Goal: Find contact information: Find contact information

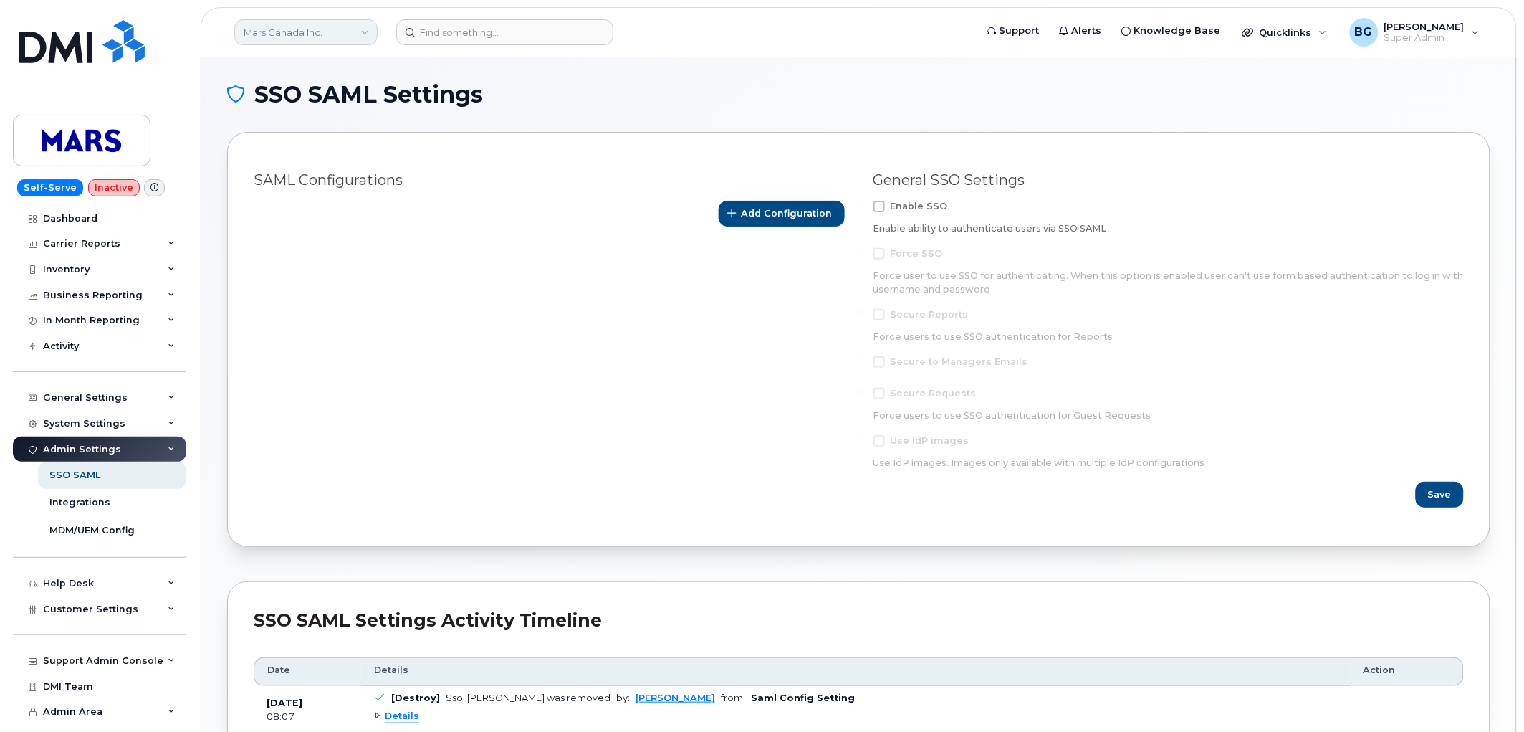
click at [283, 29] on link "Mars Canada Inc." at bounding box center [305, 32] width 143 height 26
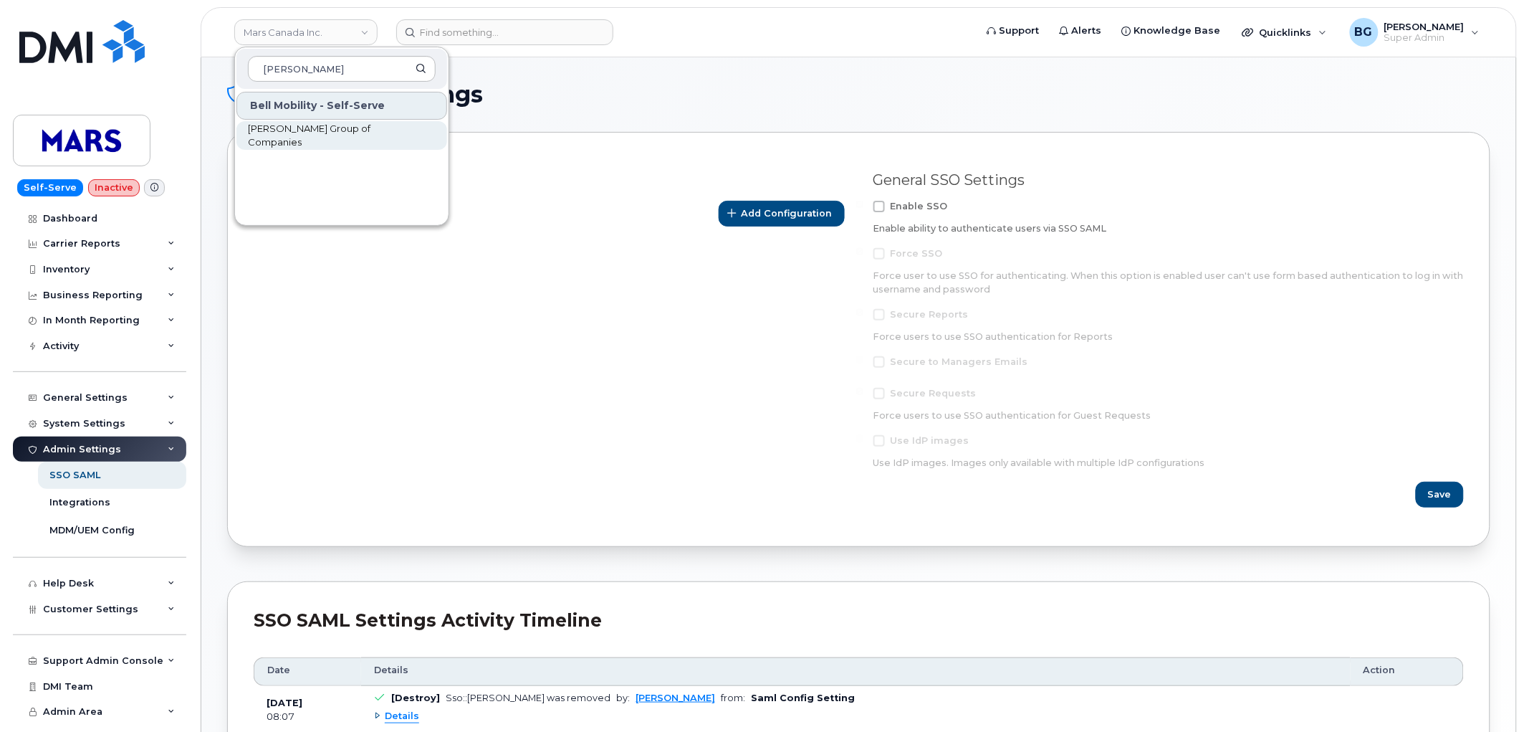
type input "woodward"
click at [292, 135] on span "[PERSON_NAME] Group of Companies" at bounding box center [330, 136] width 165 height 28
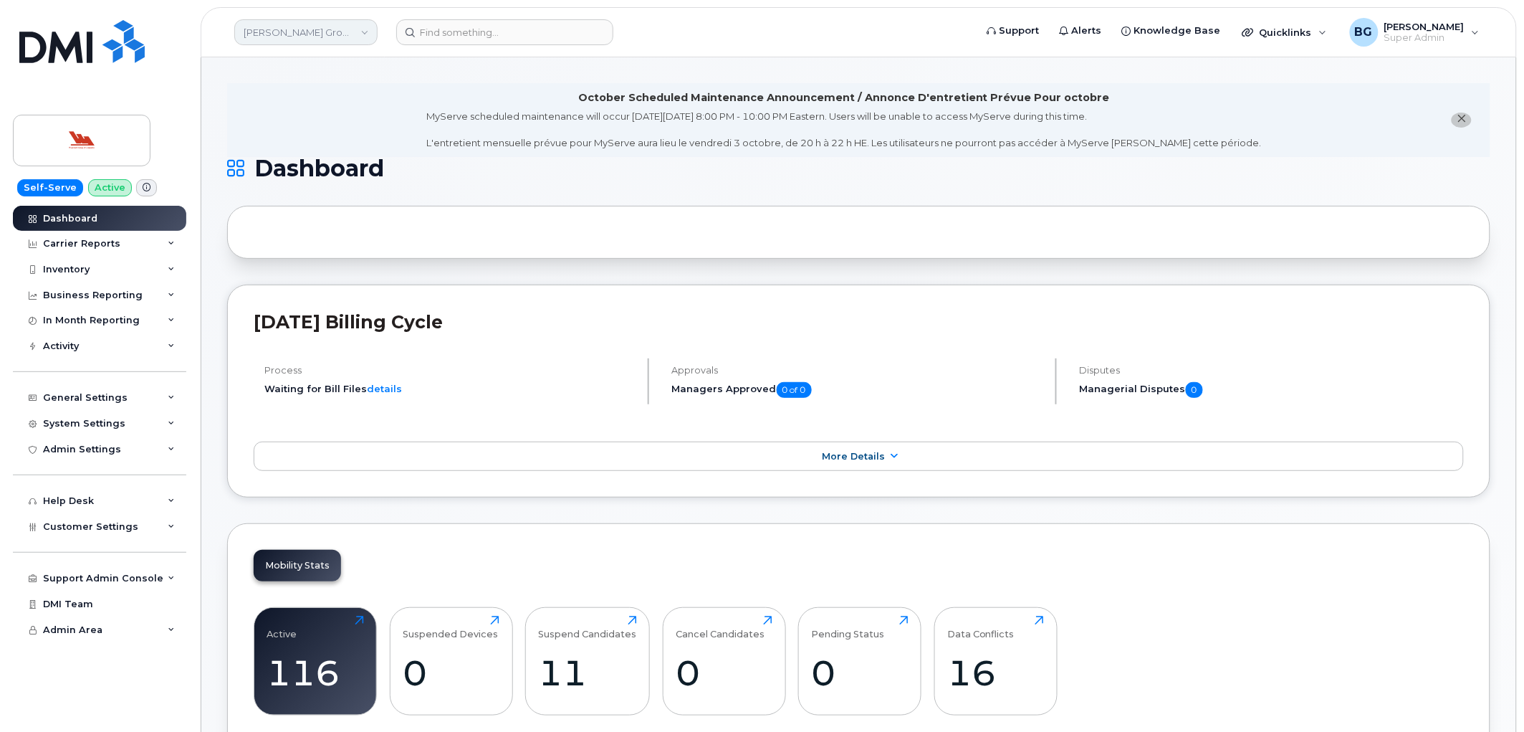
click at [290, 32] on link "[PERSON_NAME] Group of Companies" at bounding box center [305, 32] width 143 height 26
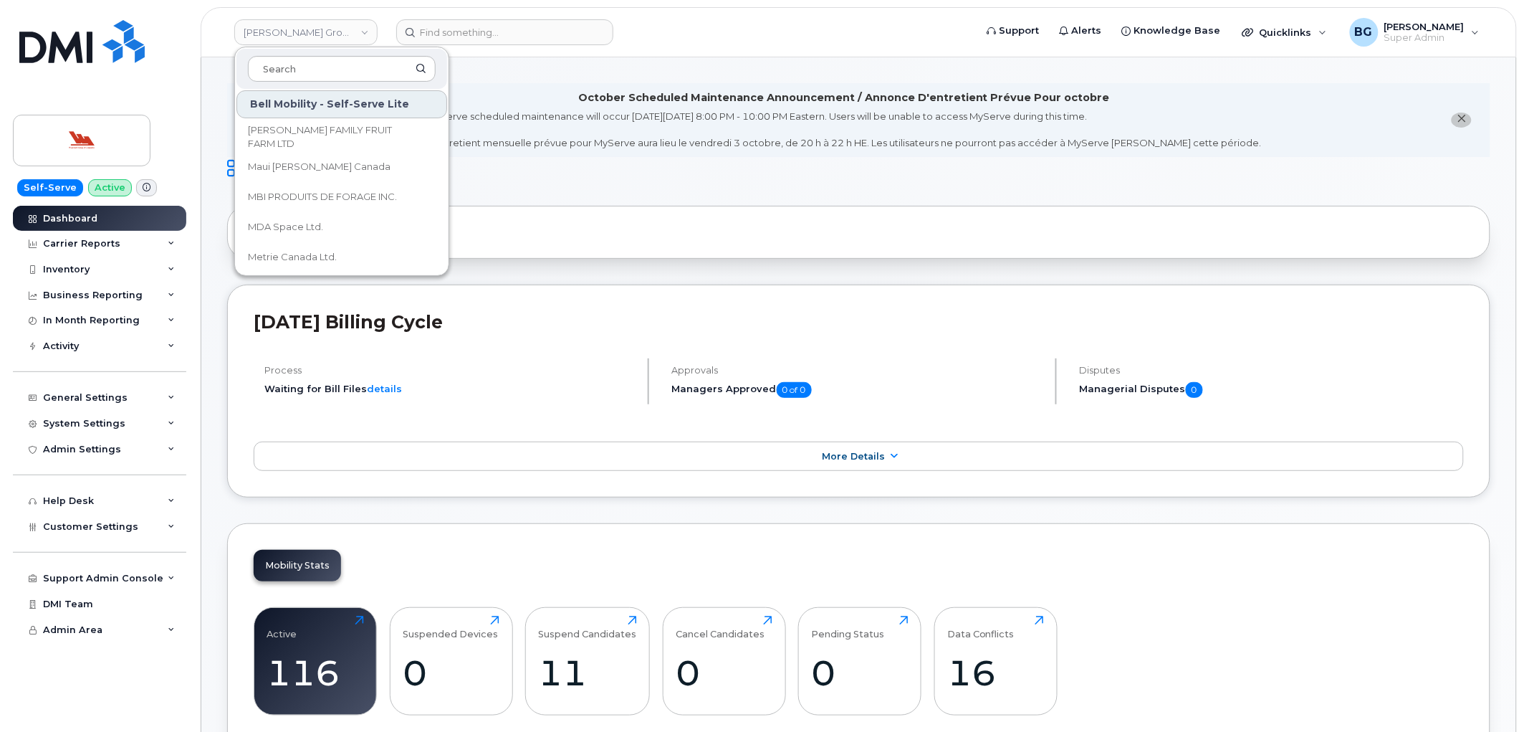
scroll to position [4034, 0]
click at [65, 267] on div "Inventory" at bounding box center [66, 269] width 47 height 11
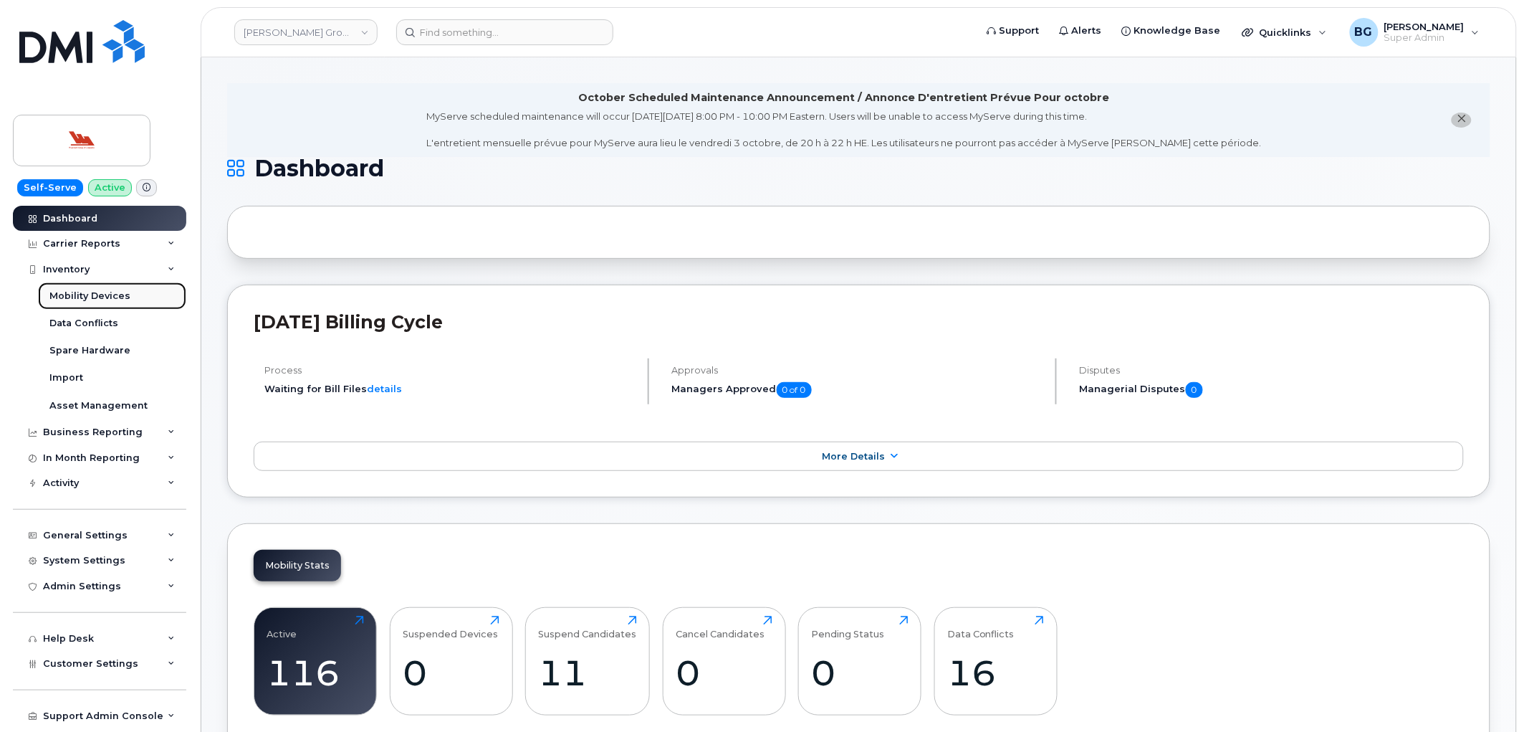
click at [68, 291] on div "Mobility Devices" at bounding box center [89, 296] width 81 height 13
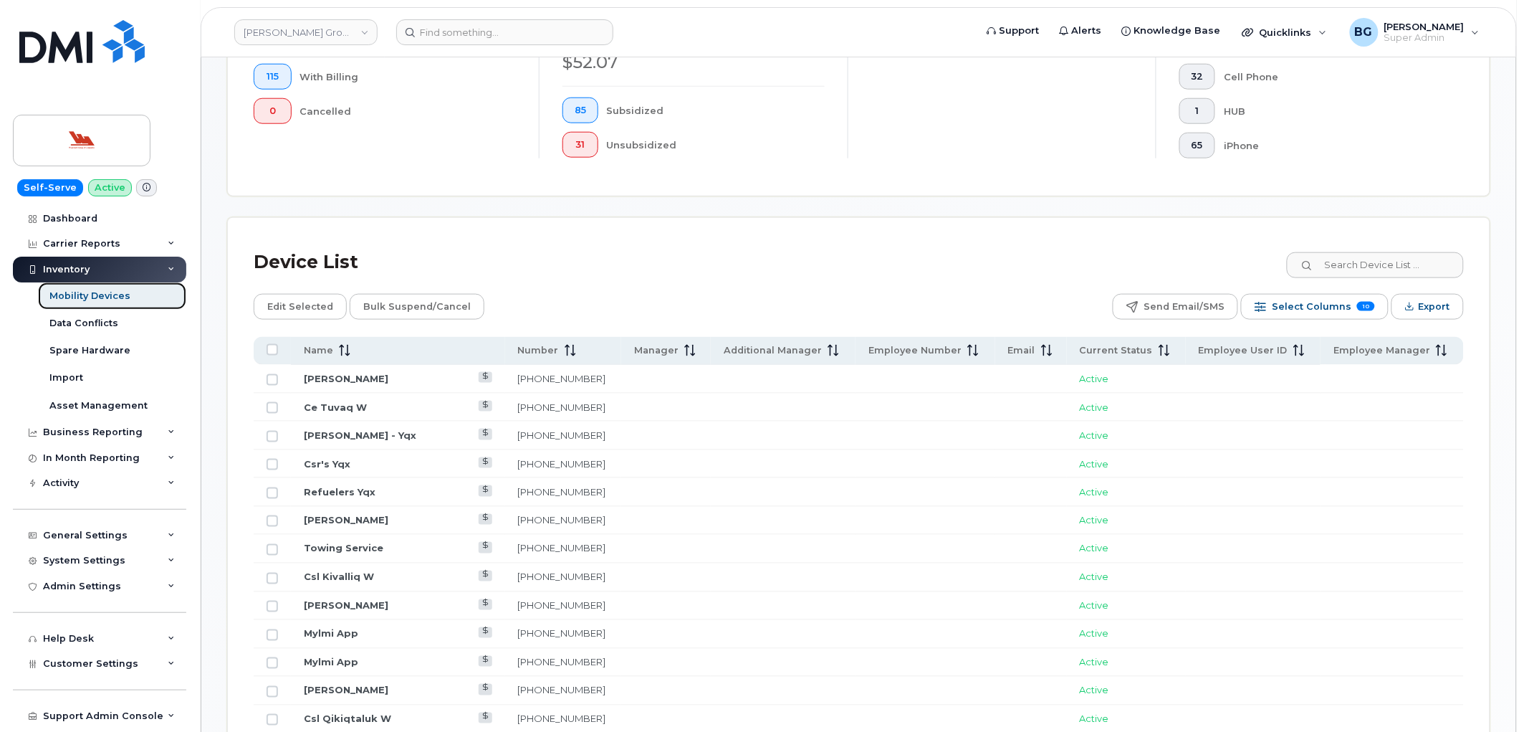
scroll to position [477, 0]
click at [1331, 311] on span "Select Columns" at bounding box center [1312, 305] width 80 height 21
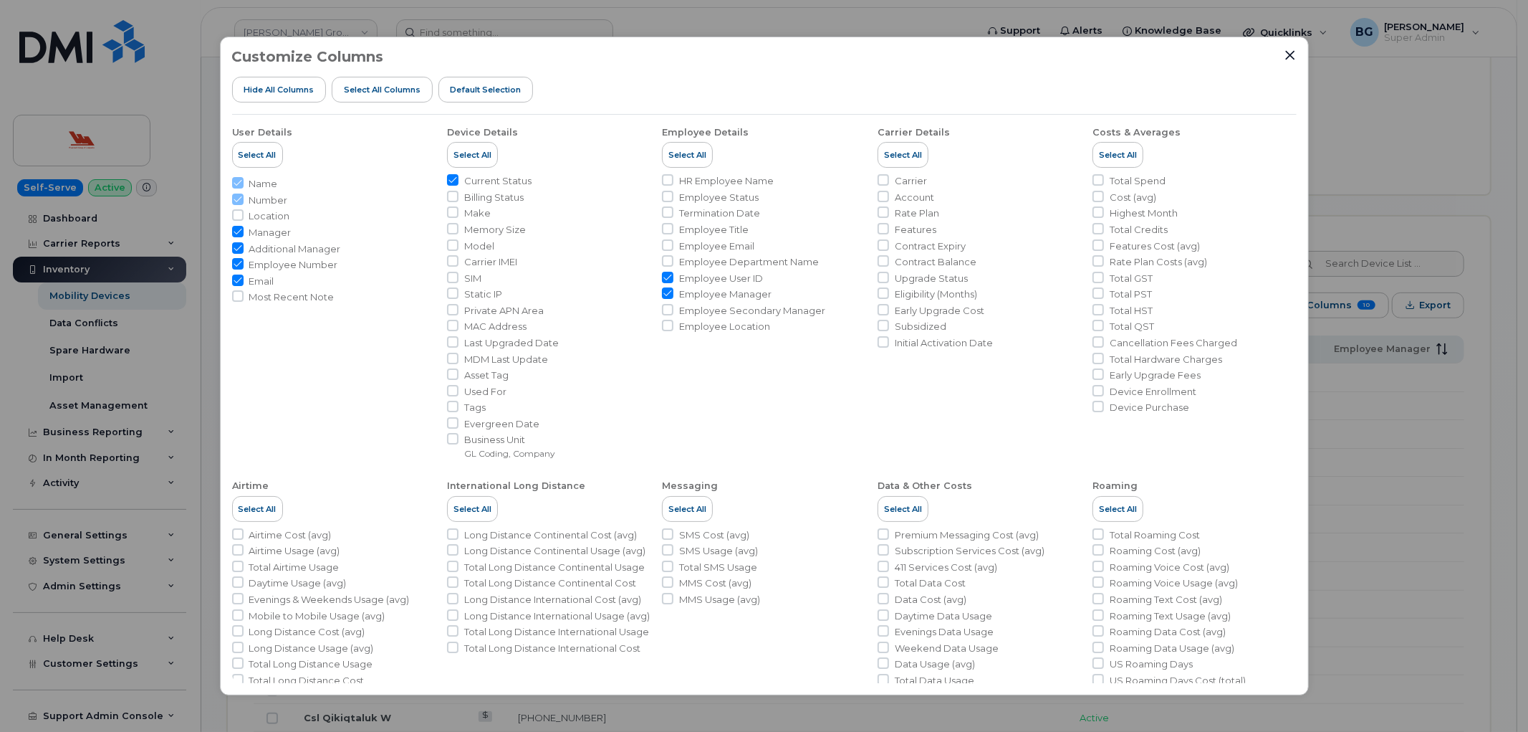
click at [259, 234] on span "Manager" at bounding box center [270, 233] width 42 height 14
click at [244, 234] on input "Manager" at bounding box center [237, 231] width 11 height 11
checkbox input "false"
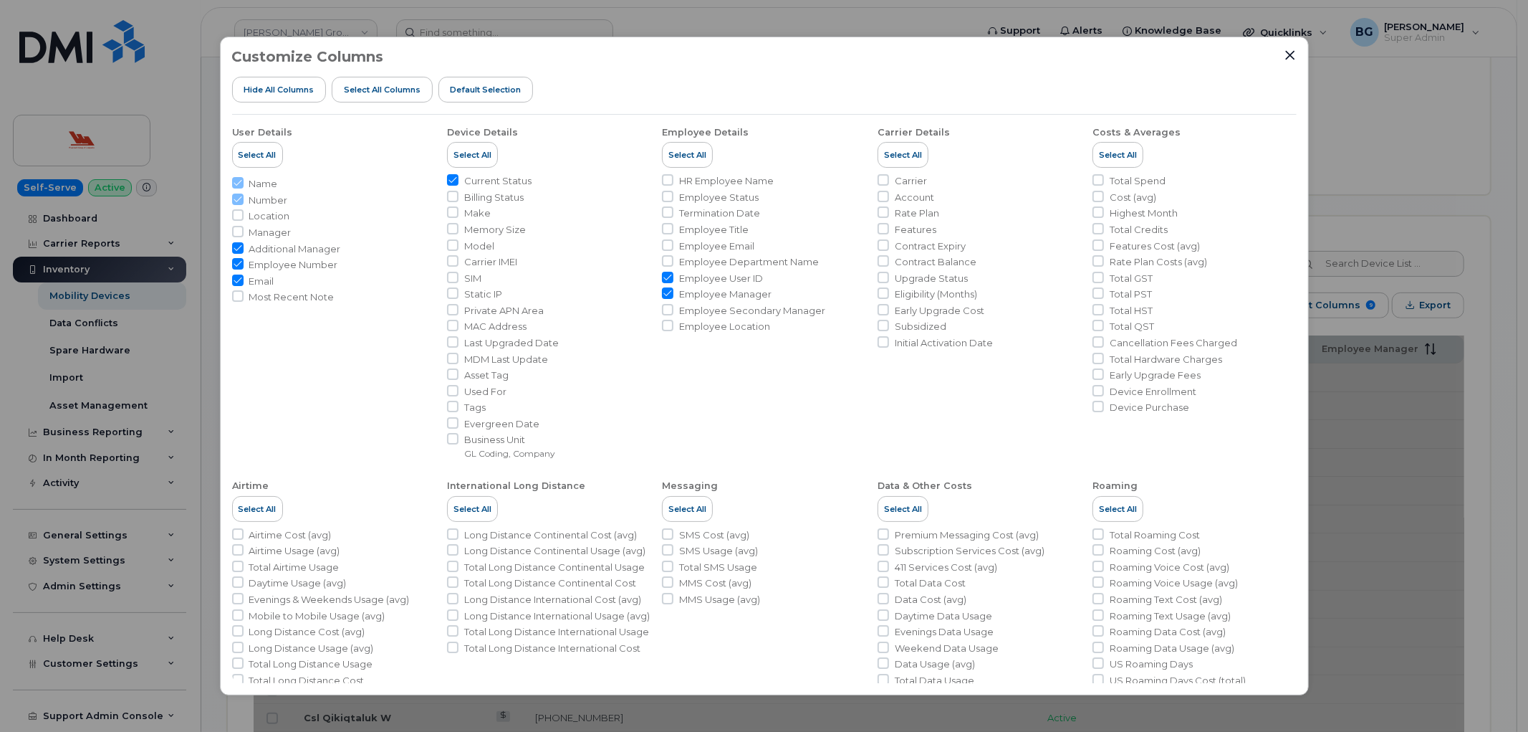
click at [257, 244] on span "Additional Manager" at bounding box center [295, 249] width 92 height 14
click at [244, 244] on input "Additional Manager" at bounding box center [237, 247] width 11 height 11
checkbox input "false"
click at [262, 262] on span "Employee Number" at bounding box center [293, 265] width 89 height 14
click at [244, 262] on input "Employee Number" at bounding box center [237, 263] width 11 height 11
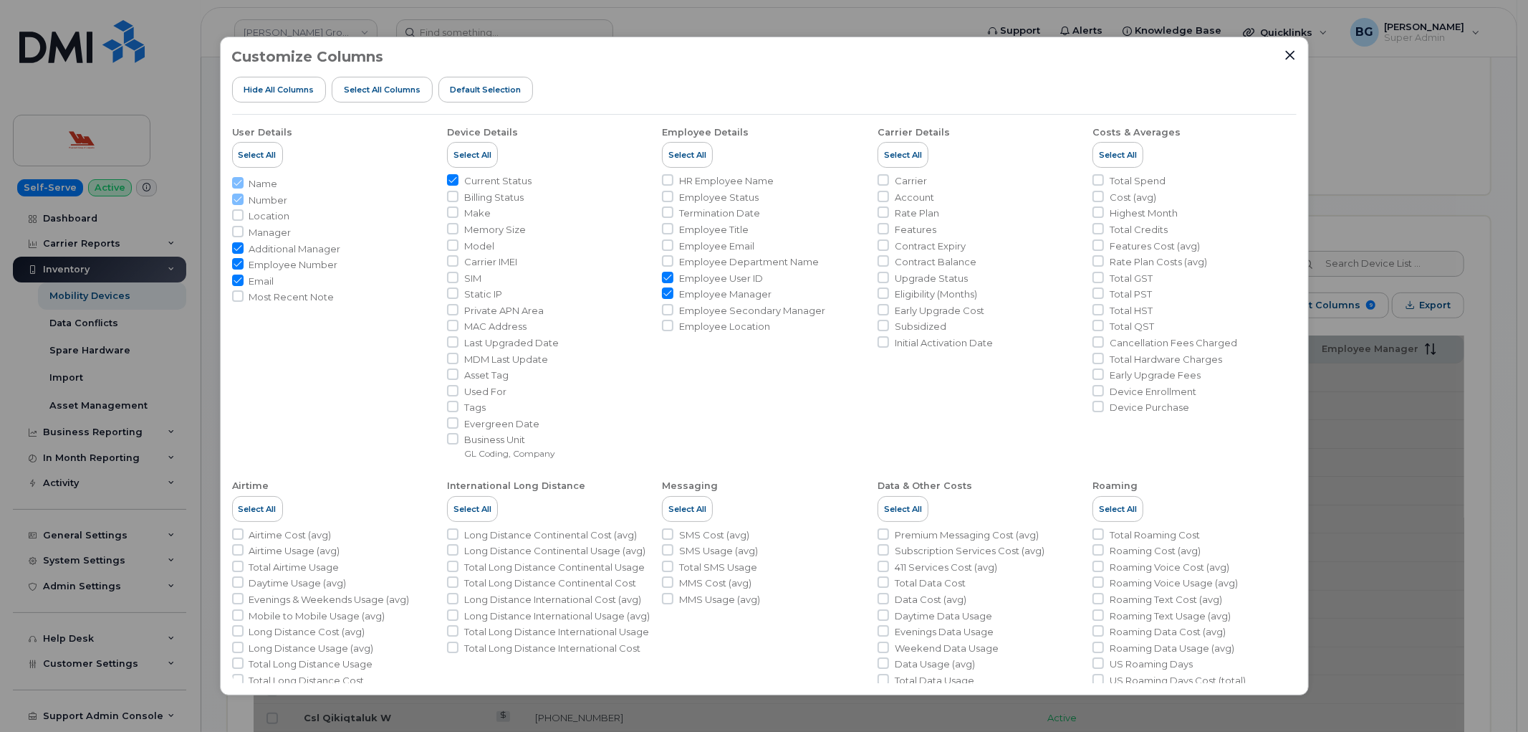
checkbox input "false"
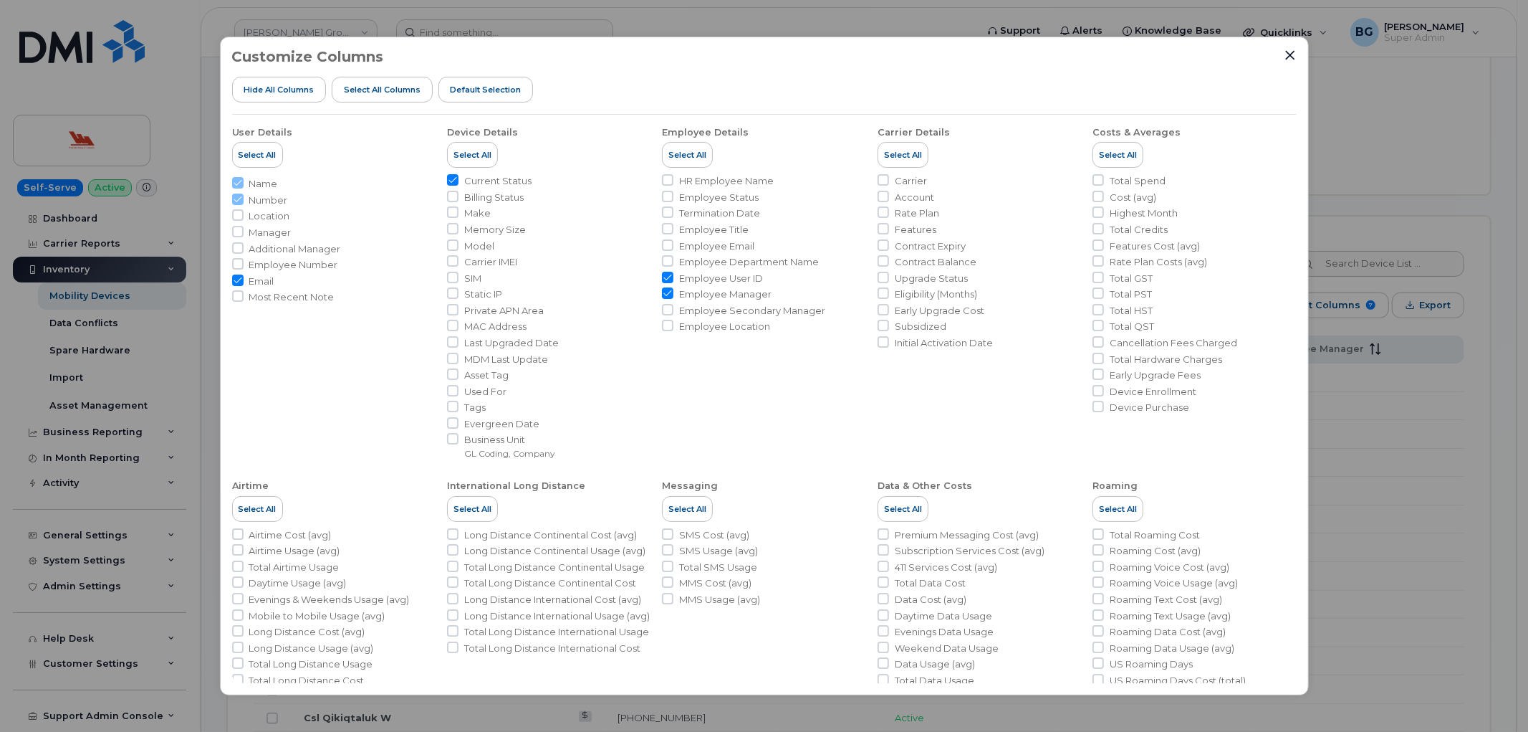
click at [259, 279] on span "Email" at bounding box center [261, 281] width 25 height 14
click at [244, 279] on input "Email" at bounding box center [237, 279] width 11 height 11
checkbox input "false"
click at [451, 438] on input "Business Unit GL Coding, Company" at bounding box center [452, 438] width 11 height 11
checkbox input "true"
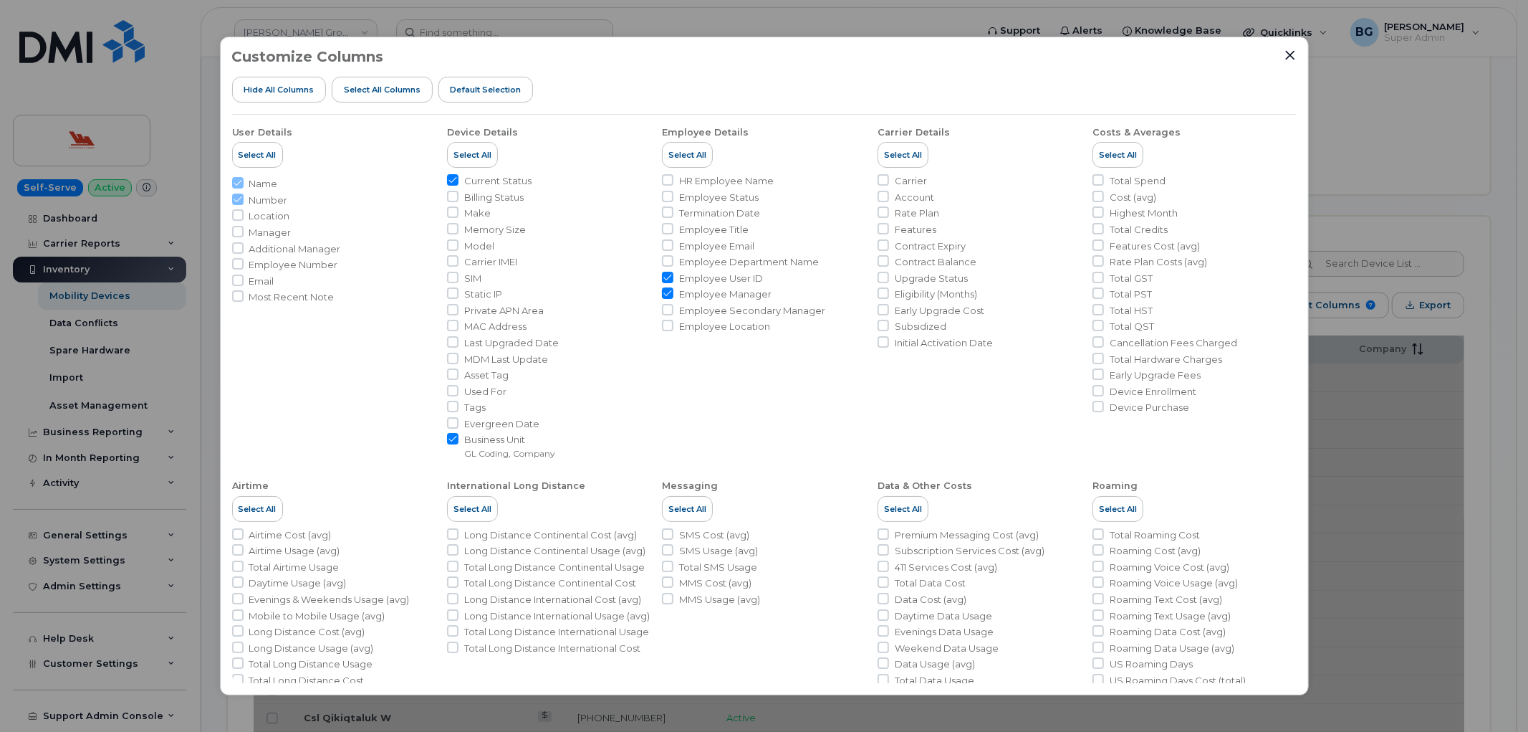
click at [689, 290] on span "Employee Manager" at bounding box center [725, 294] width 92 height 14
click at [674, 290] on input "Employee Manager" at bounding box center [667, 292] width 11 height 11
checkbox input "false"
click at [712, 269] on ul "HR Employee Name Employee Status Termination Date Employee Title Employee Email…" at bounding box center [764, 253] width 204 height 159
click at [720, 275] on span "Employee User ID" at bounding box center [721, 279] width 84 height 14
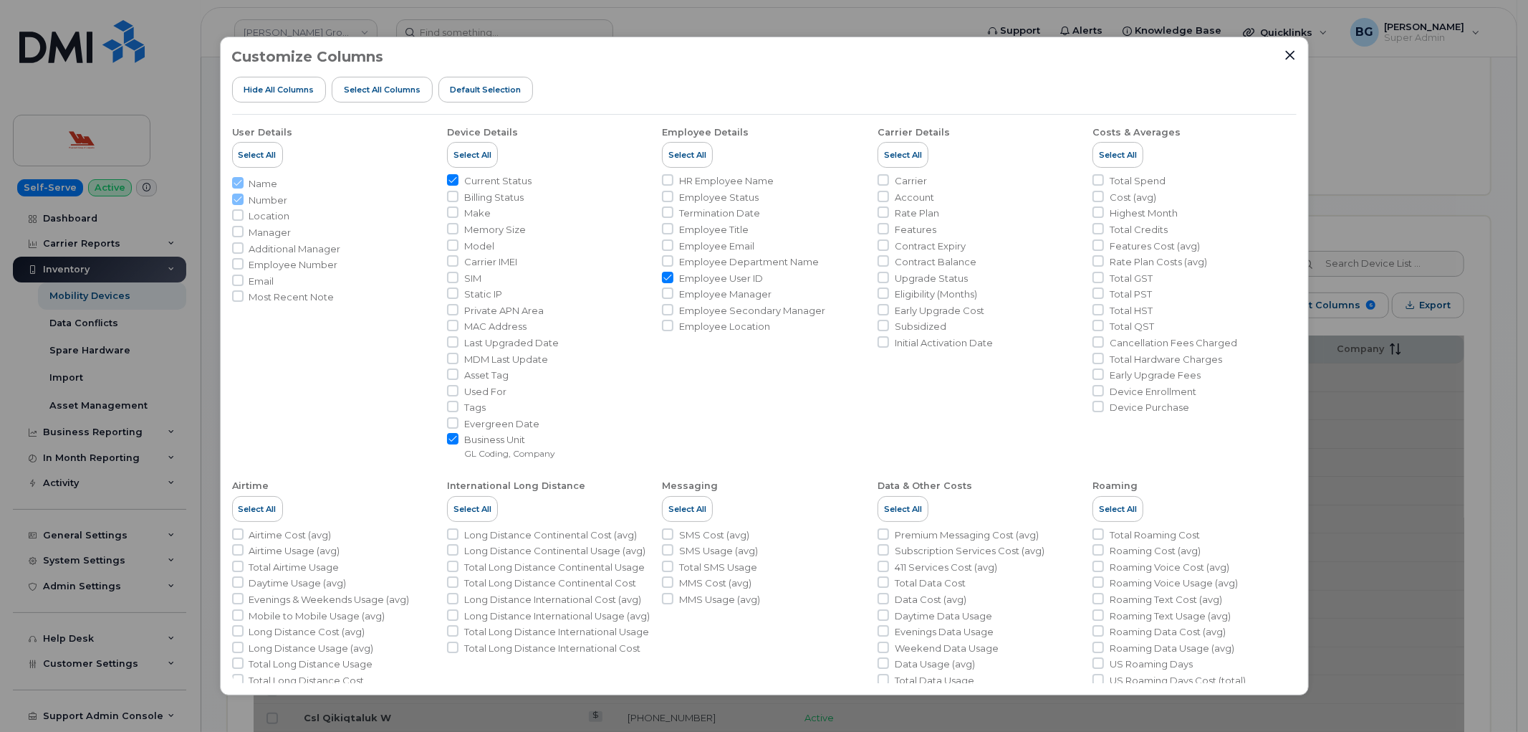
click at [674, 275] on input "Employee User ID" at bounding box center [667, 277] width 11 height 11
checkbox input "false"
click at [1356, 90] on div "Customize Columns Hide All Columns Select all Columns Default Selection User De…" at bounding box center [764, 366] width 1528 height 732
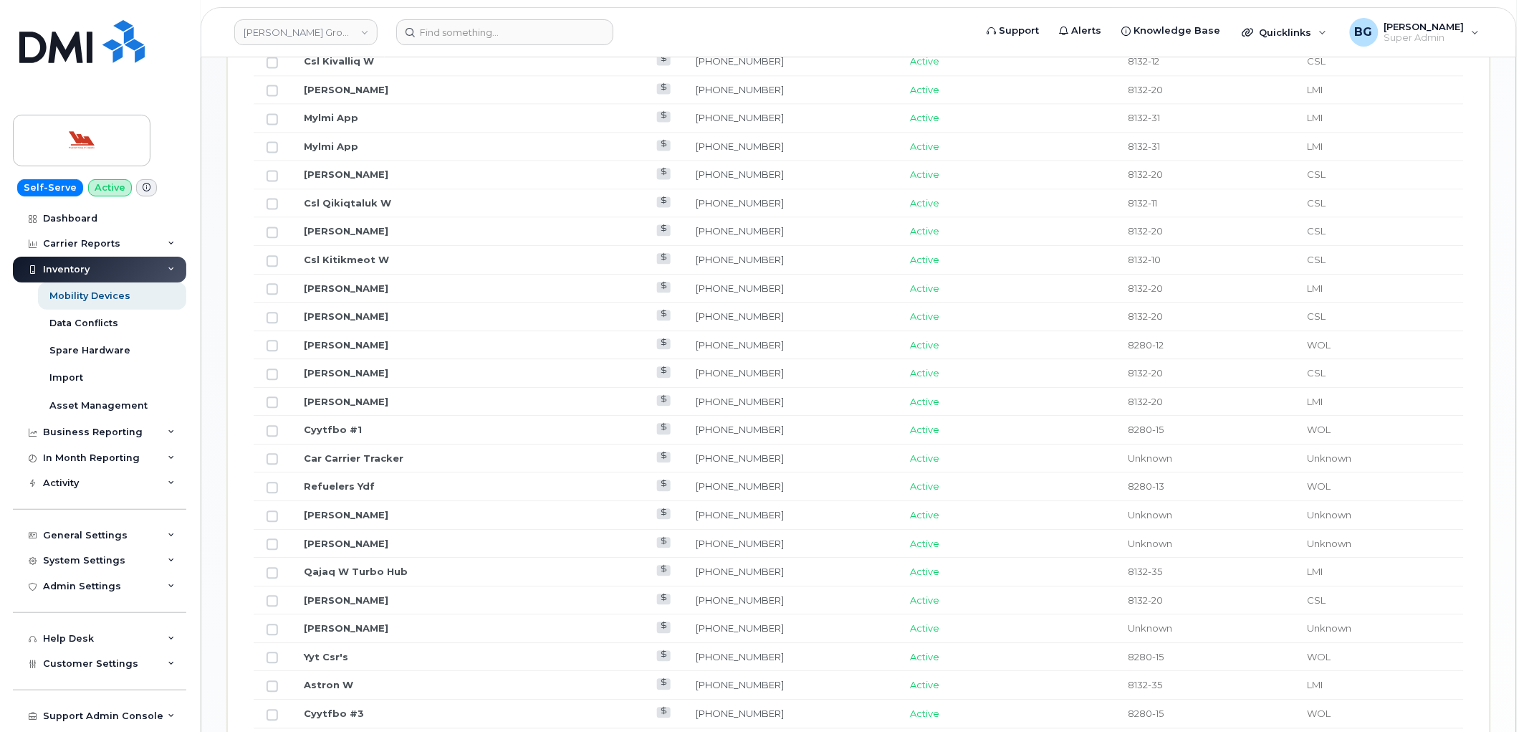
scroll to position [1008, 0]
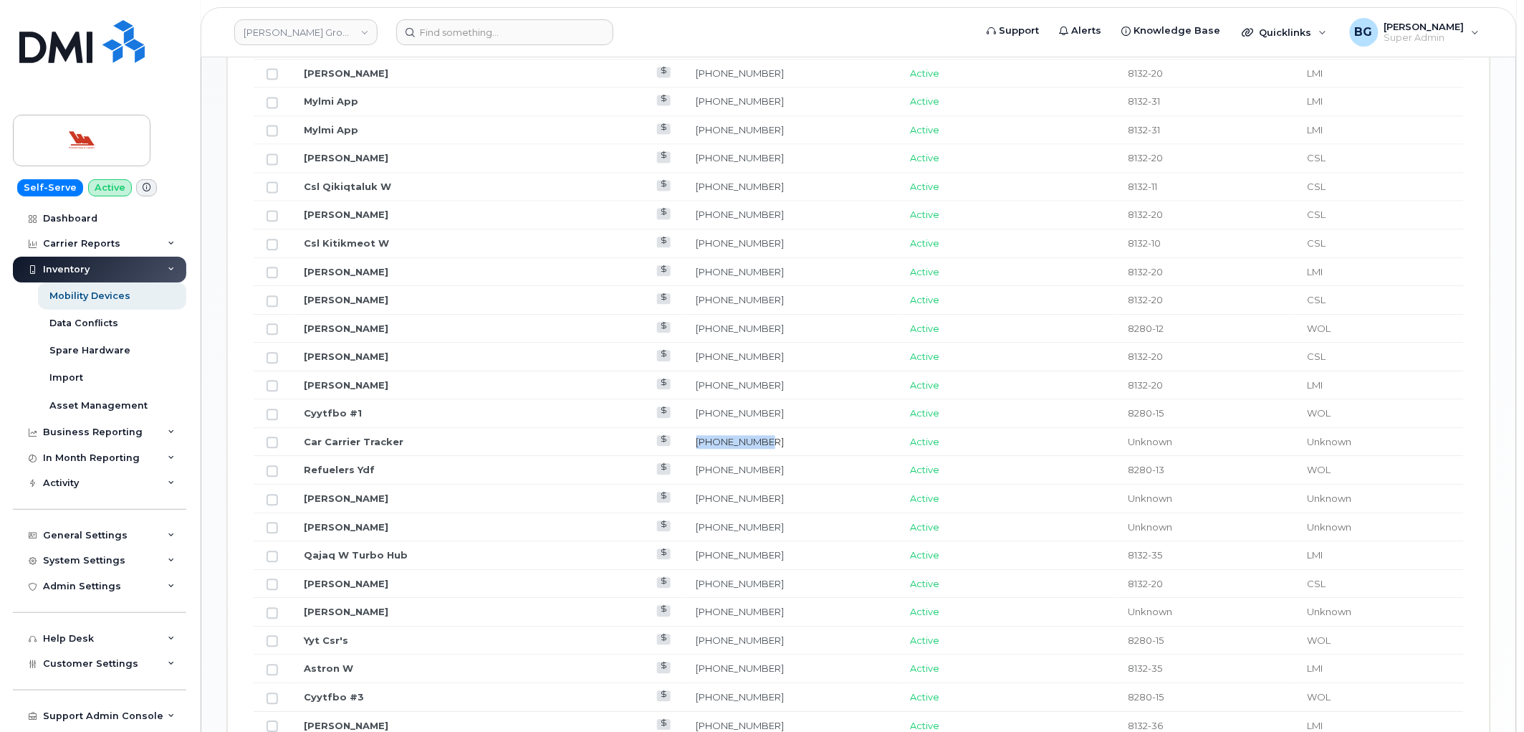
drag, startPoint x: 747, startPoint y: 441, endPoint x: 674, endPoint y: 444, distance: 73.2
click at [684, 444] on td "709-636-1181" at bounding box center [791, 442] width 214 height 29
copy link "709-636-1181"
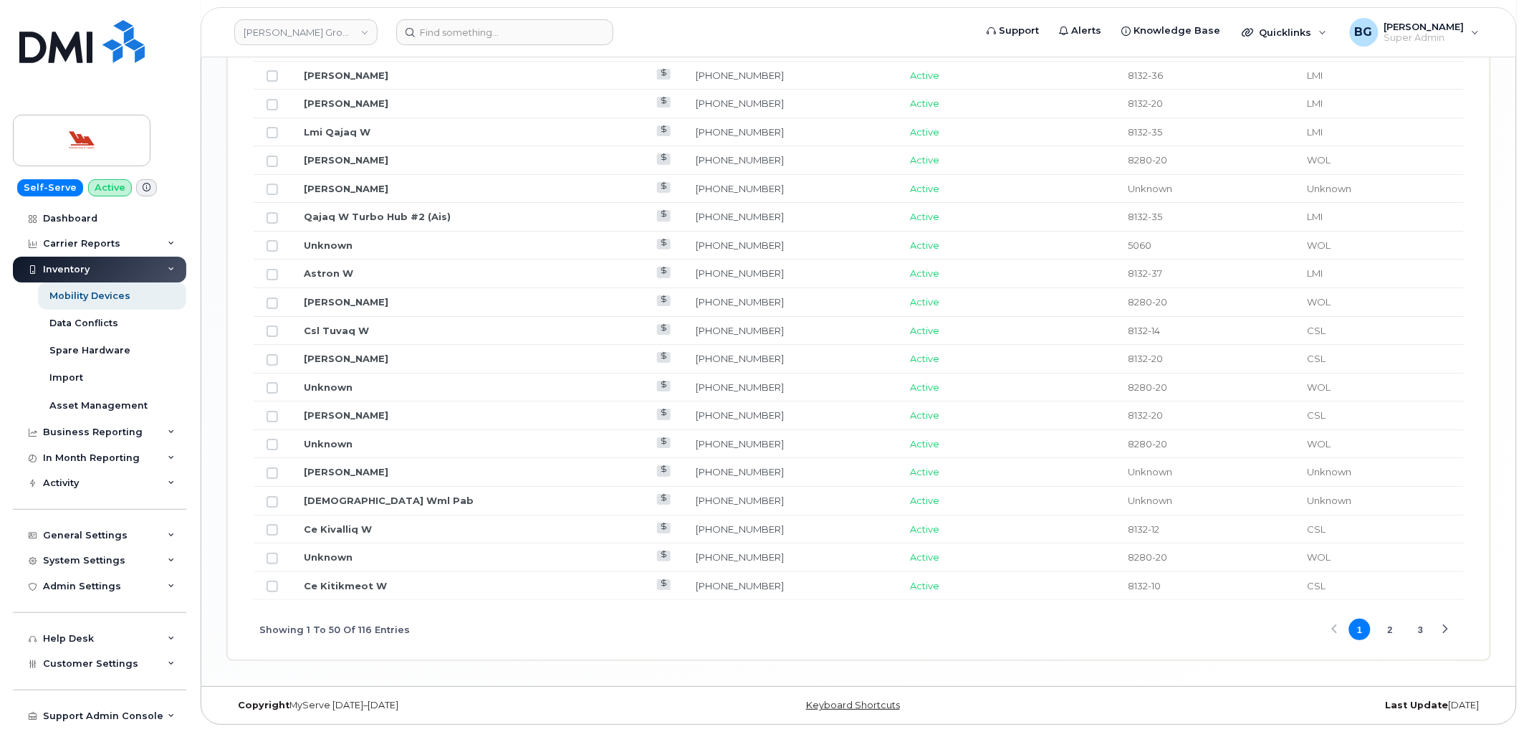
scroll to position [1663, 0]
click at [85, 240] on div "Carrier Reports" at bounding box center [81, 243] width 77 height 11
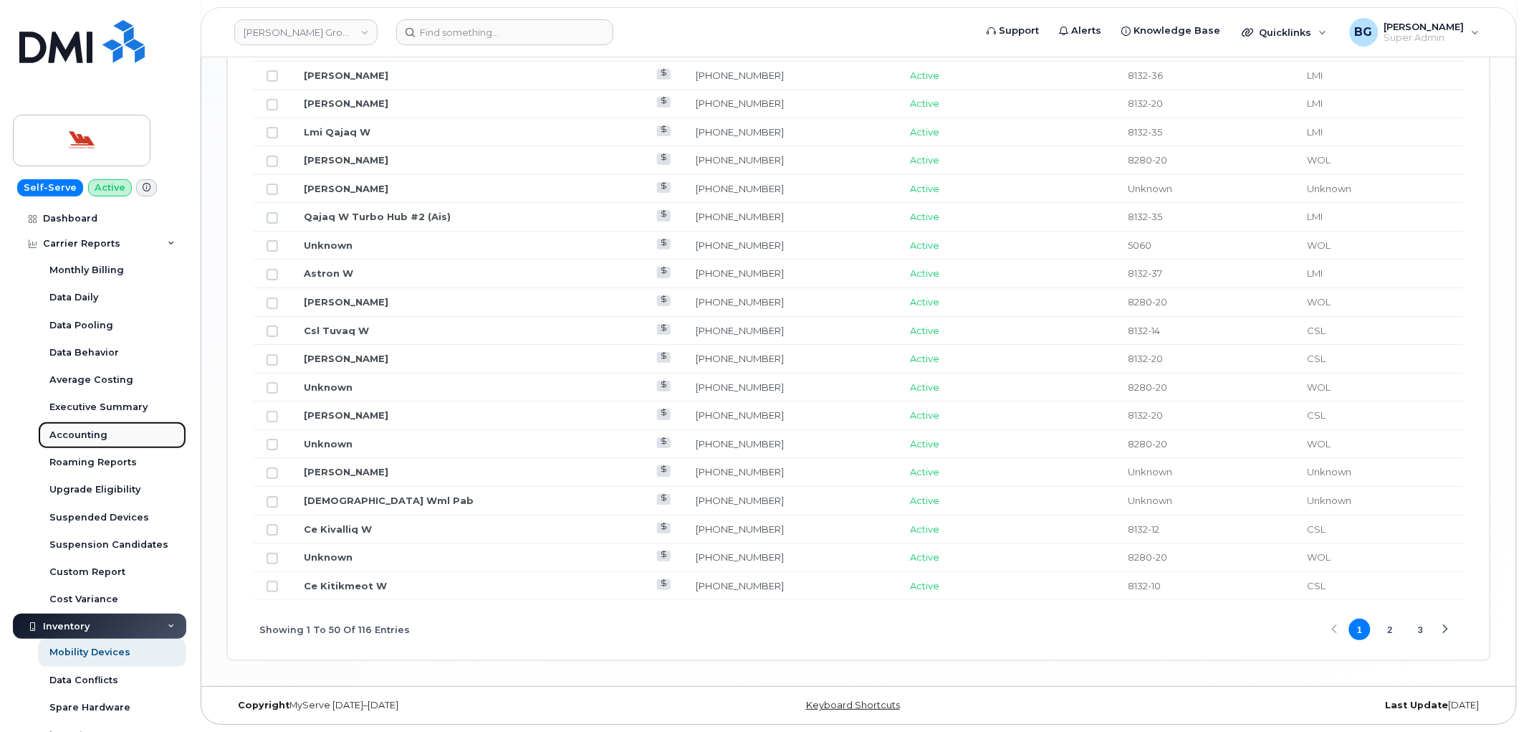
click at [75, 439] on div "Accounting" at bounding box center [78, 435] width 58 height 13
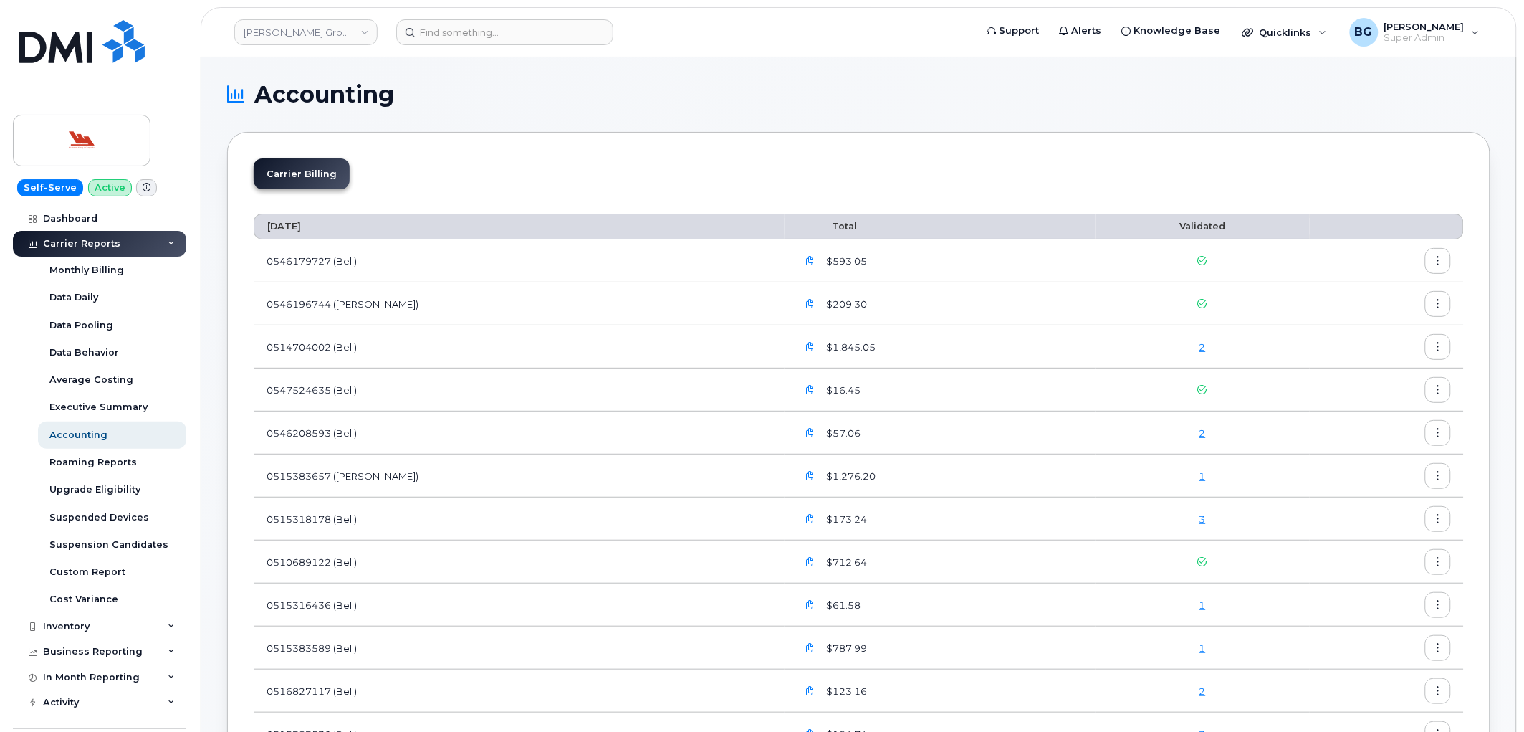
click at [1439, 258] on icon "button" at bounding box center [1438, 261] width 9 height 9
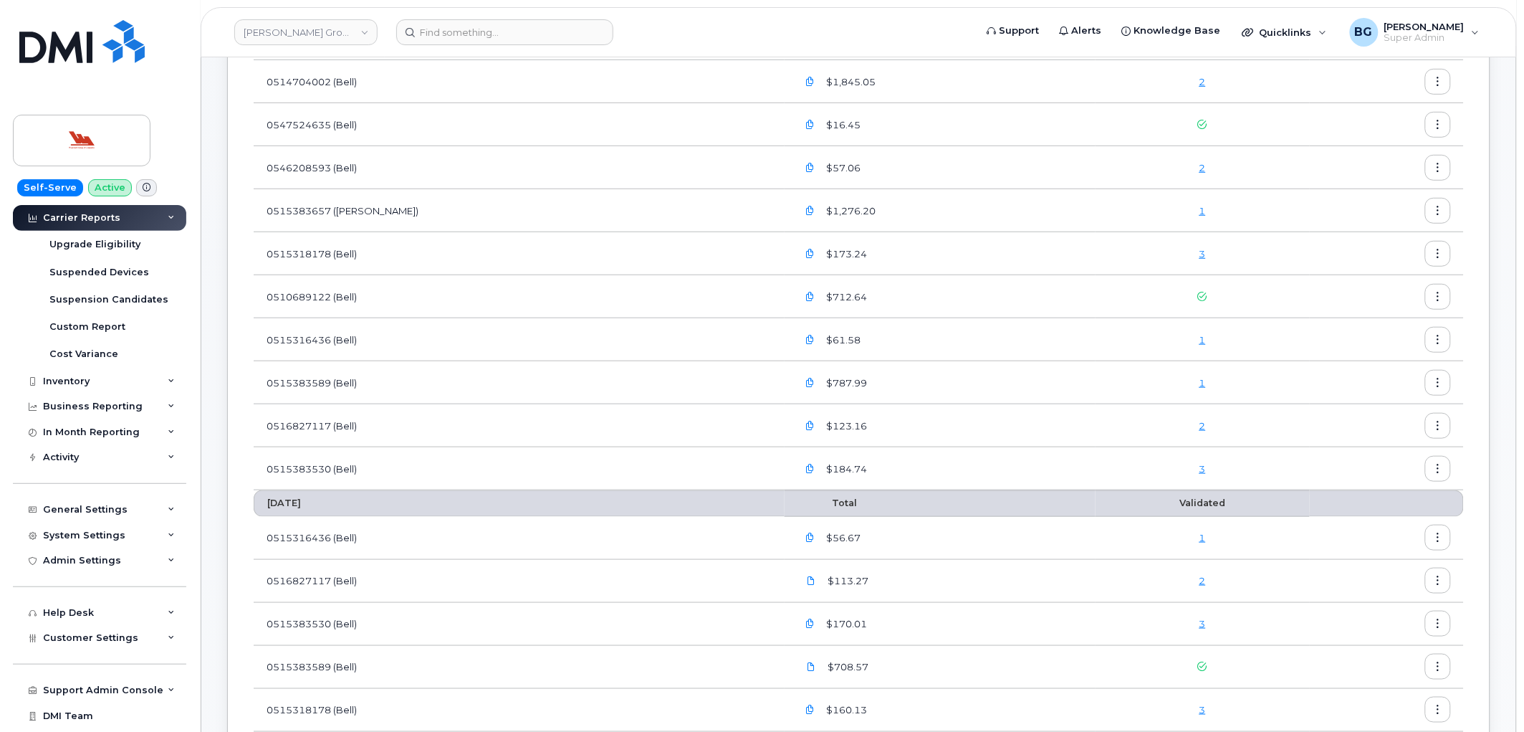
scroll to position [267, 0]
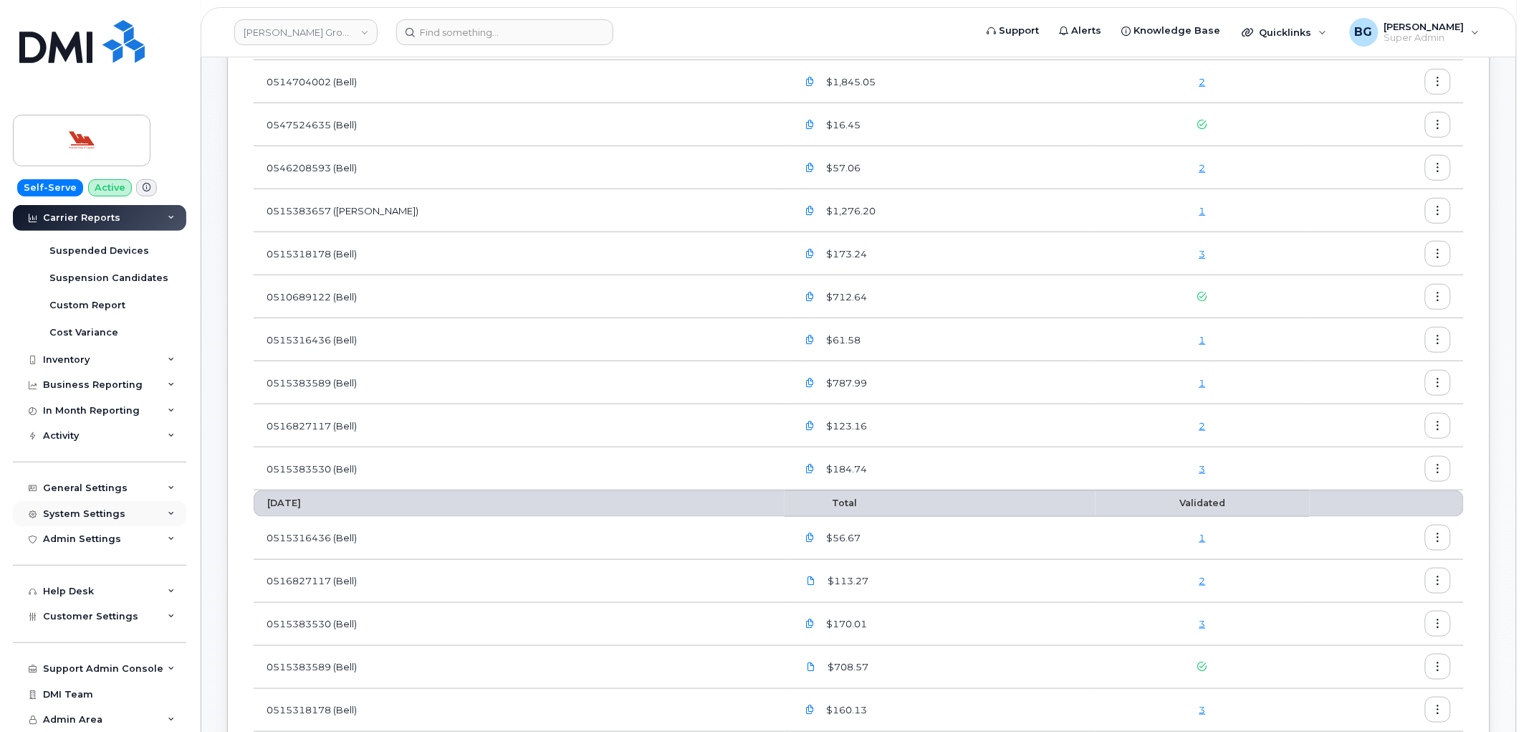
click at [83, 518] on div "System Settings" at bounding box center [84, 513] width 82 height 11
click at [81, 624] on div "Reporting" at bounding box center [74, 622] width 50 height 13
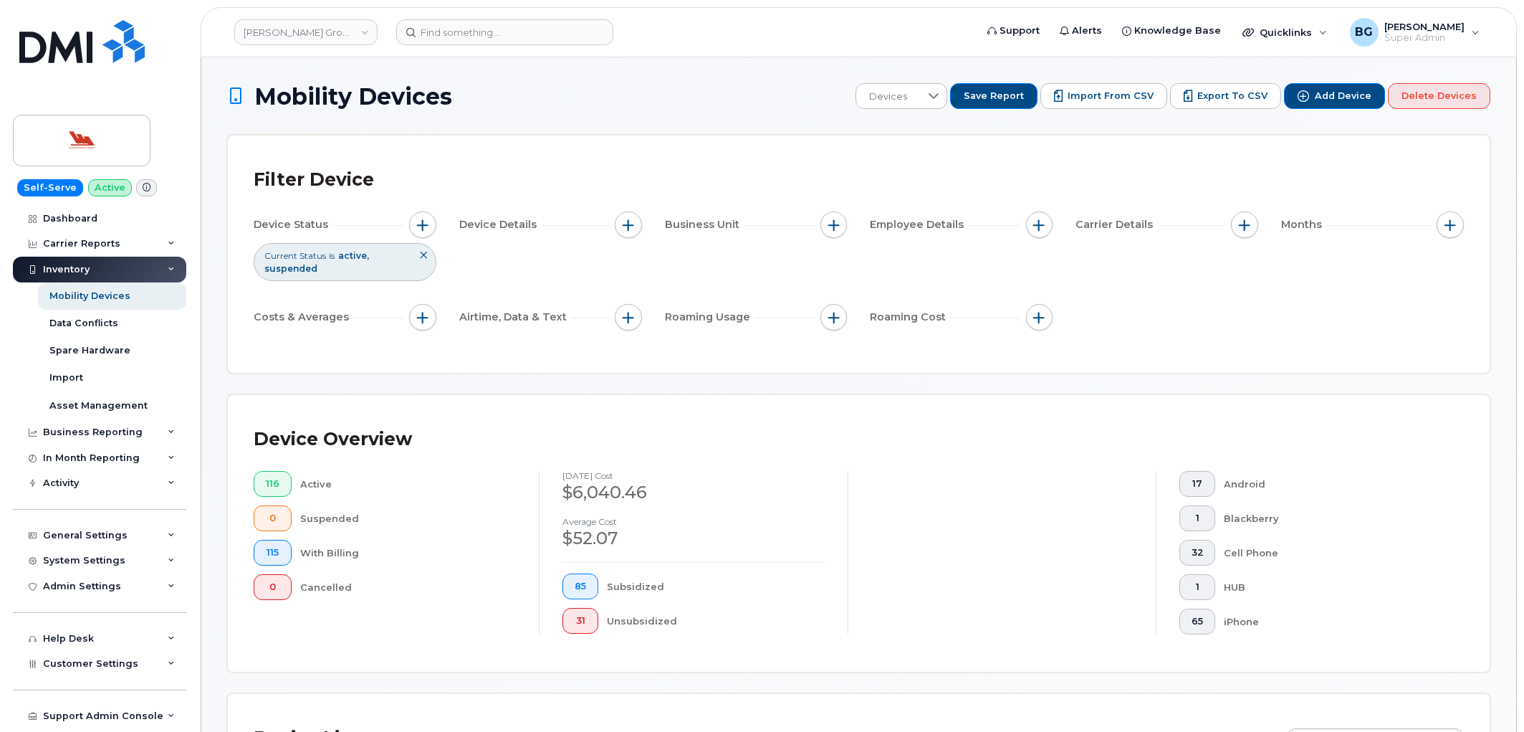
scroll to position [371, 0]
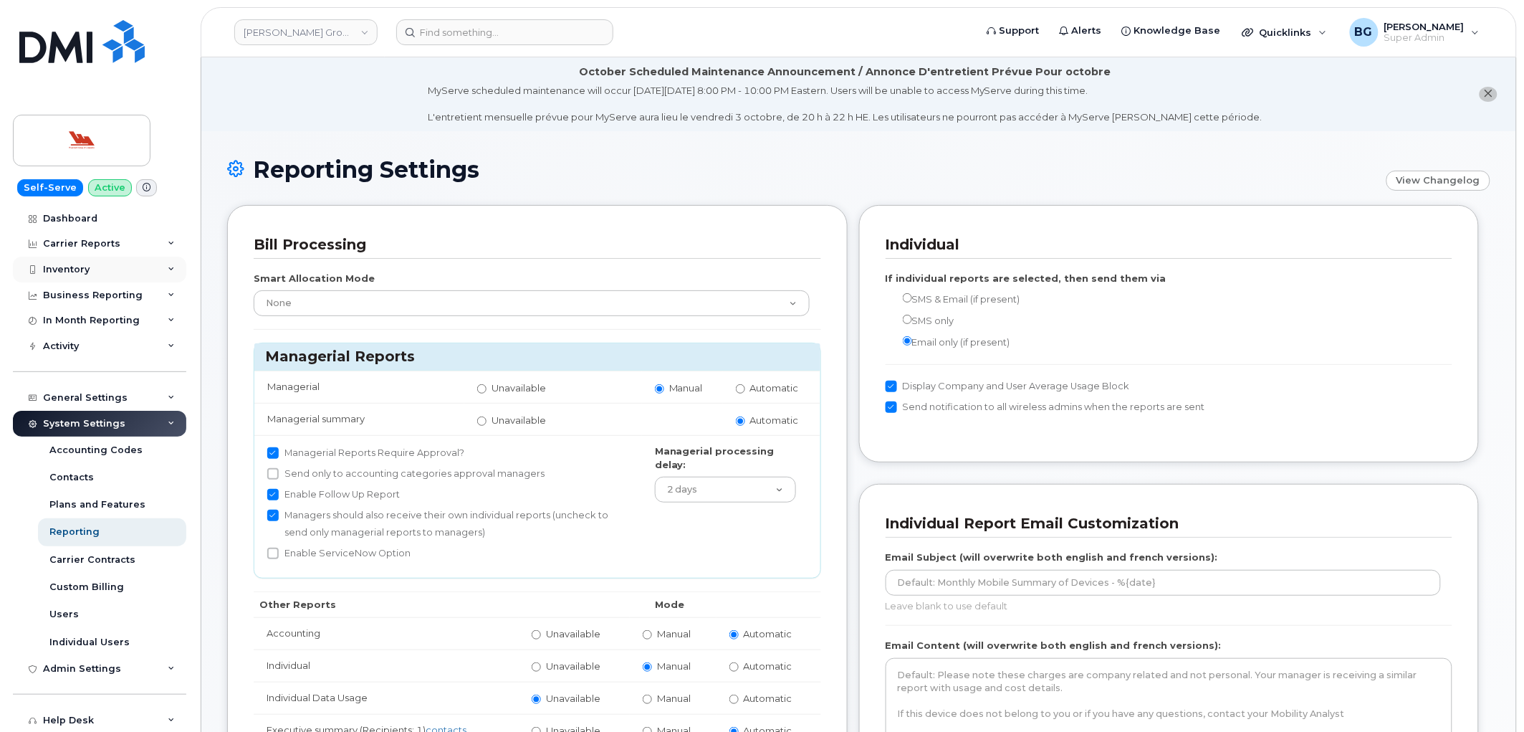
click at [75, 264] on div "Inventory" at bounding box center [66, 269] width 47 height 11
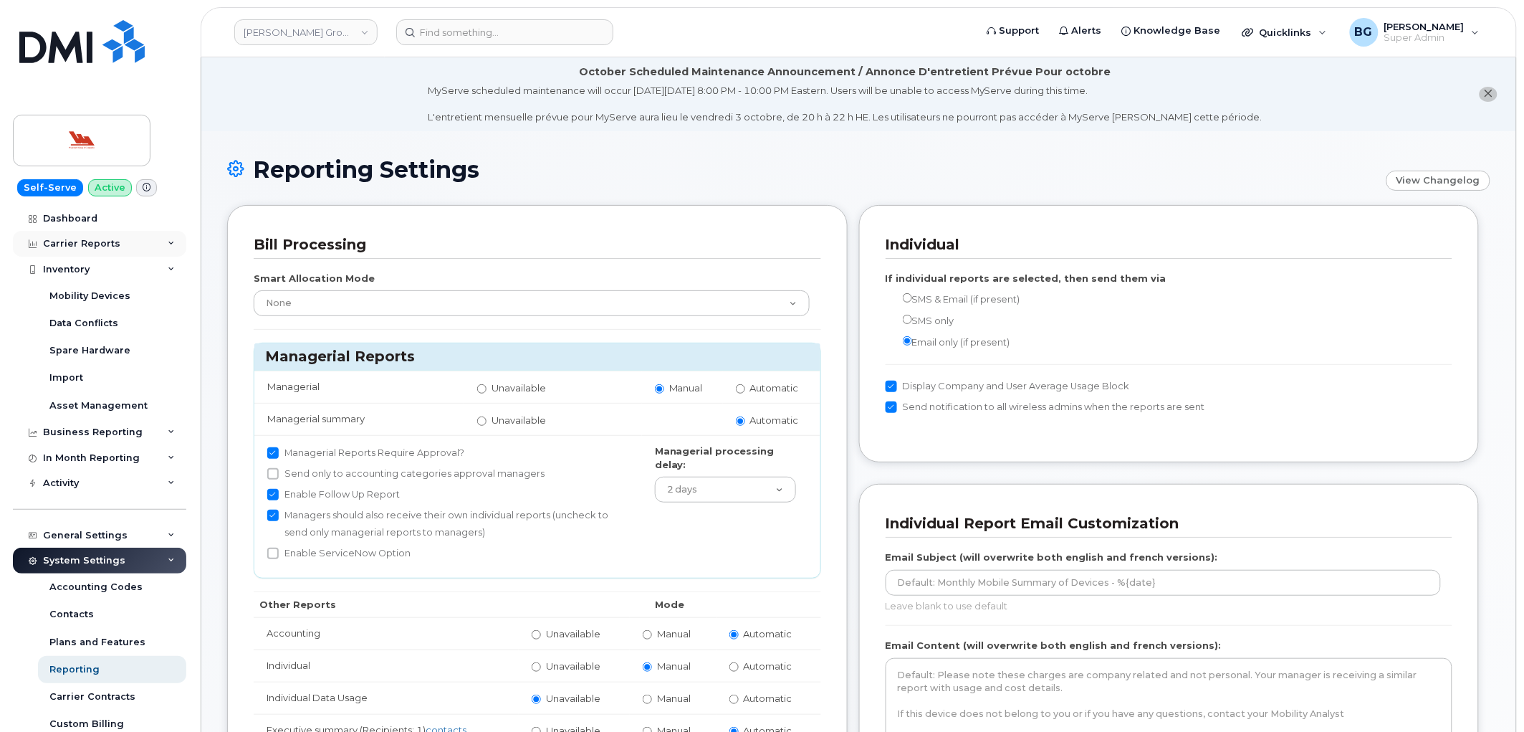
click at [118, 244] on div "Carrier Reports" at bounding box center [99, 244] width 173 height 26
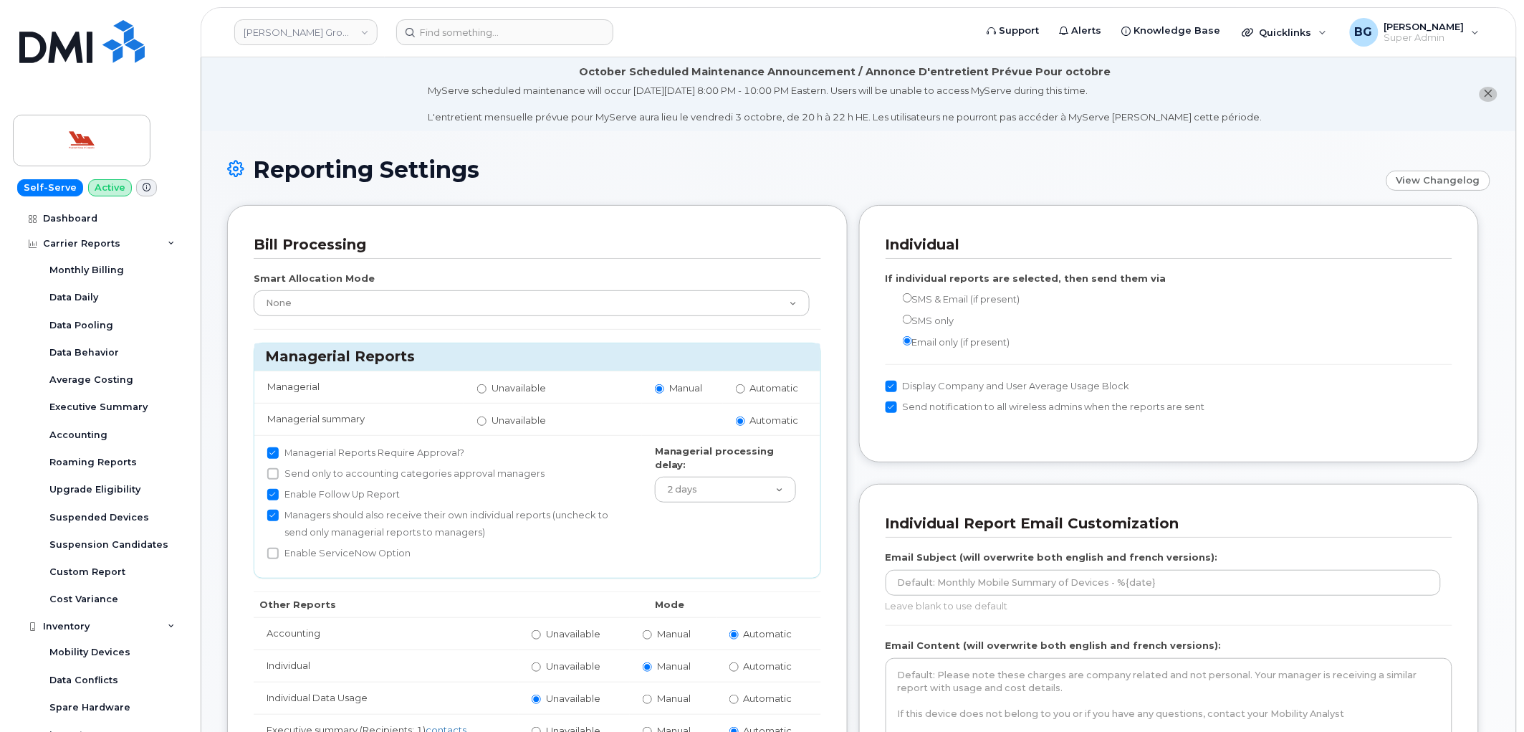
click at [674, 184] on div "Reporting Settings View Changelog" at bounding box center [858, 181] width 1263 height 48
click at [109, 269] on div "Monthly Billing" at bounding box center [86, 270] width 75 height 13
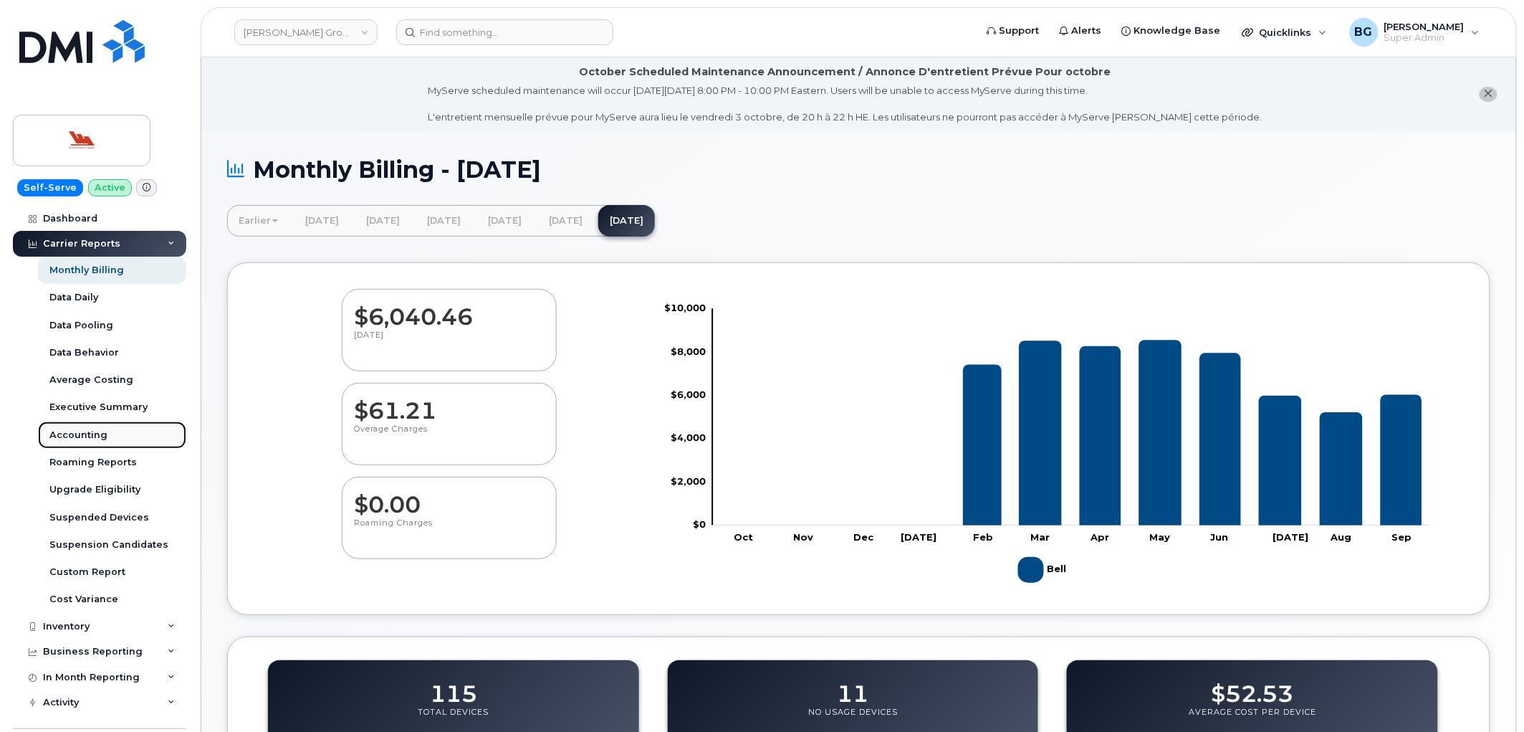
click at [75, 430] on div "Accounting" at bounding box center [78, 435] width 58 height 13
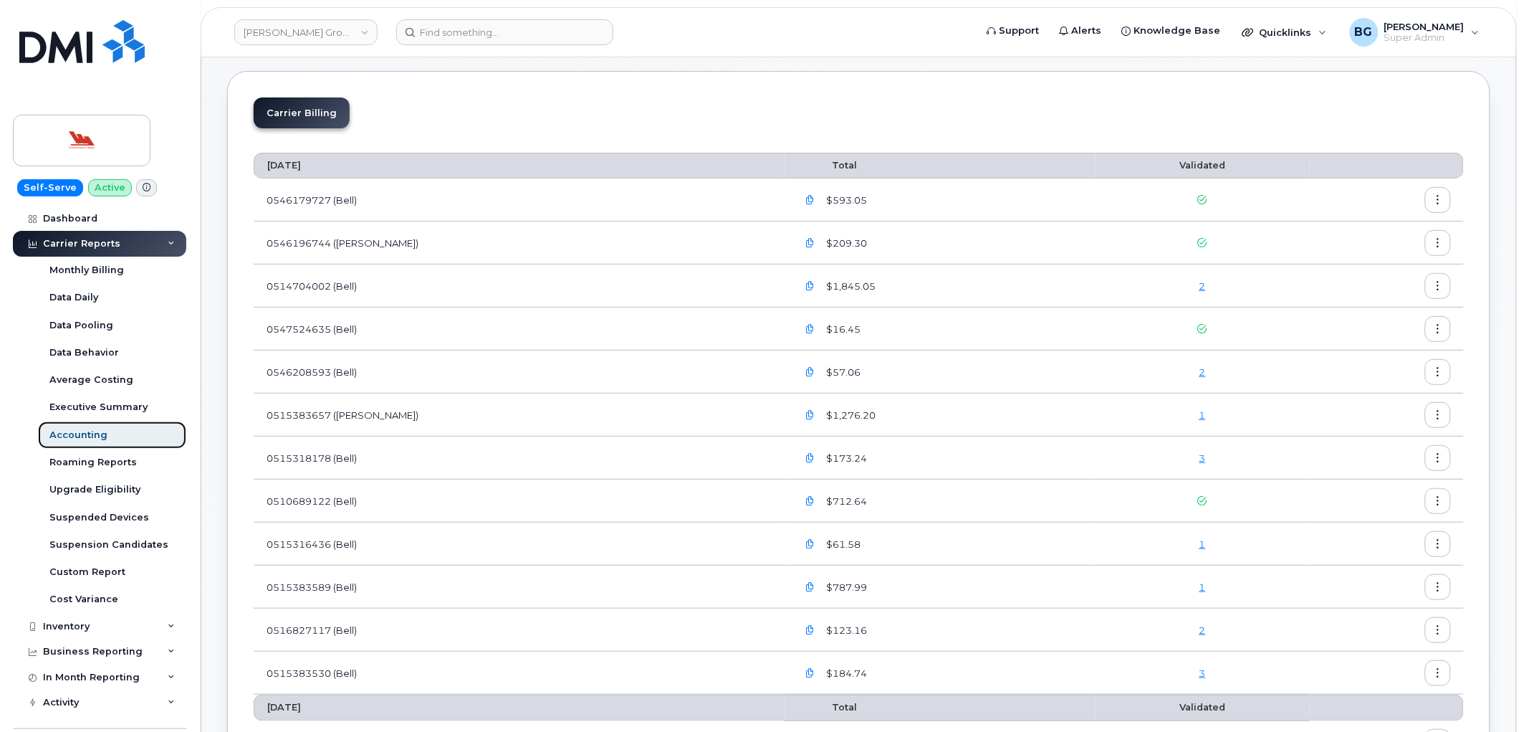
scroll to position [53, 0]
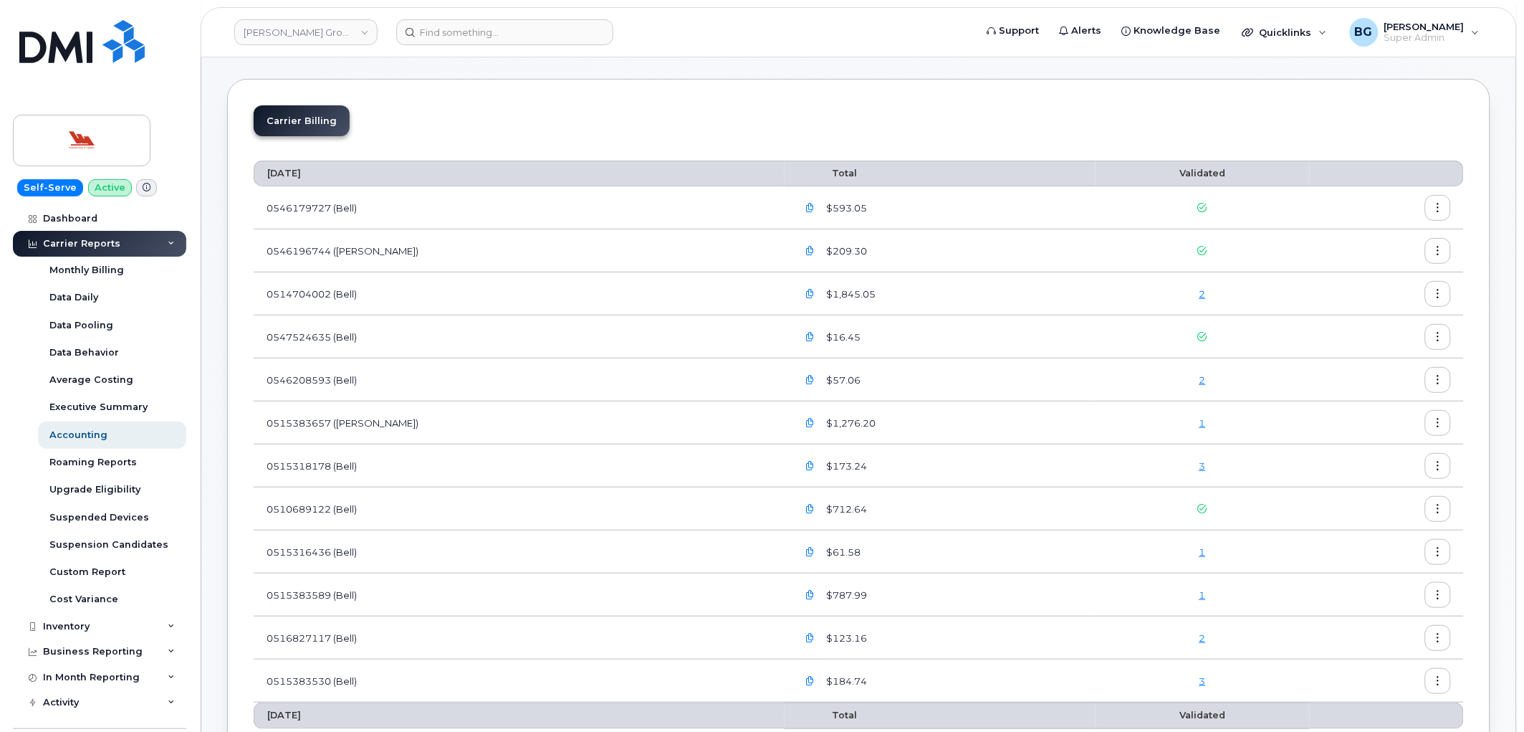
click at [1441, 204] on icon "button" at bounding box center [1438, 208] width 9 height 9
click at [1374, 269] on span "Download" at bounding box center [1374, 266] width 56 height 13
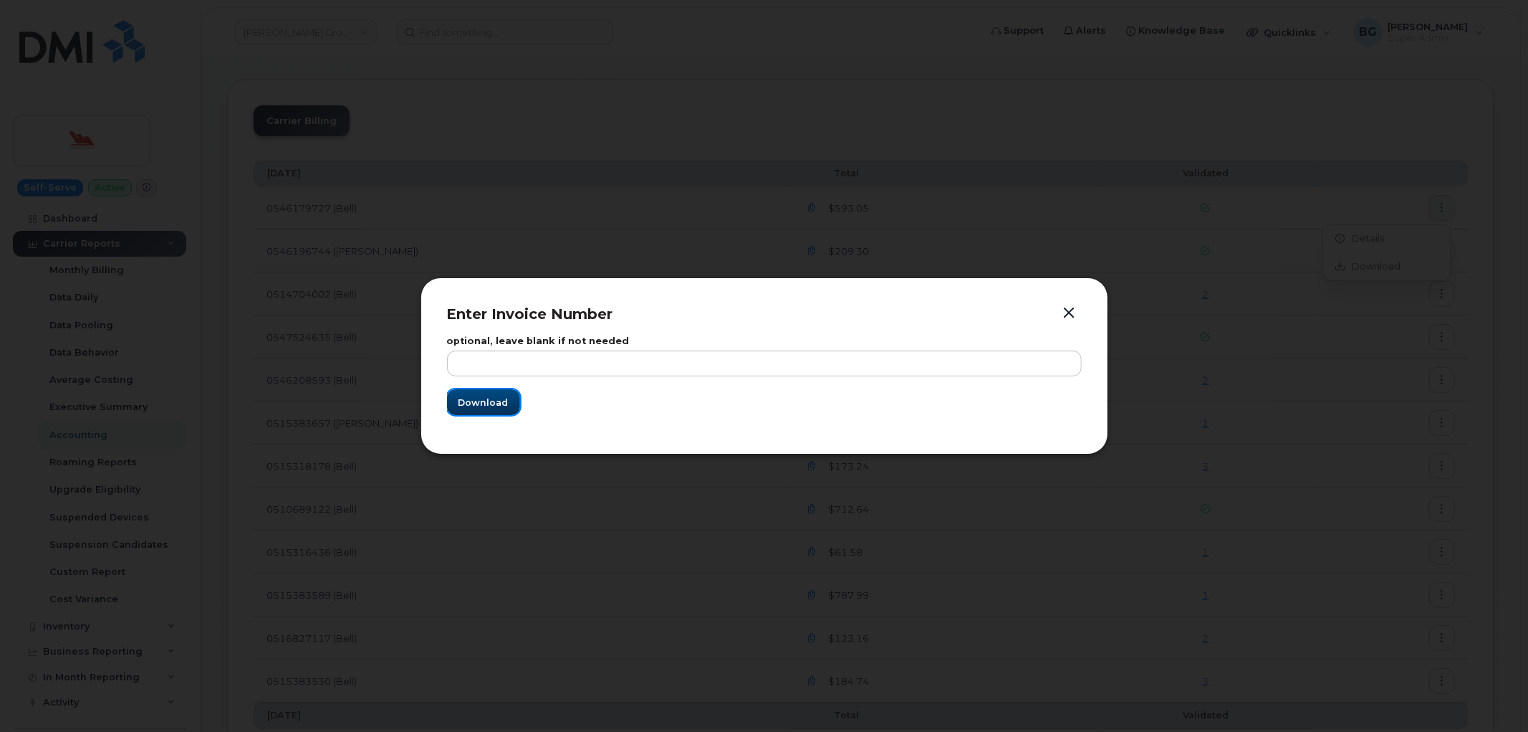
drag, startPoint x: 475, startPoint y: 403, endPoint x: 965, endPoint y: 411, distance: 490.2
click at [477, 403] on span "Download" at bounding box center [484, 403] width 50 height 14
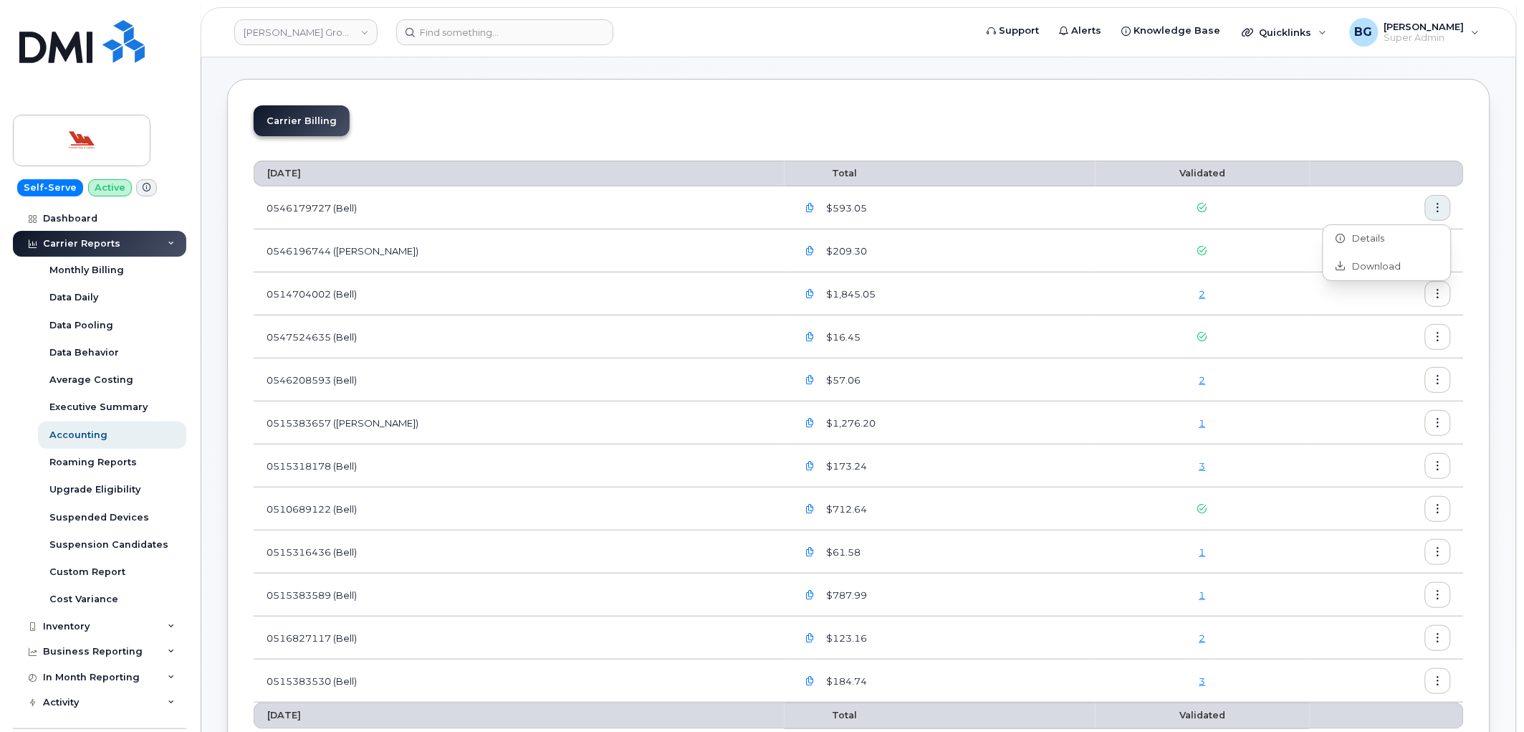
click at [1463, 252] on td at bounding box center [1387, 250] width 154 height 43
click at [1438, 251] on icon "button" at bounding box center [1438, 251] width 9 height 9
click at [1369, 302] on div "Download" at bounding box center [1388, 309] width 128 height 27
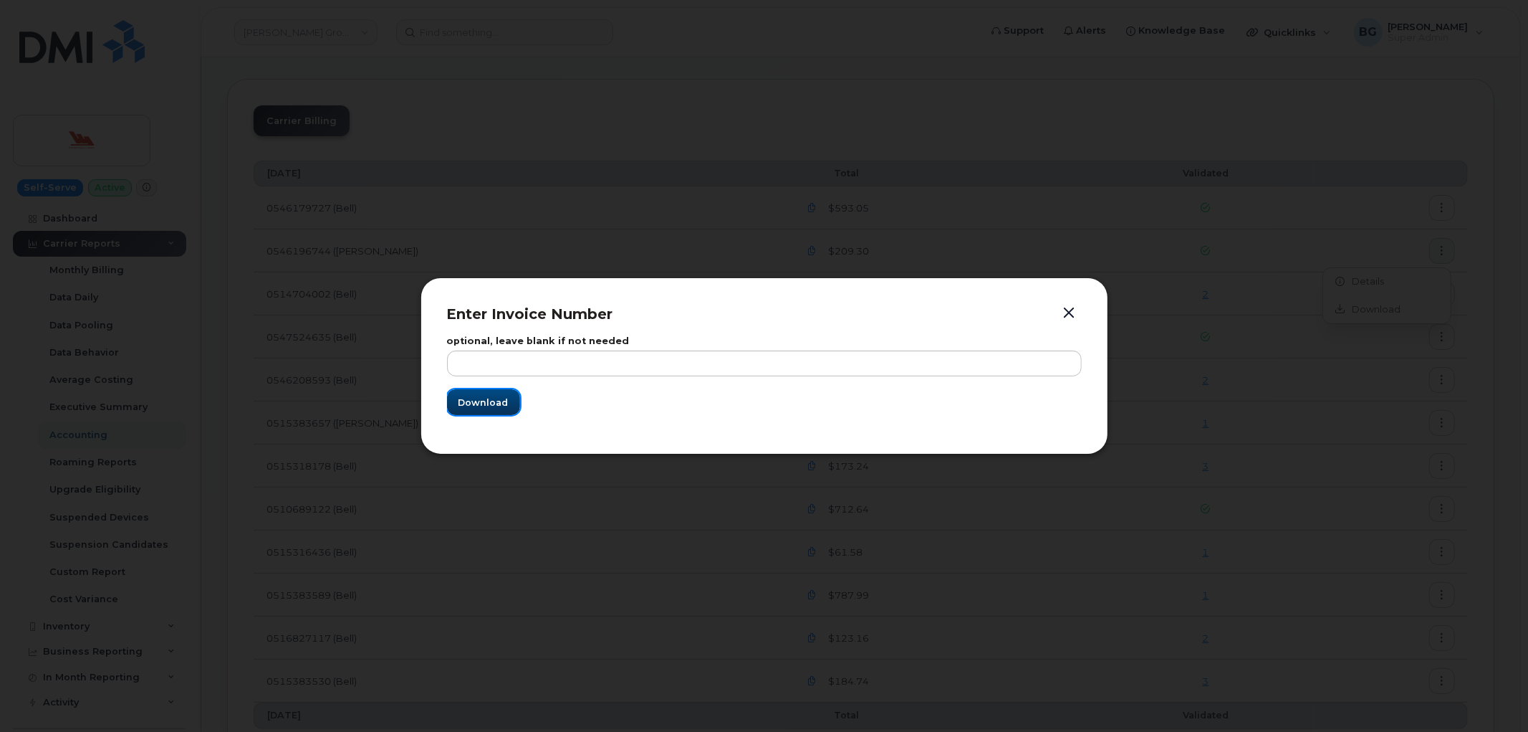
click at [482, 403] on span "Download" at bounding box center [484, 403] width 50 height 14
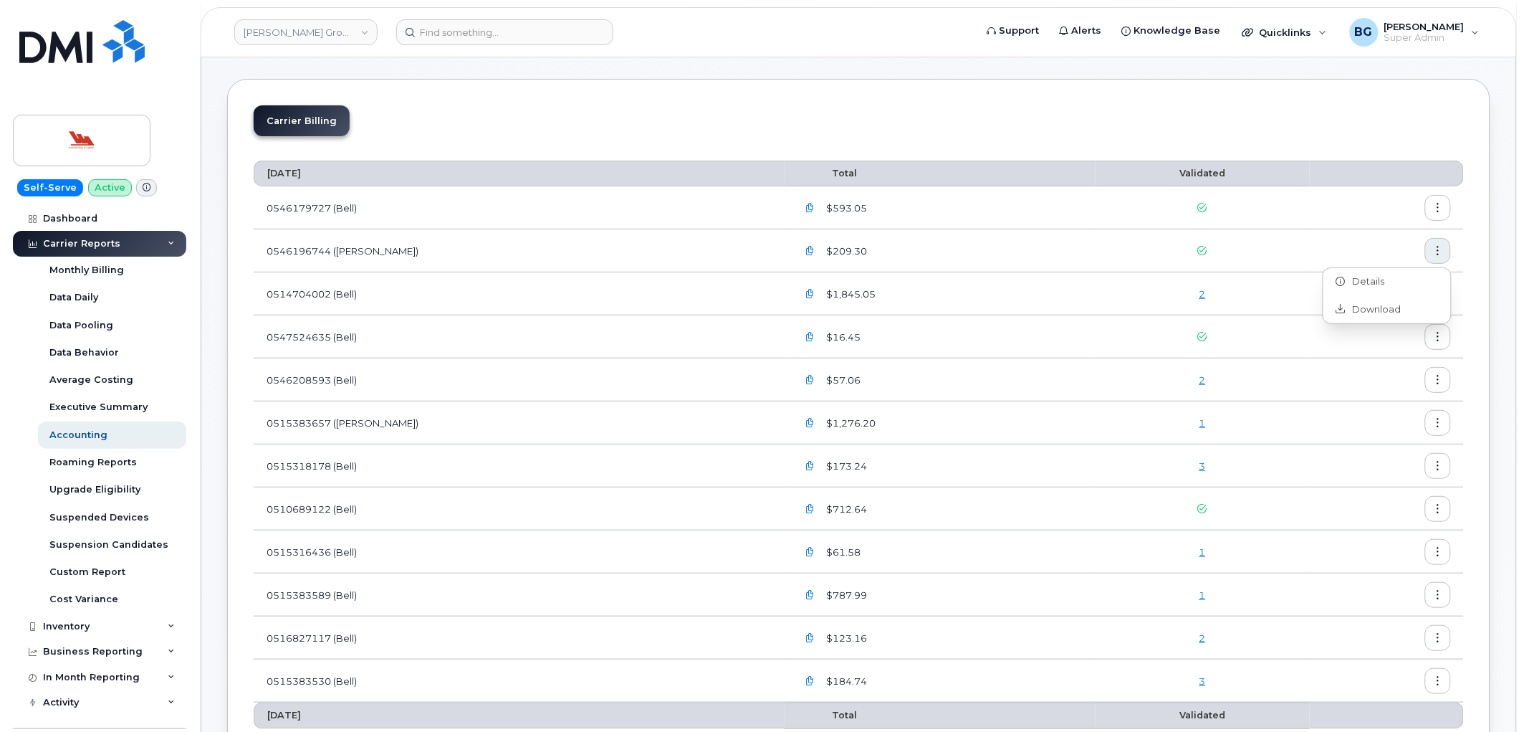
click at [1437, 291] on icon "button" at bounding box center [1438, 294] width 9 height 9
click at [1363, 348] on span "Download" at bounding box center [1374, 352] width 56 height 13
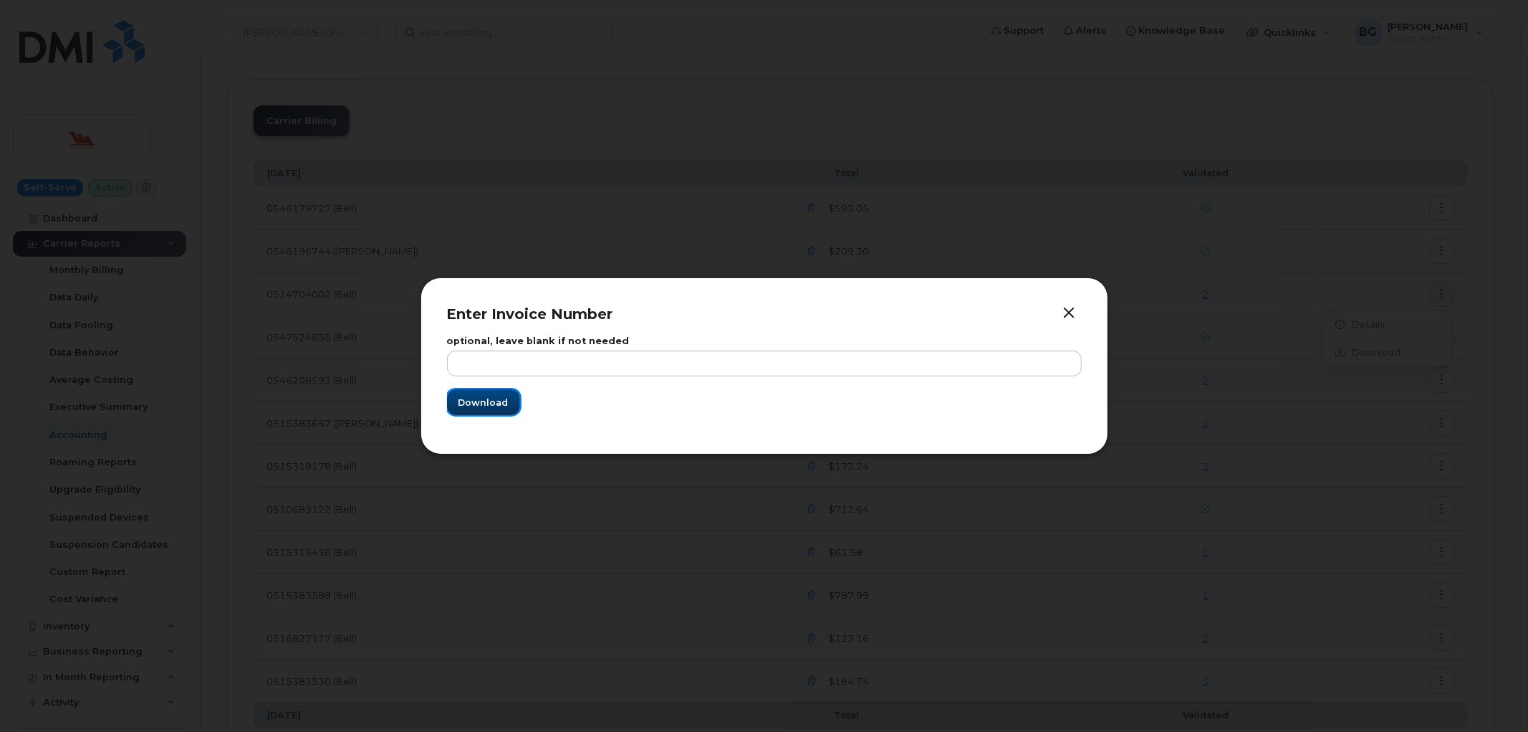
click at [494, 403] on span "Download" at bounding box center [484, 403] width 50 height 14
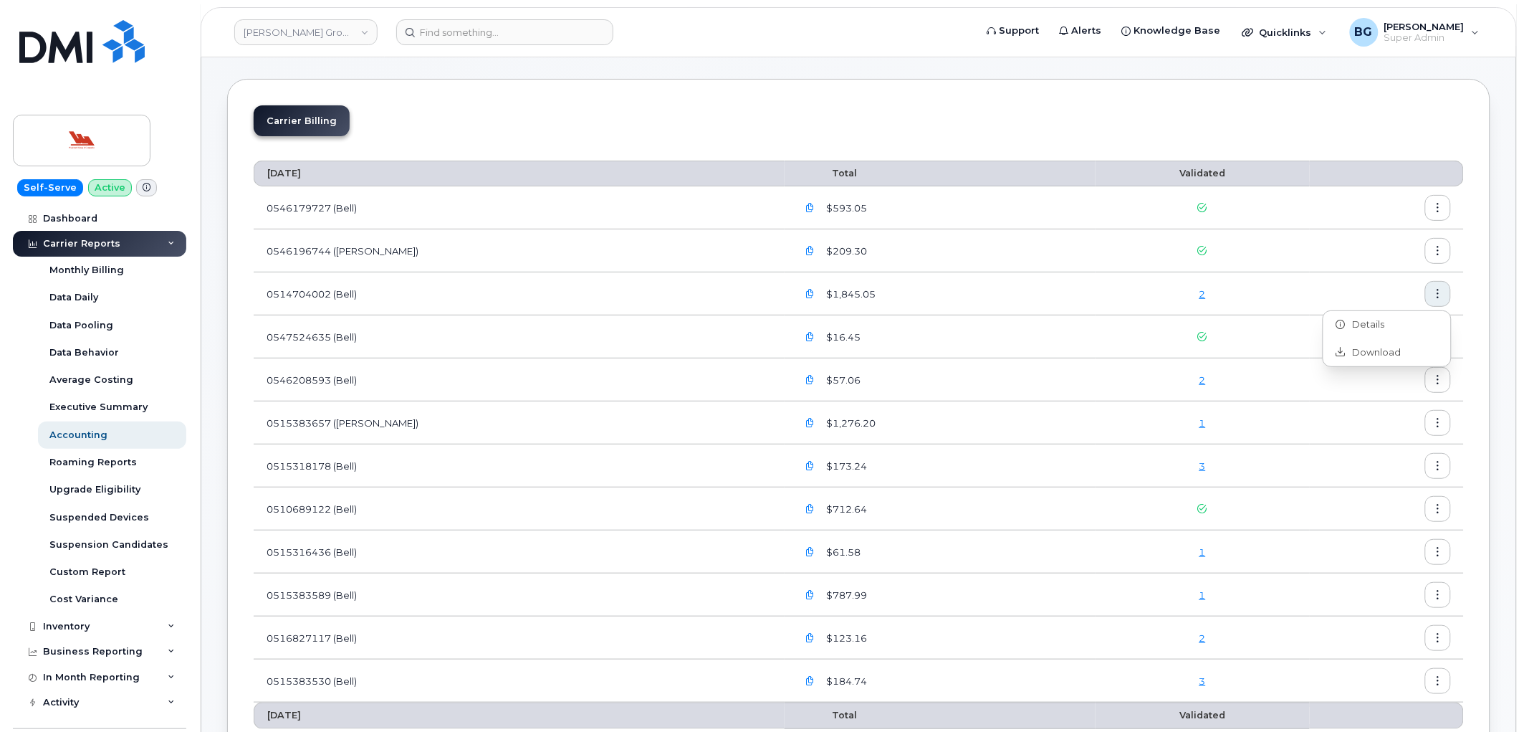
click at [1440, 333] on icon "button" at bounding box center [1438, 336] width 9 height 9
click at [1366, 391] on span "Download" at bounding box center [1374, 395] width 56 height 13
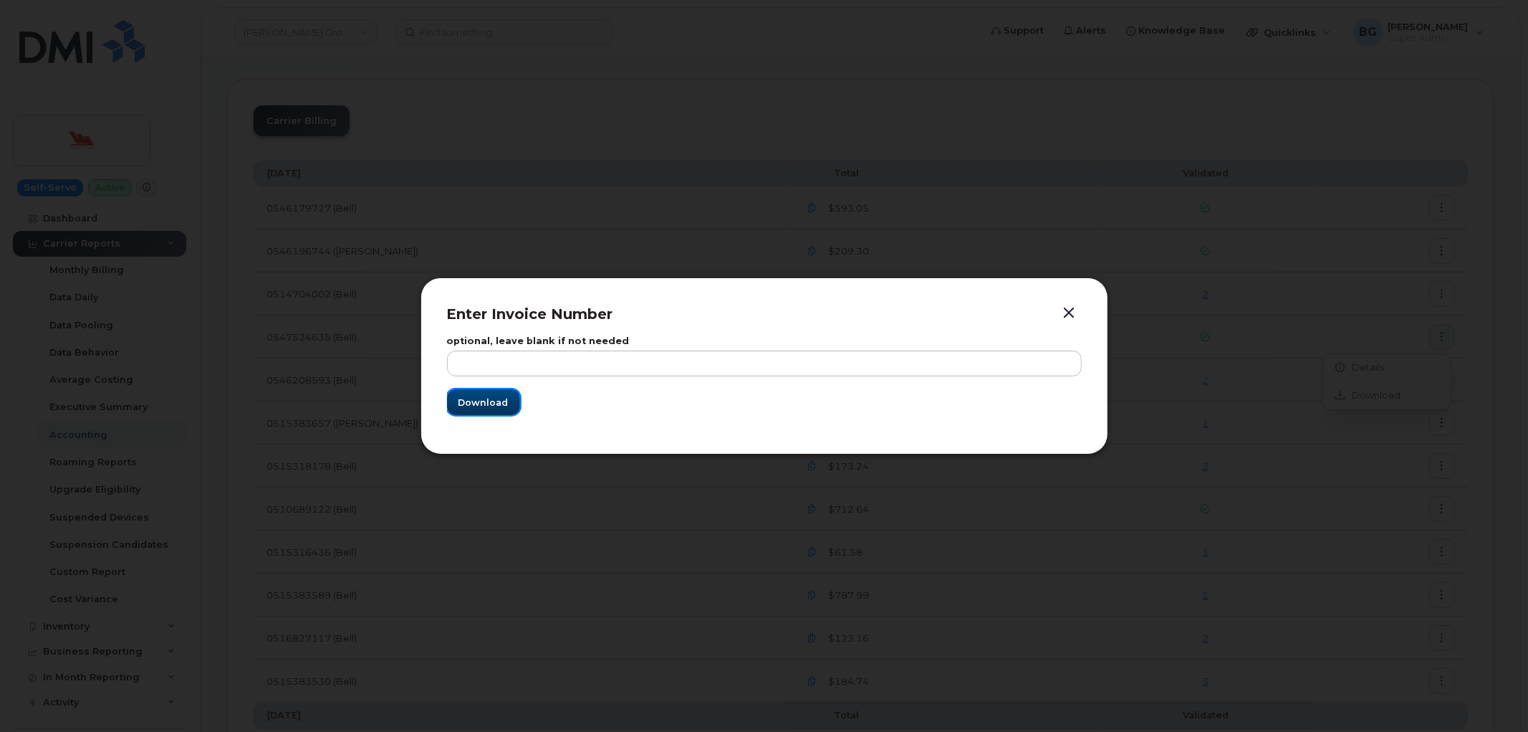
click at [478, 397] on span "Download" at bounding box center [484, 403] width 50 height 14
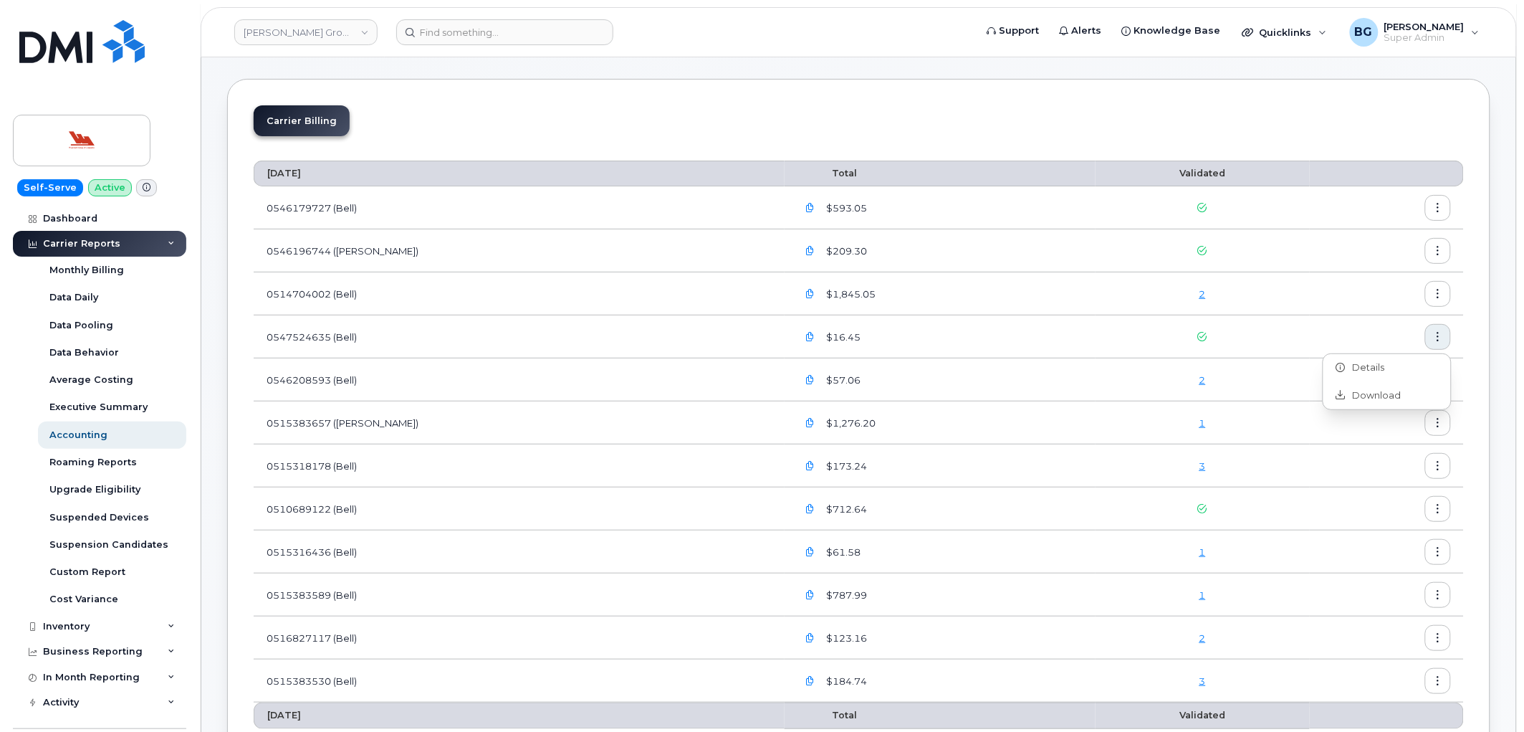
click at [1441, 381] on icon "button" at bounding box center [1438, 379] width 9 height 9
click at [1370, 435] on span "Download" at bounding box center [1374, 438] width 56 height 13
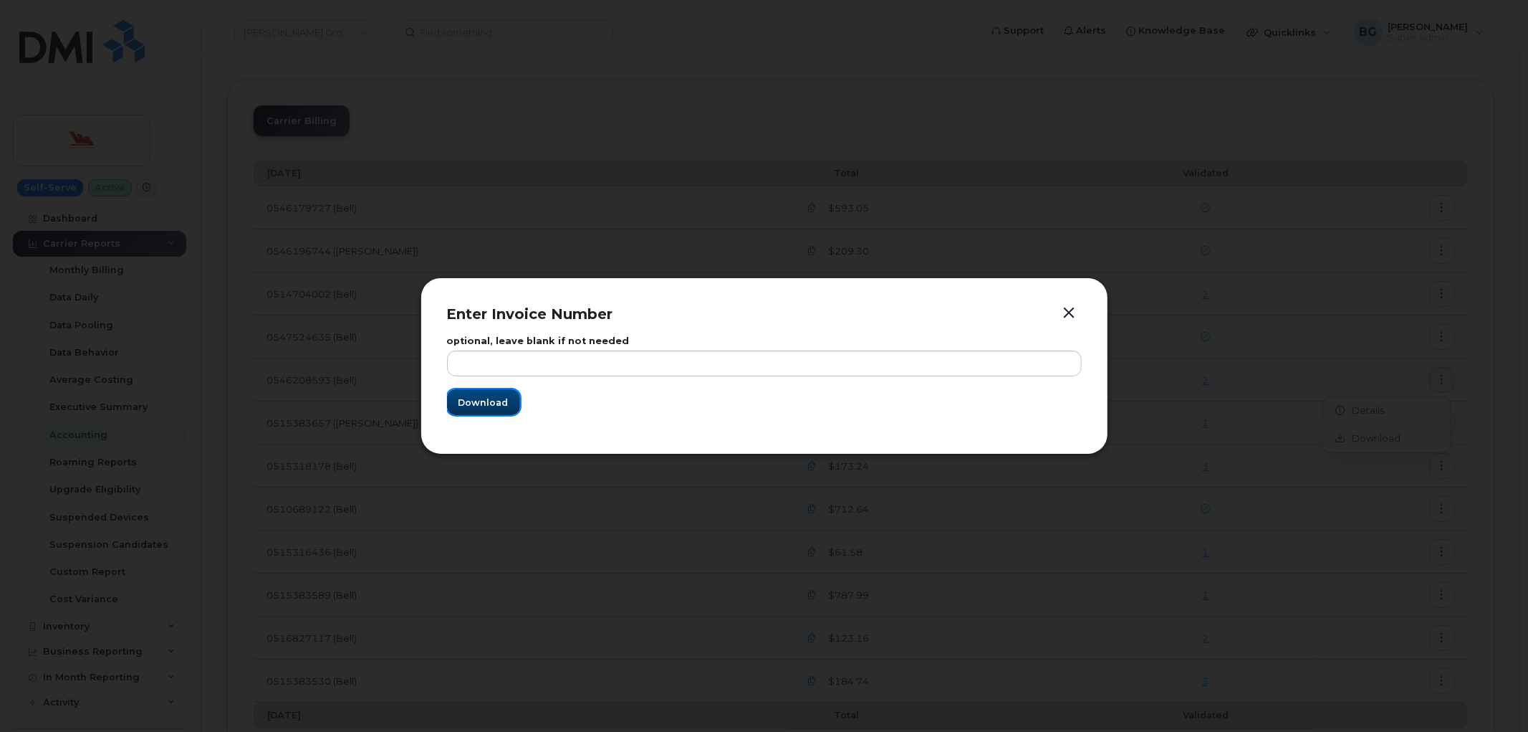
click at [474, 392] on button "Download" at bounding box center [483, 402] width 73 height 26
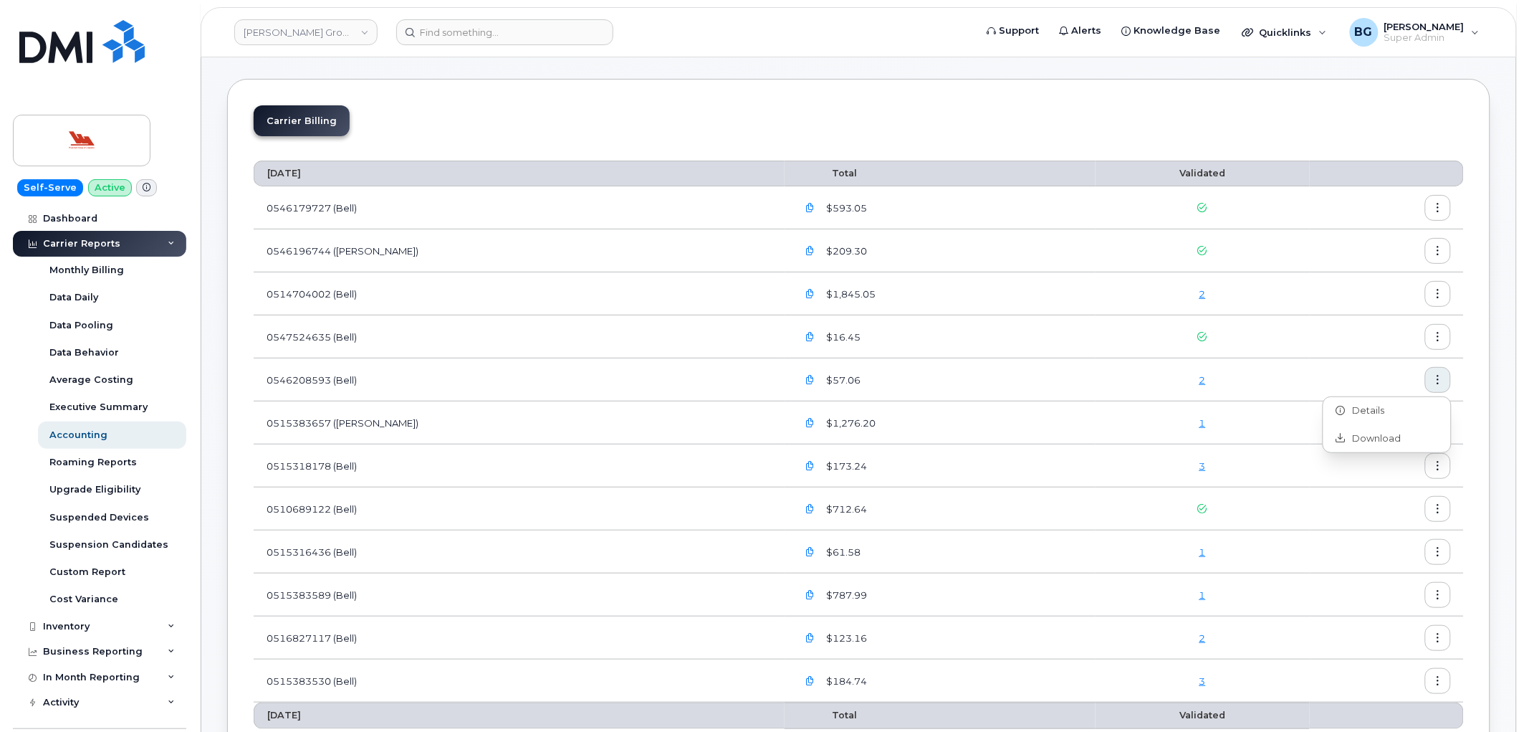
click at [1438, 424] on icon "button" at bounding box center [1438, 422] width 9 height 9
click at [1346, 478] on span "Download" at bounding box center [1374, 481] width 56 height 13
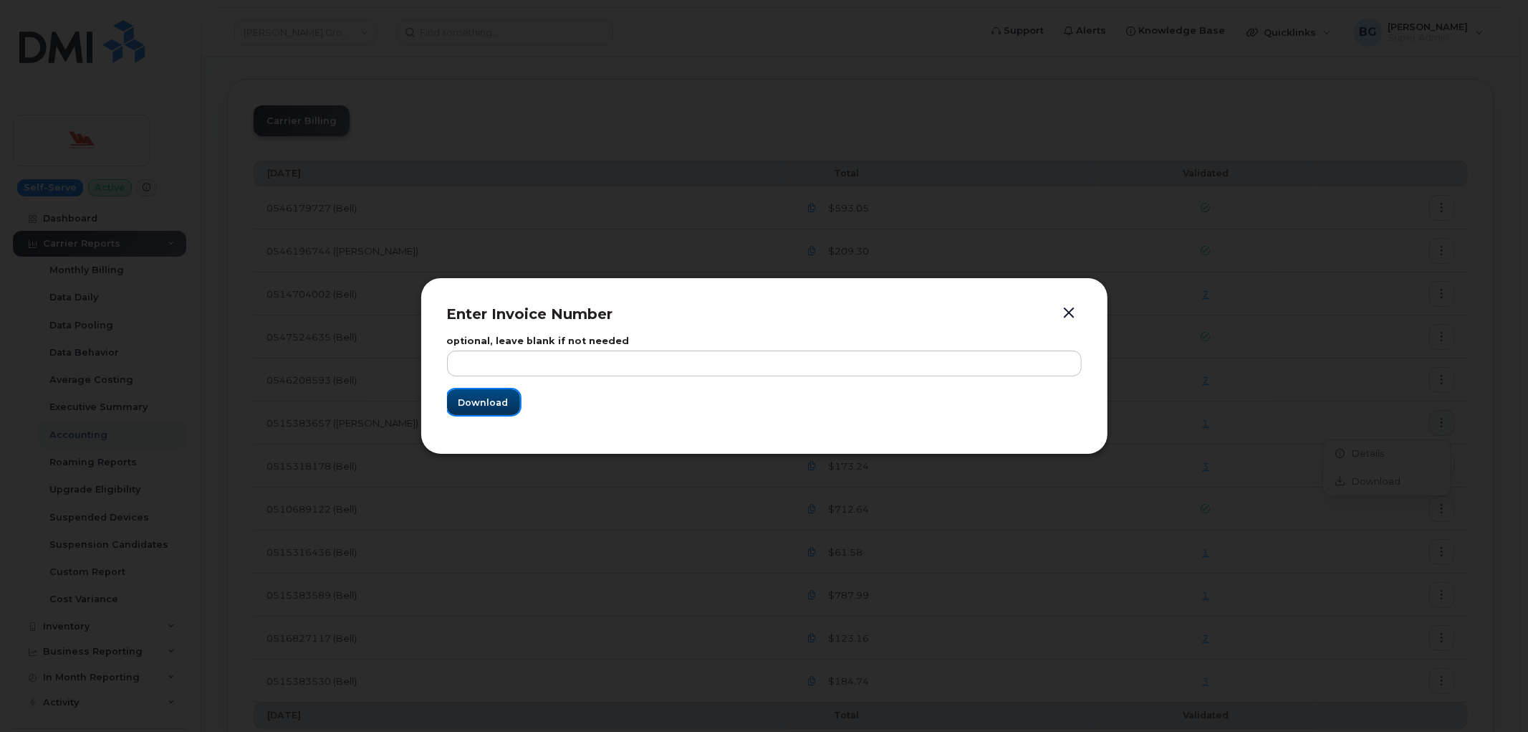
click at [489, 404] on span "Download" at bounding box center [484, 403] width 50 height 14
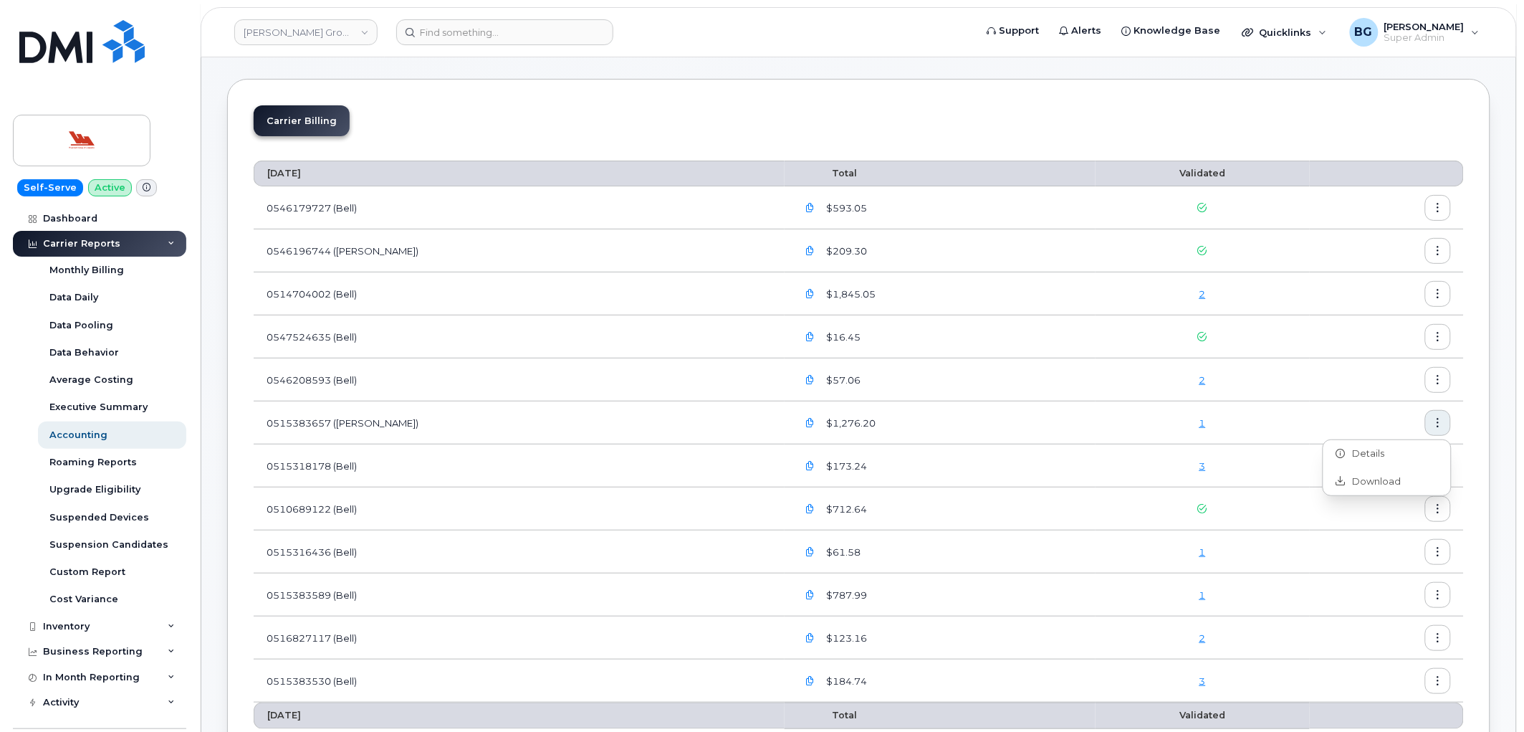
click at [1441, 469] on icon "button" at bounding box center [1438, 465] width 9 height 9
click at [1378, 523] on span "Download" at bounding box center [1374, 524] width 56 height 13
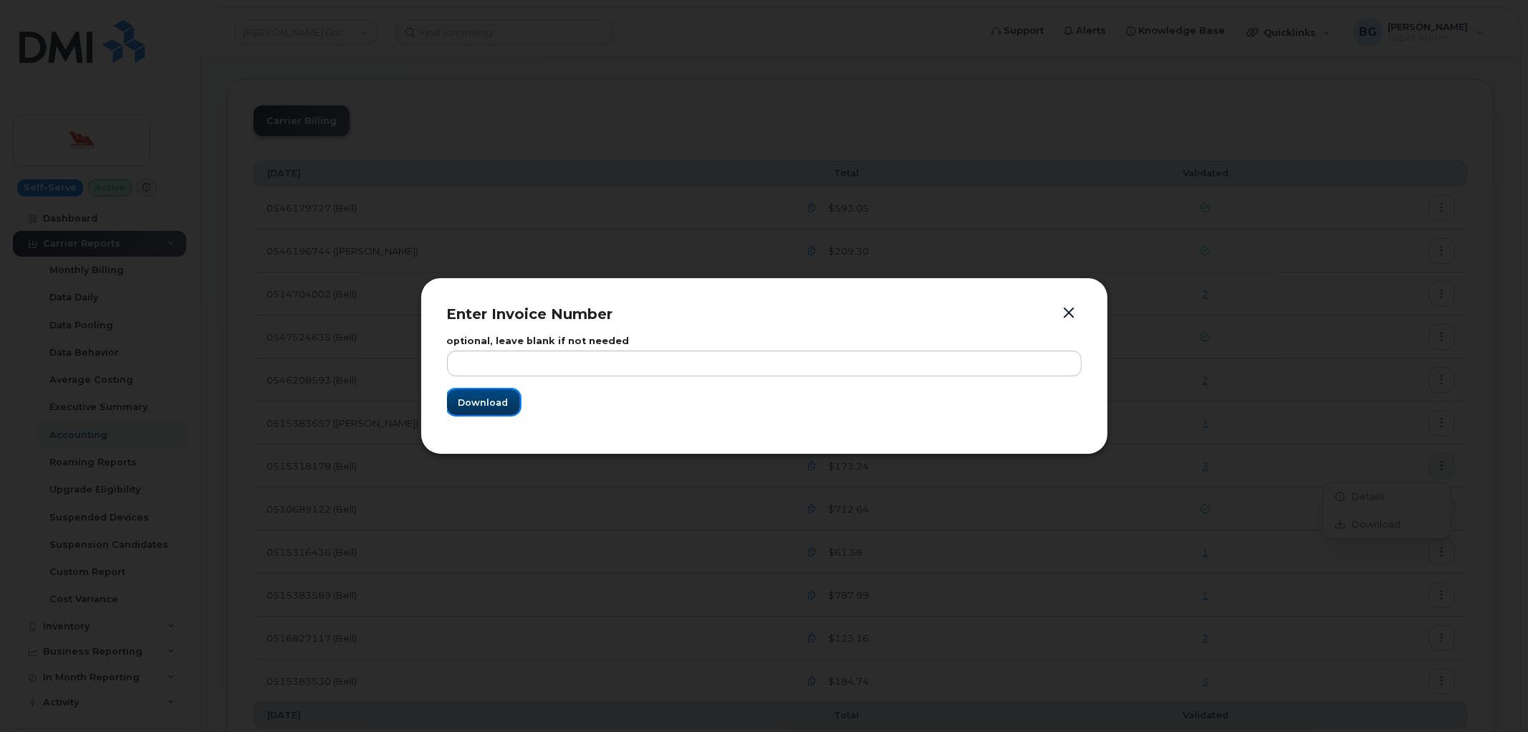
click at [484, 396] on span "Download" at bounding box center [484, 403] width 50 height 14
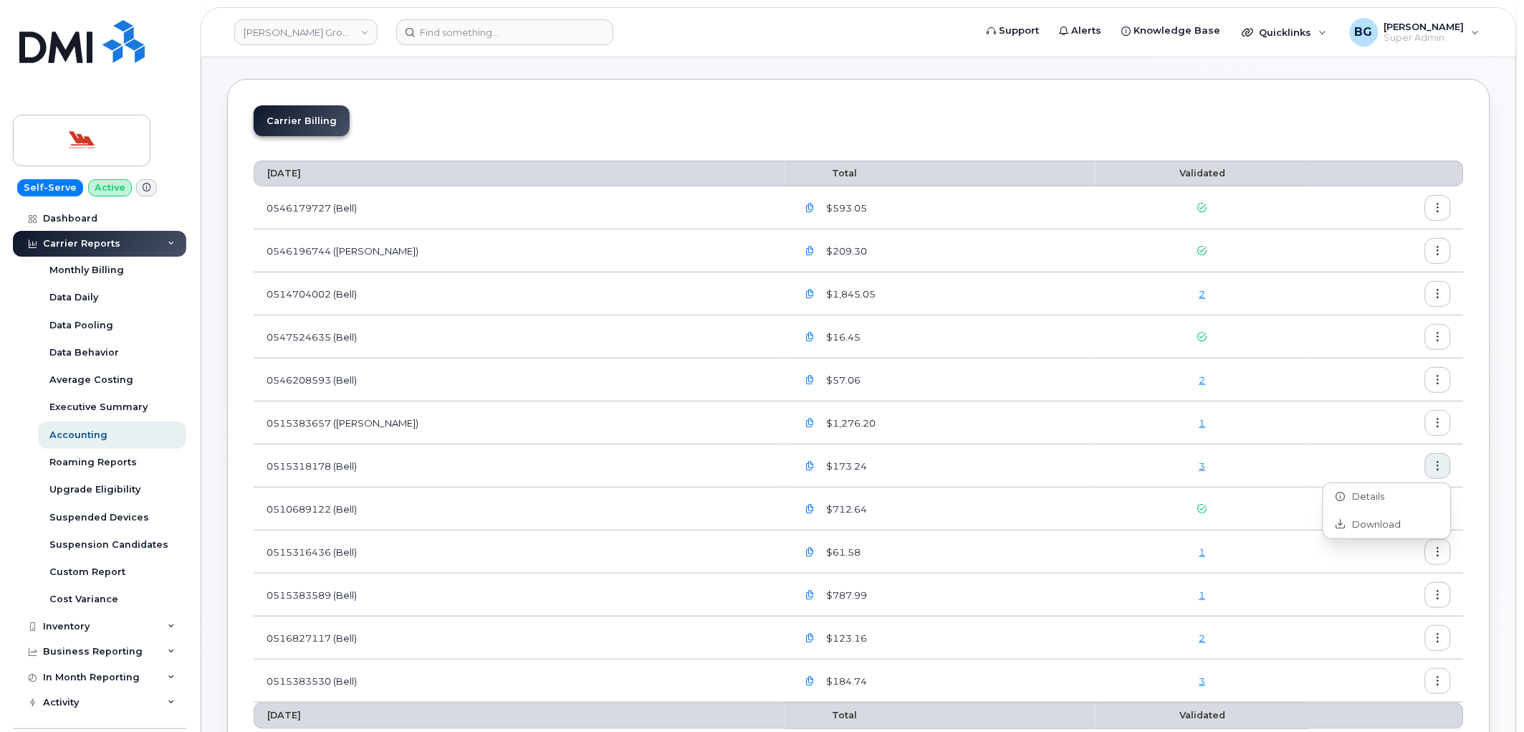
click at [1435, 509] on icon "button" at bounding box center [1438, 508] width 9 height 9
click at [1390, 563] on span "Download" at bounding box center [1374, 567] width 56 height 13
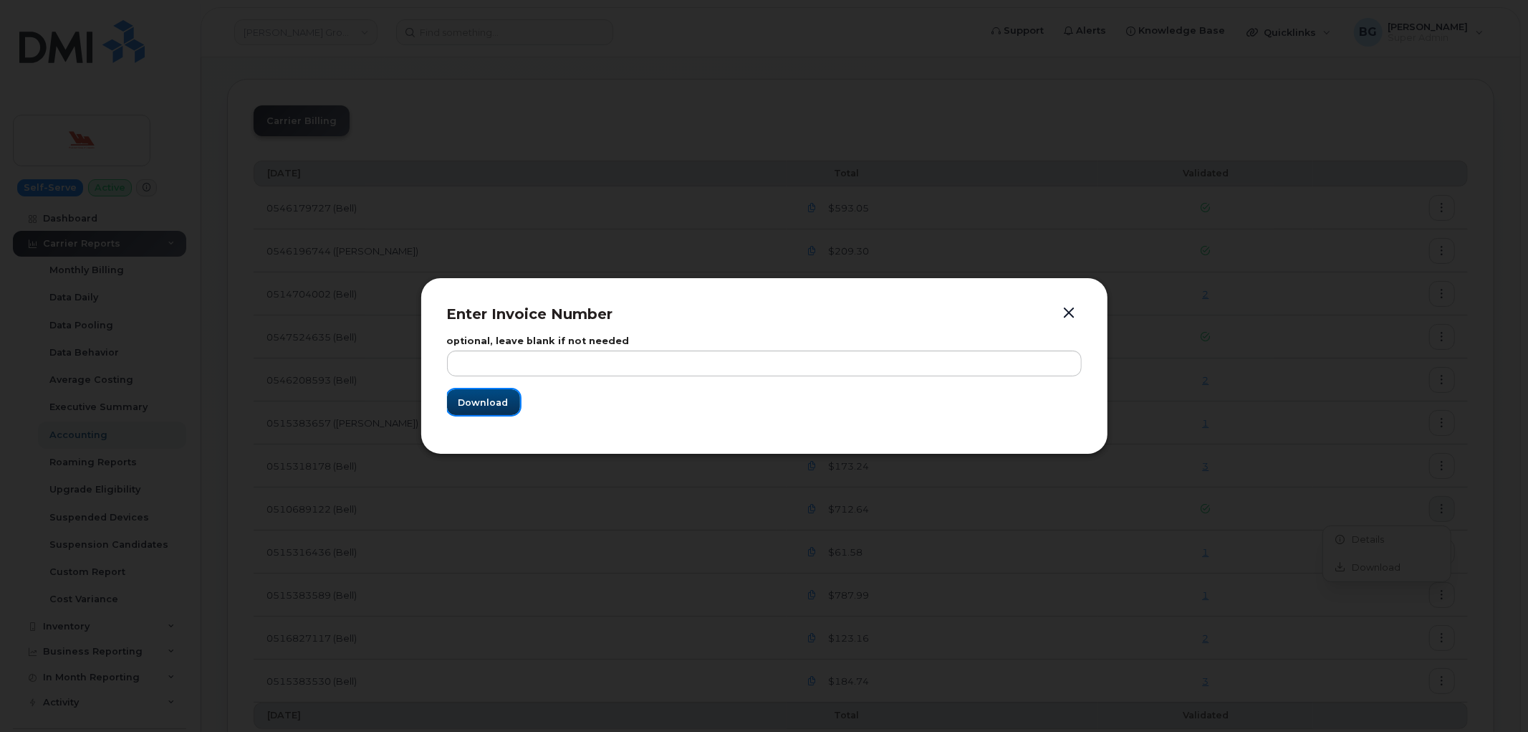
click at [486, 403] on span "Download" at bounding box center [484, 403] width 50 height 14
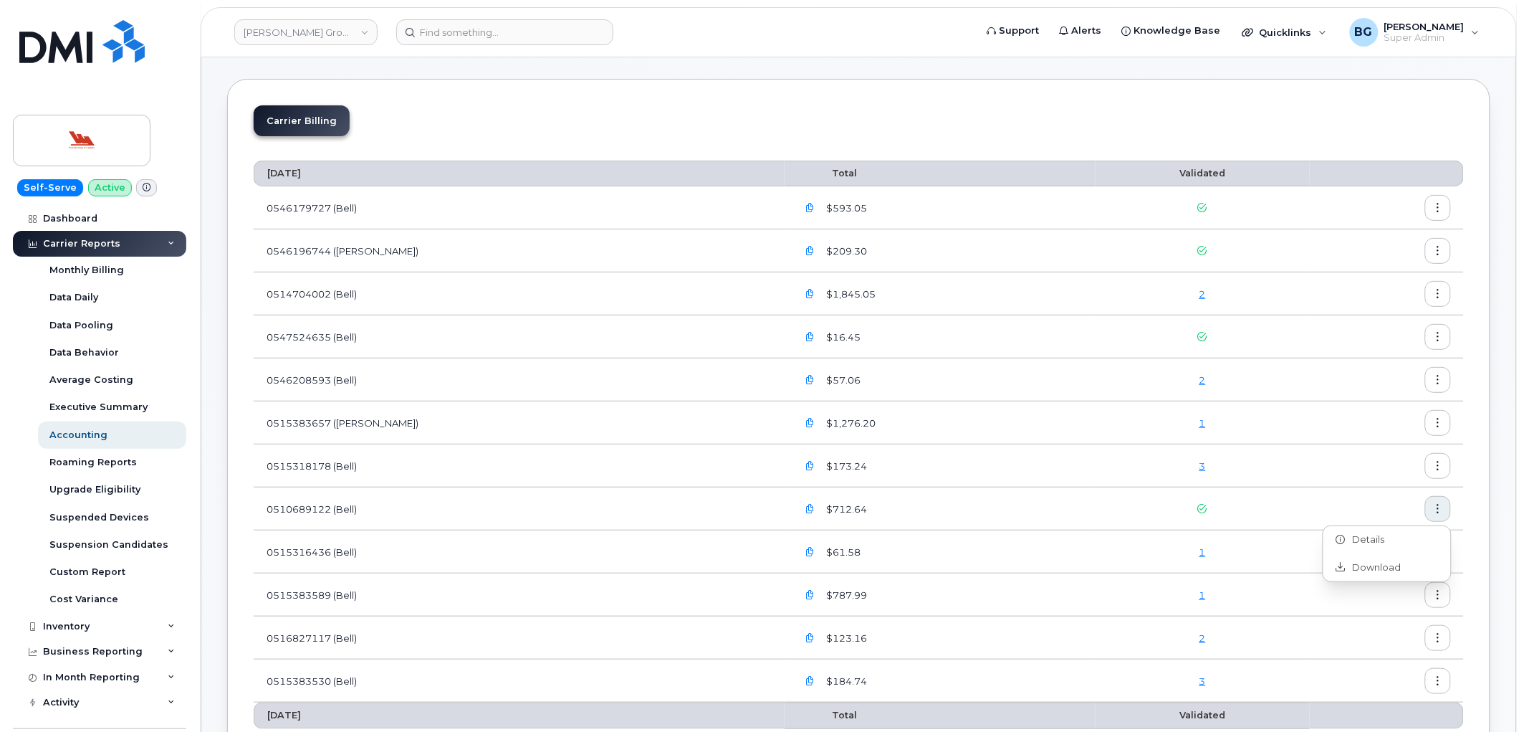
click at [1442, 555] on icon "button" at bounding box center [1438, 551] width 9 height 9
click at [1385, 609] on span "Download" at bounding box center [1374, 610] width 56 height 13
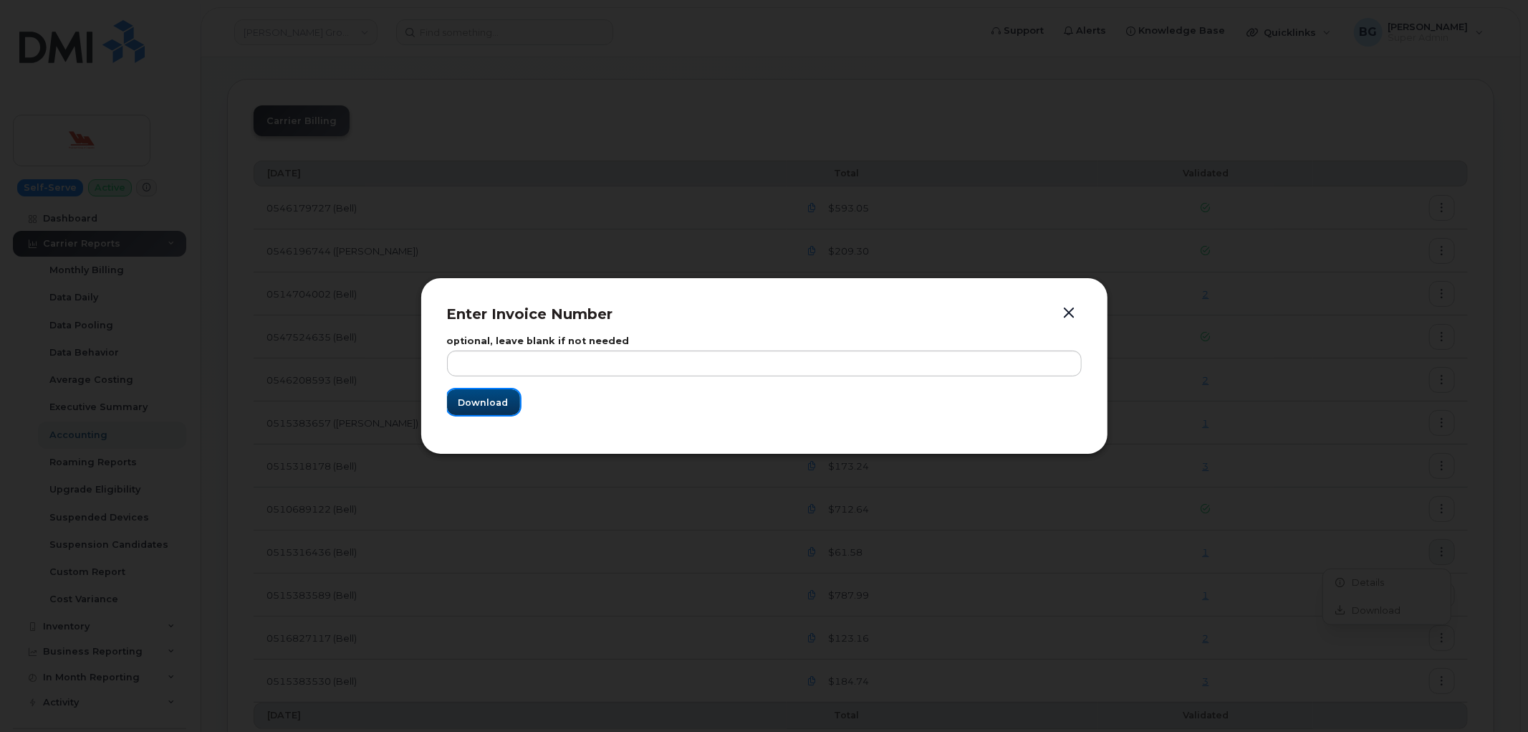
drag, startPoint x: 474, startPoint y: 403, endPoint x: 677, endPoint y: 502, distance: 225.6
click at [475, 403] on span "Download" at bounding box center [484, 403] width 50 height 14
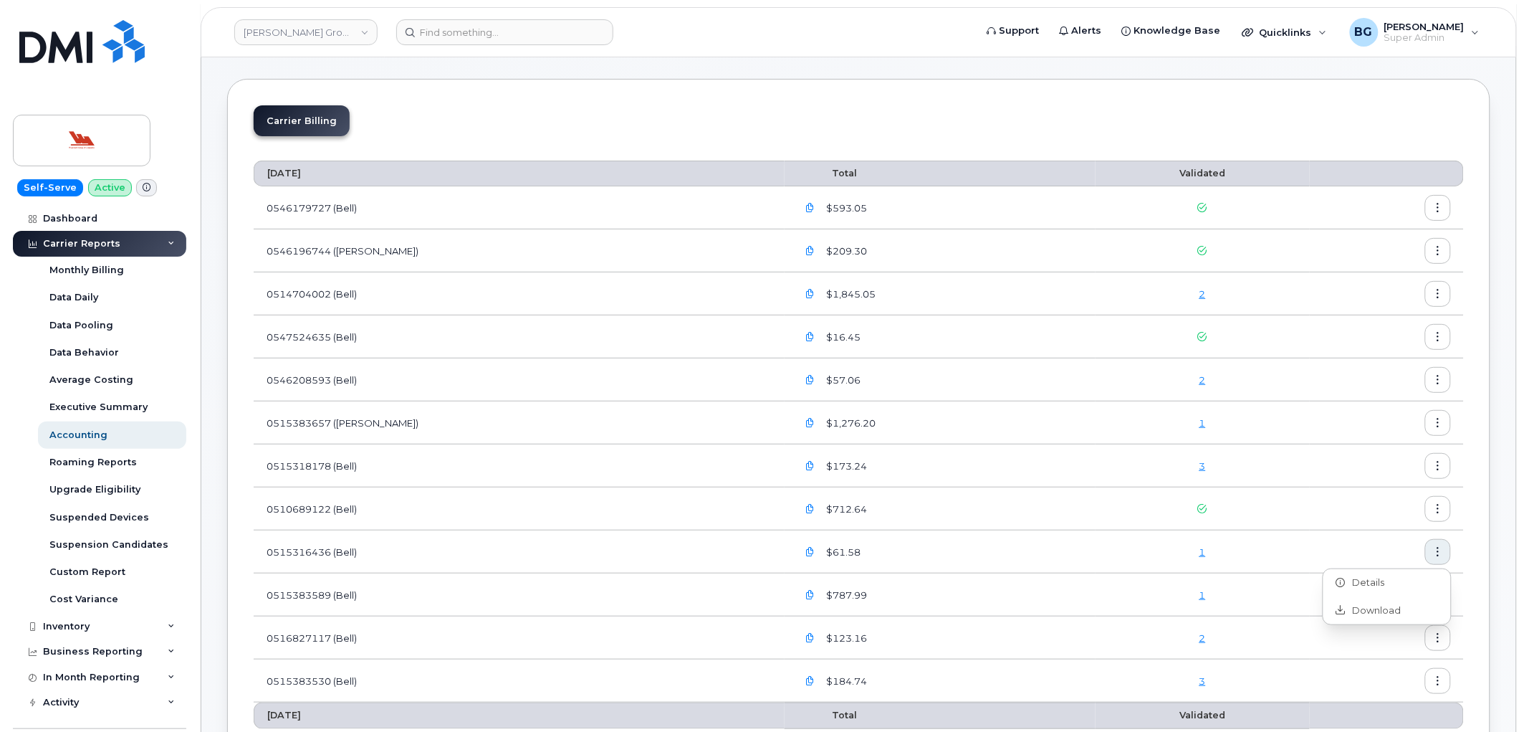
click at [1433, 592] on button "button" at bounding box center [1438, 595] width 26 height 26
click at [1362, 651] on span "Download" at bounding box center [1374, 653] width 56 height 13
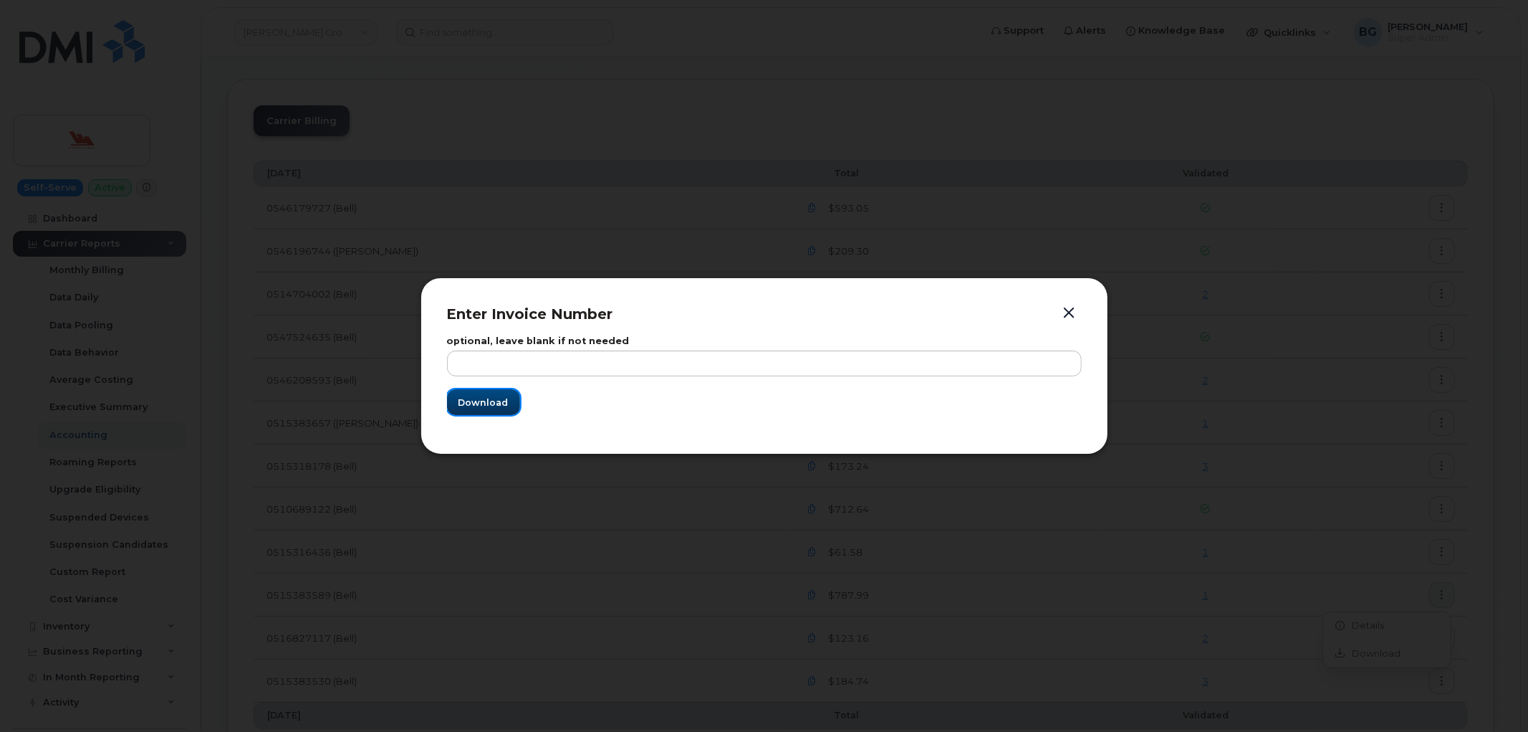
click at [473, 399] on span "Download" at bounding box center [484, 403] width 50 height 14
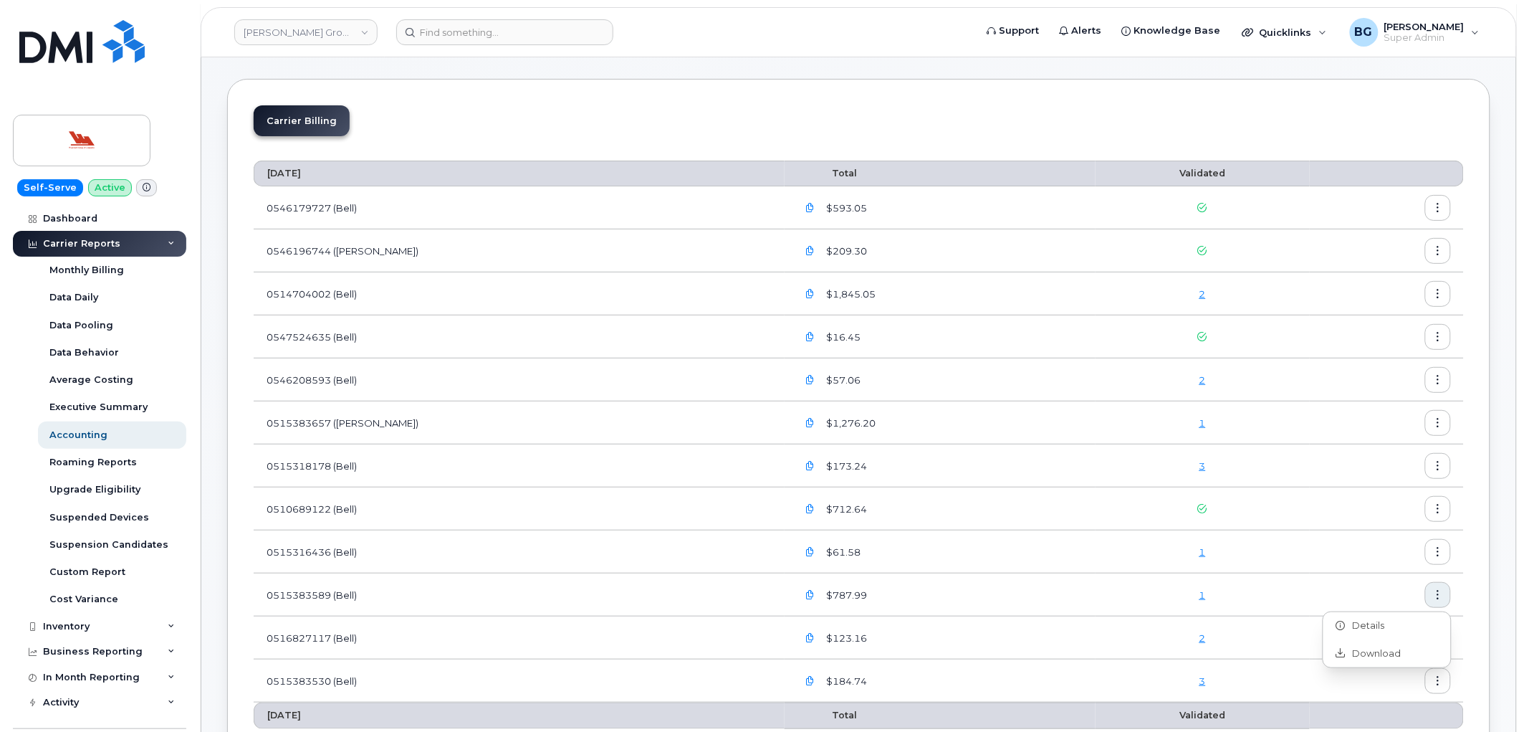
click at [1445, 634] on button "button" at bounding box center [1438, 638] width 26 height 26
click at [1387, 691] on span "Download" at bounding box center [1374, 696] width 56 height 13
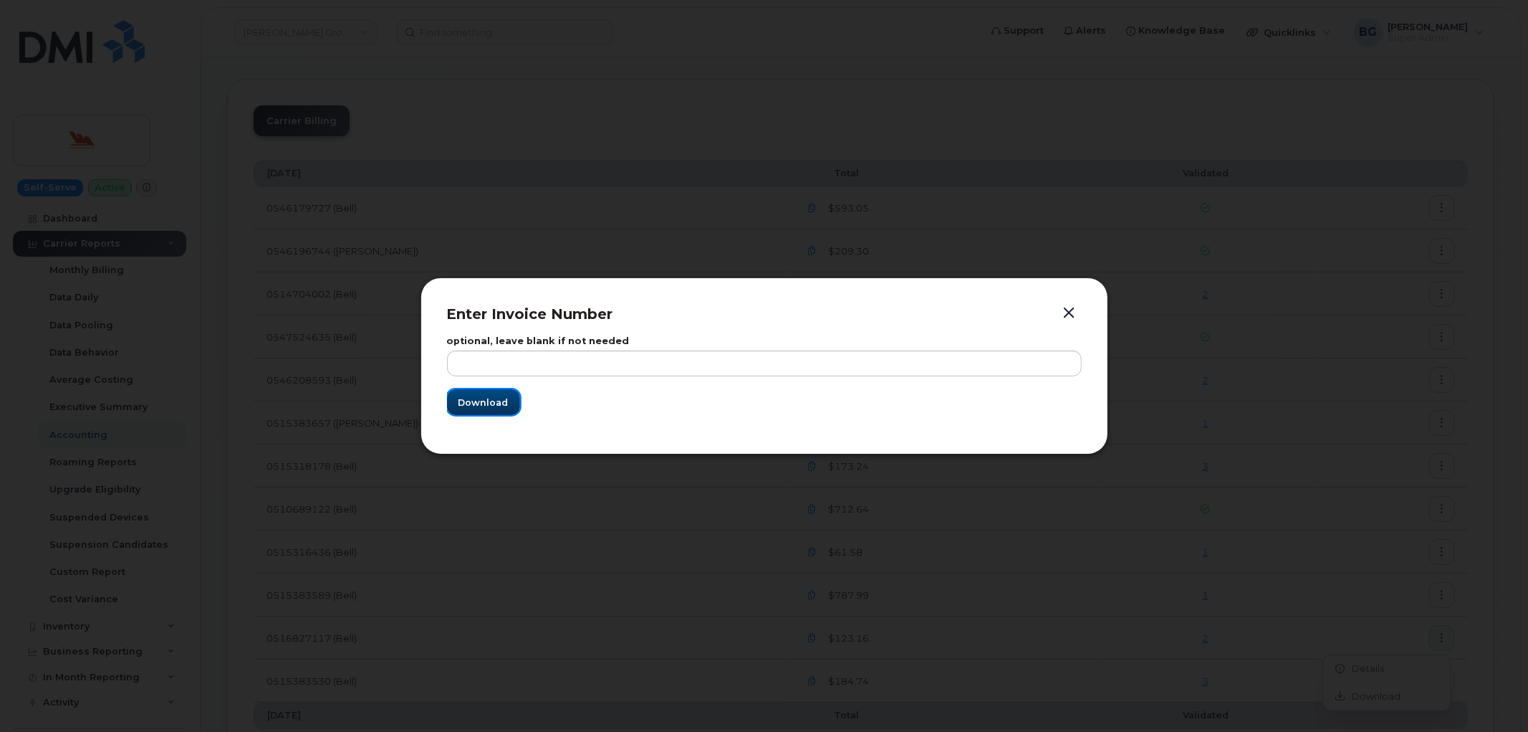
click at [484, 403] on span "Download" at bounding box center [484, 403] width 50 height 14
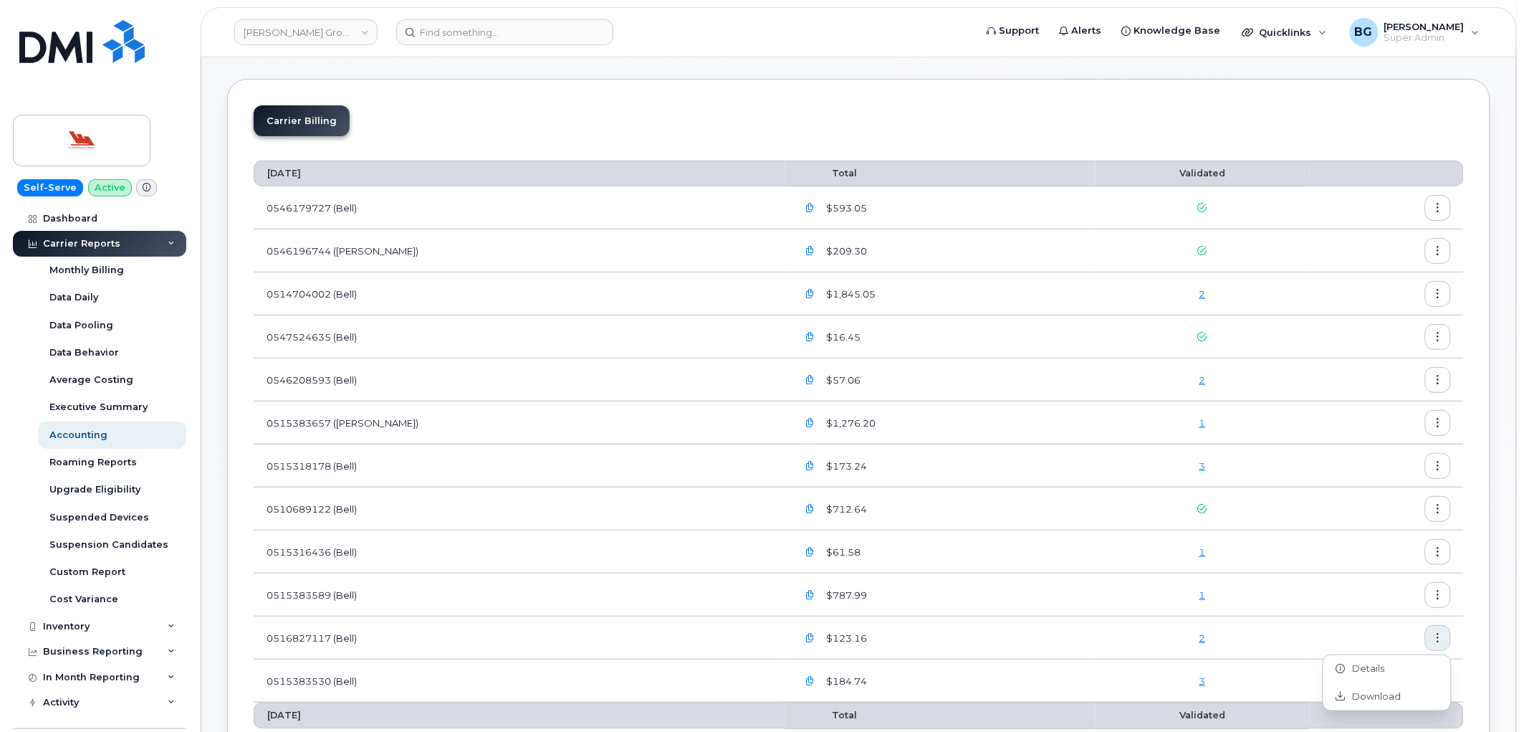
click at [1435, 678] on icon "button" at bounding box center [1438, 680] width 9 height 9
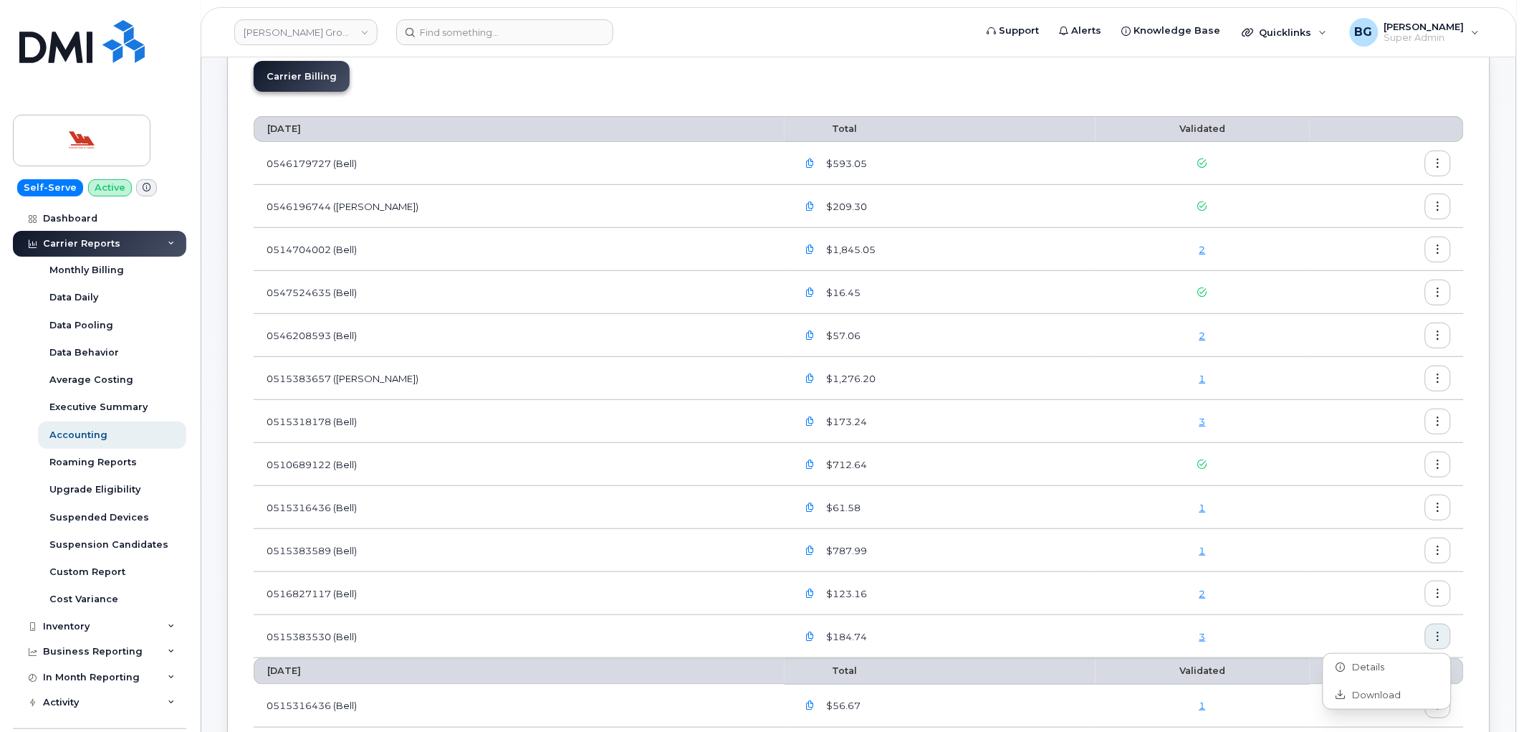
scroll to position [212, 0]
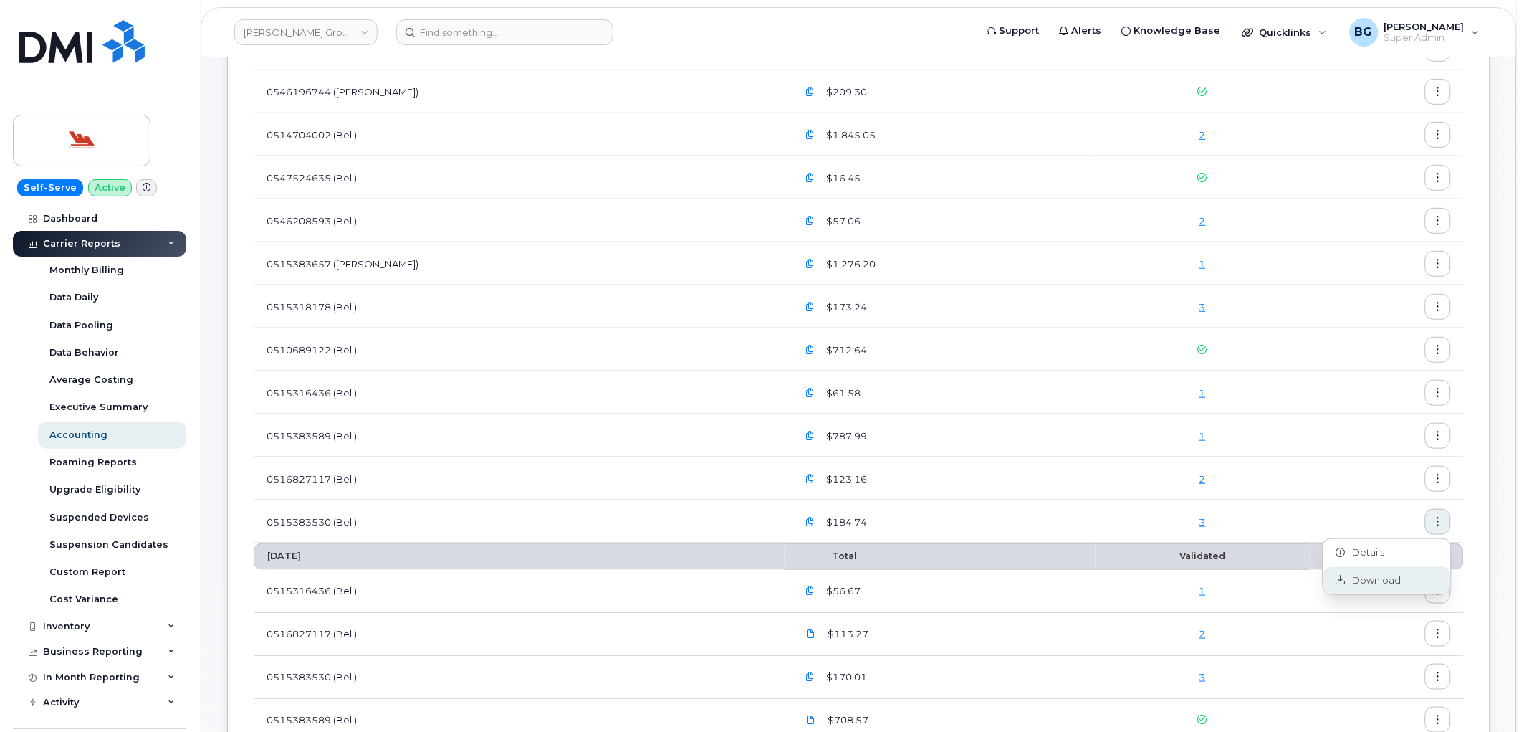
click at [1360, 579] on span "Download" at bounding box center [1374, 580] width 56 height 13
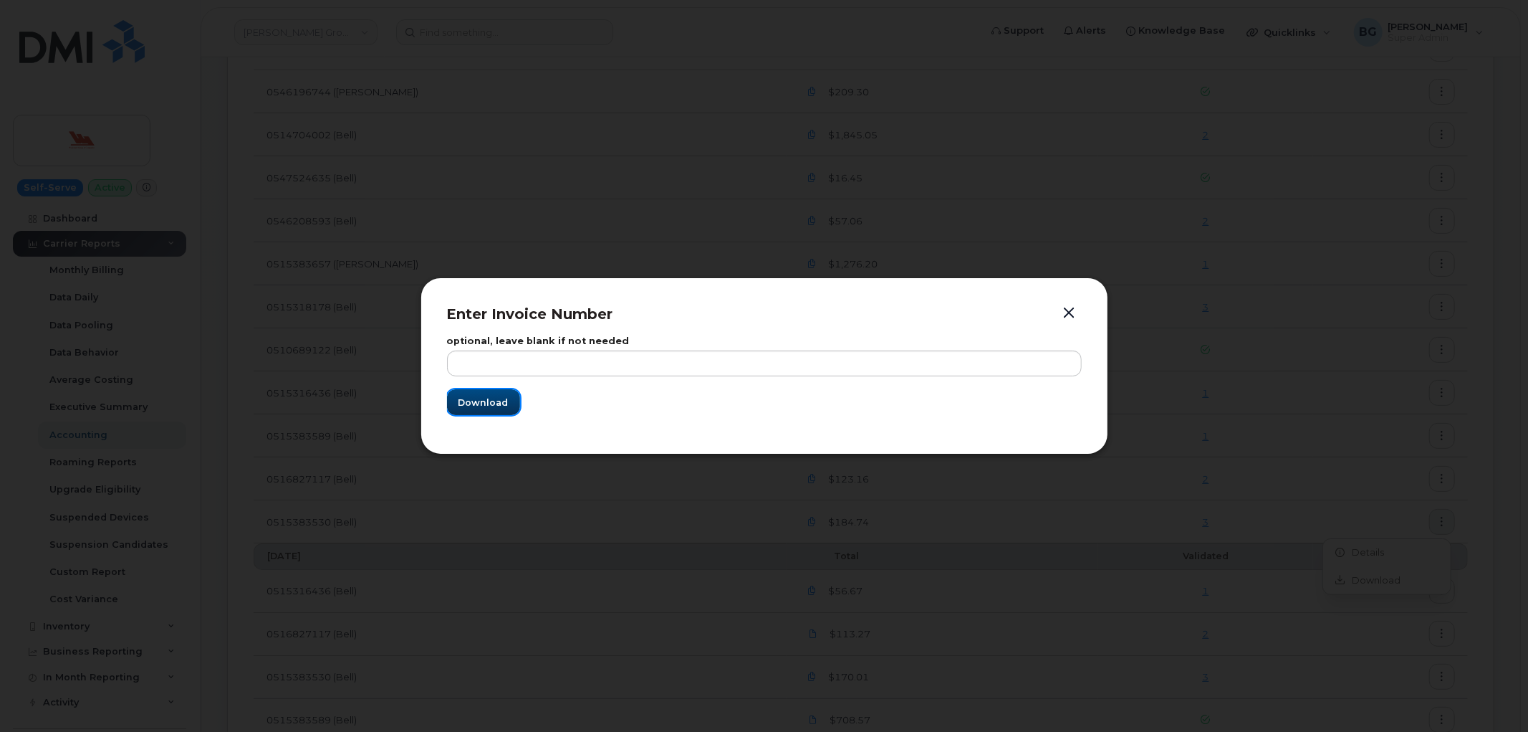
click at [503, 406] on span "Download" at bounding box center [484, 403] width 50 height 14
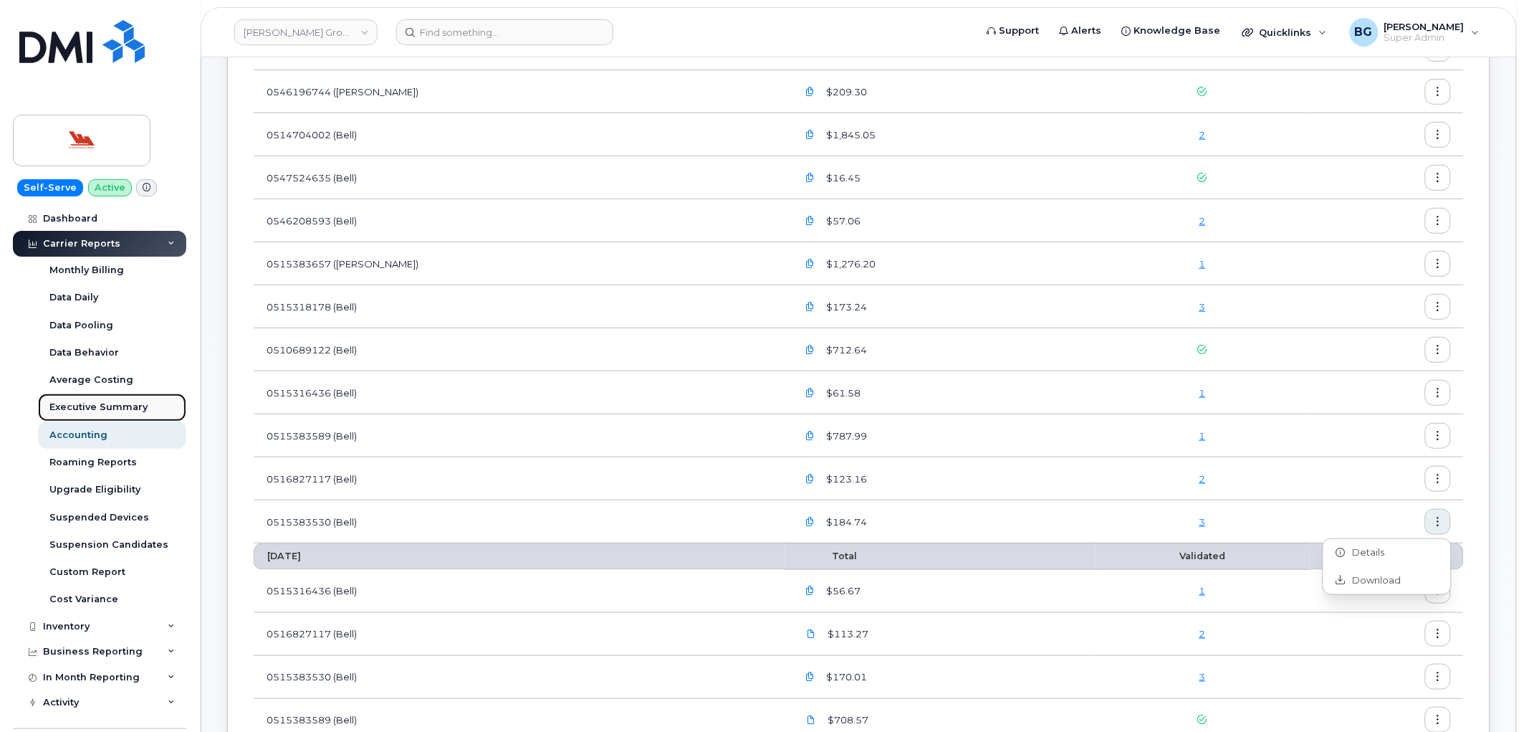
click at [75, 409] on div "Executive Summary" at bounding box center [98, 407] width 98 height 13
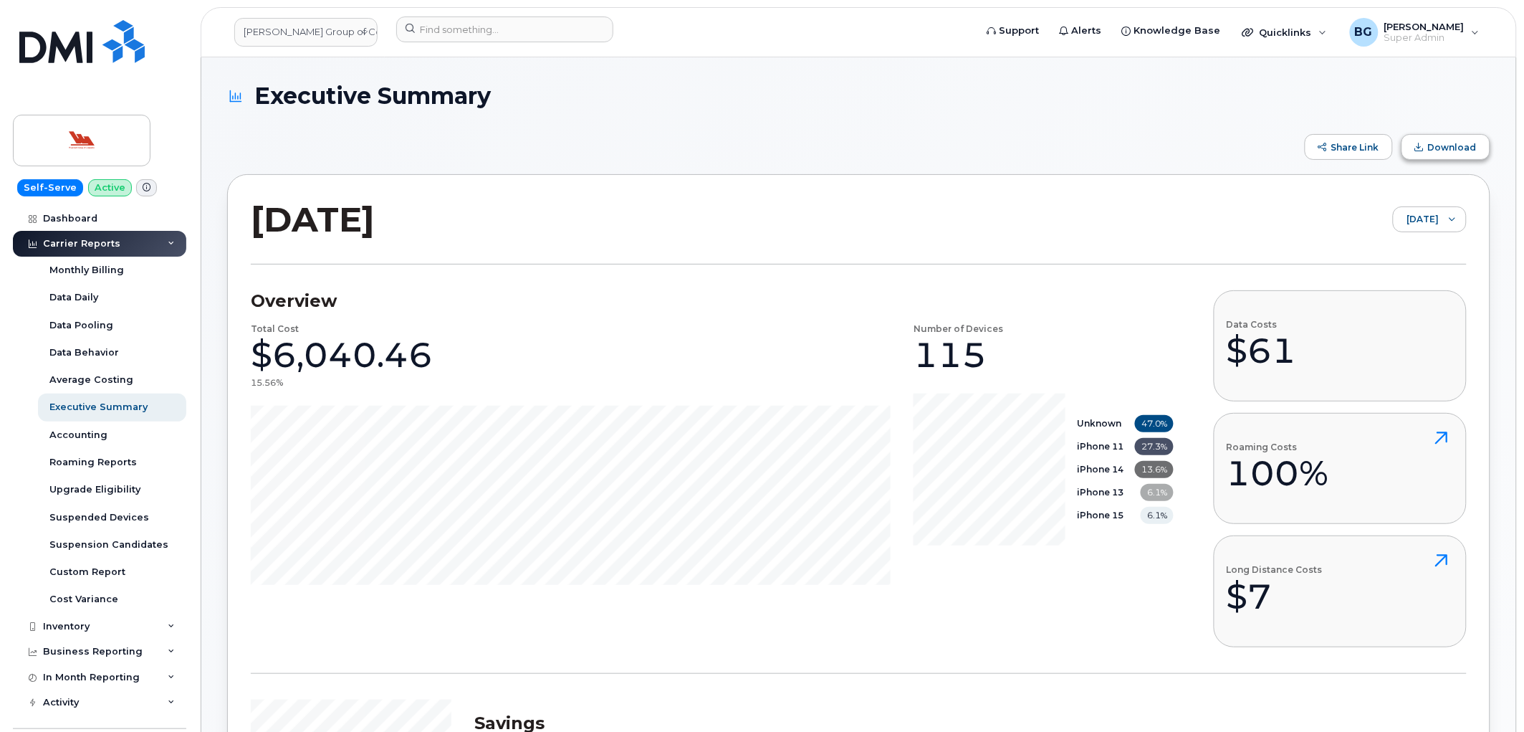
click at [1464, 151] on span "Download" at bounding box center [1452, 147] width 49 height 11
click at [305, 29] on link "Woodward Group of Companies" at bounding box center [305, 32] width 143 height 29
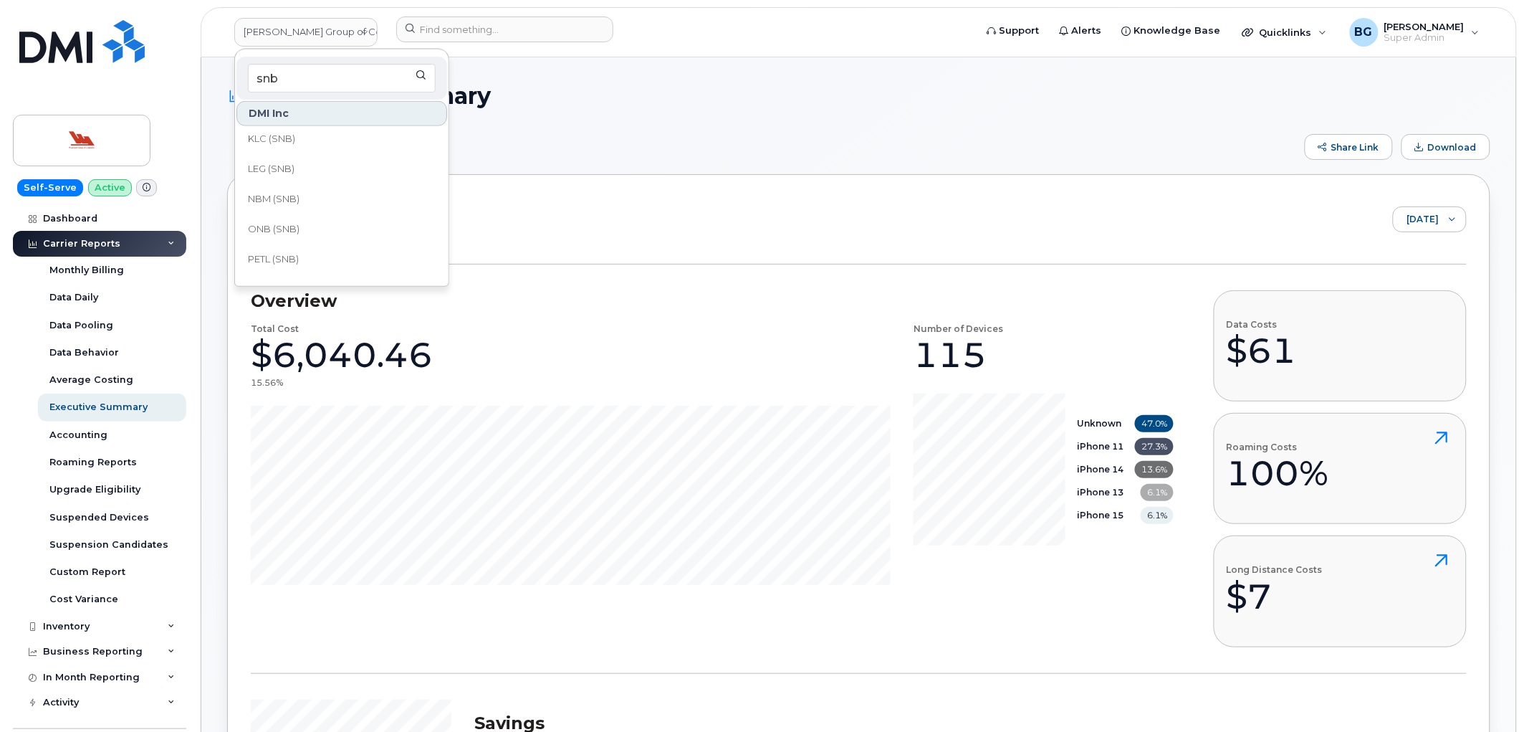
scroll to position [531, 0]
type input "snb"
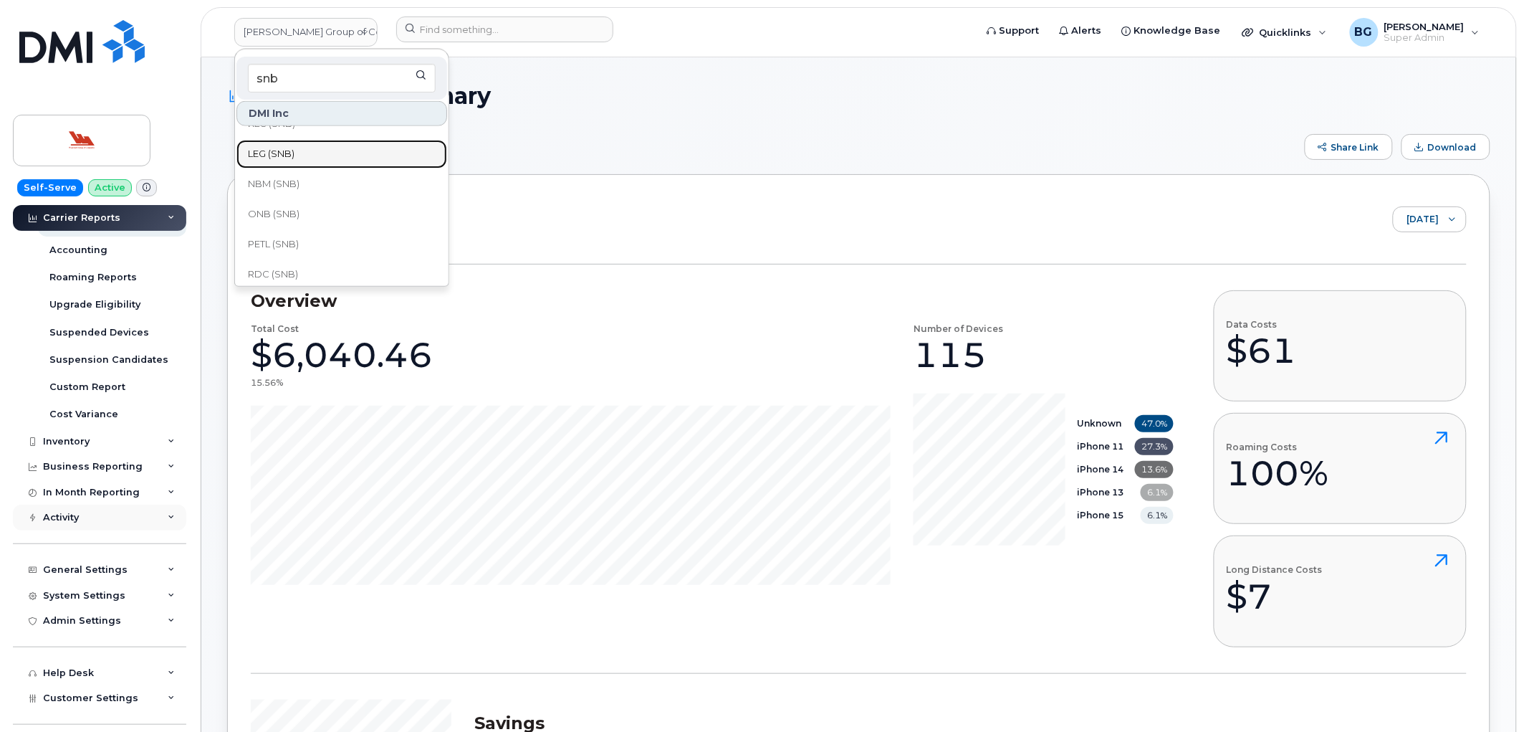
scroll to position [267, 0]
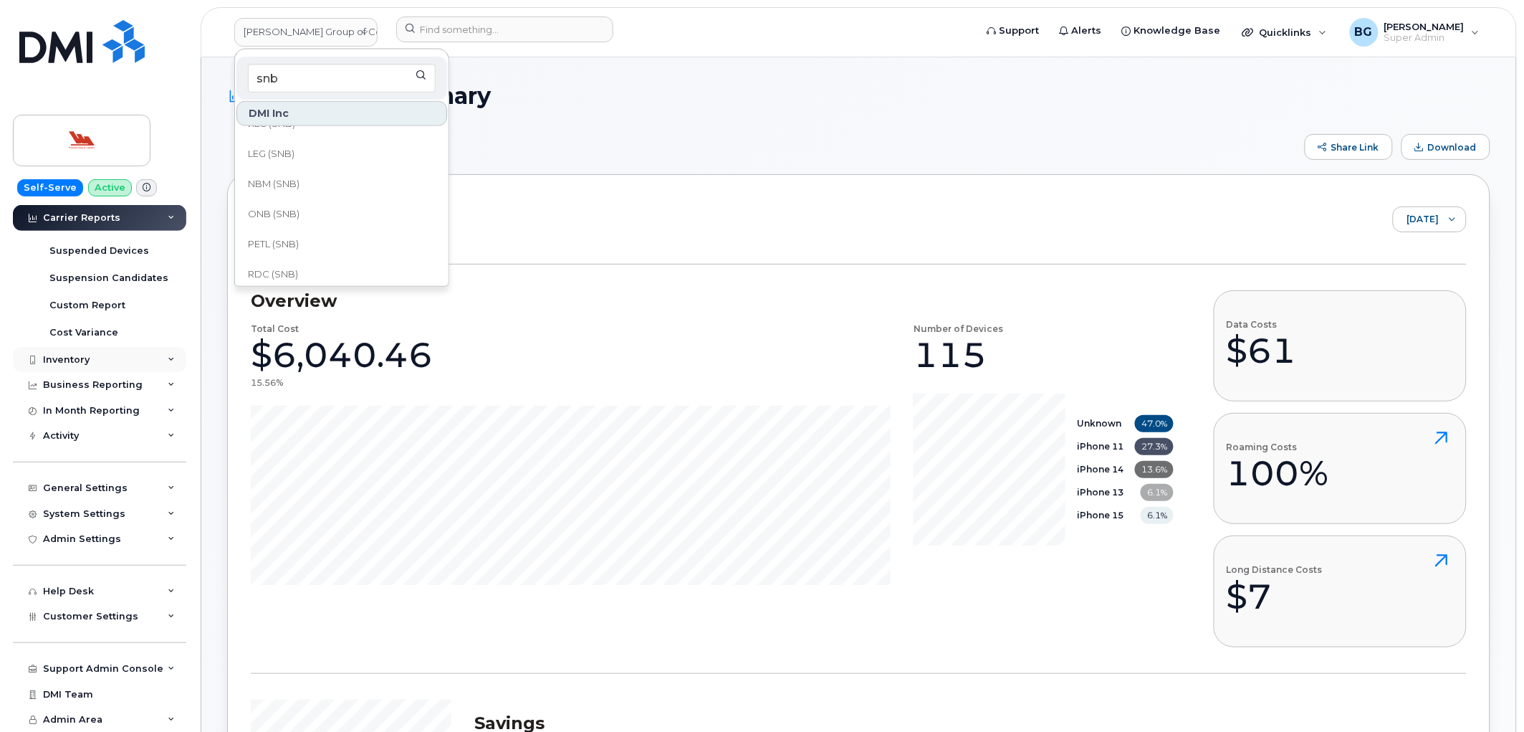
click at [70, 359] on div "Inventory" at bounding box center [66, 359] width 47 height 11
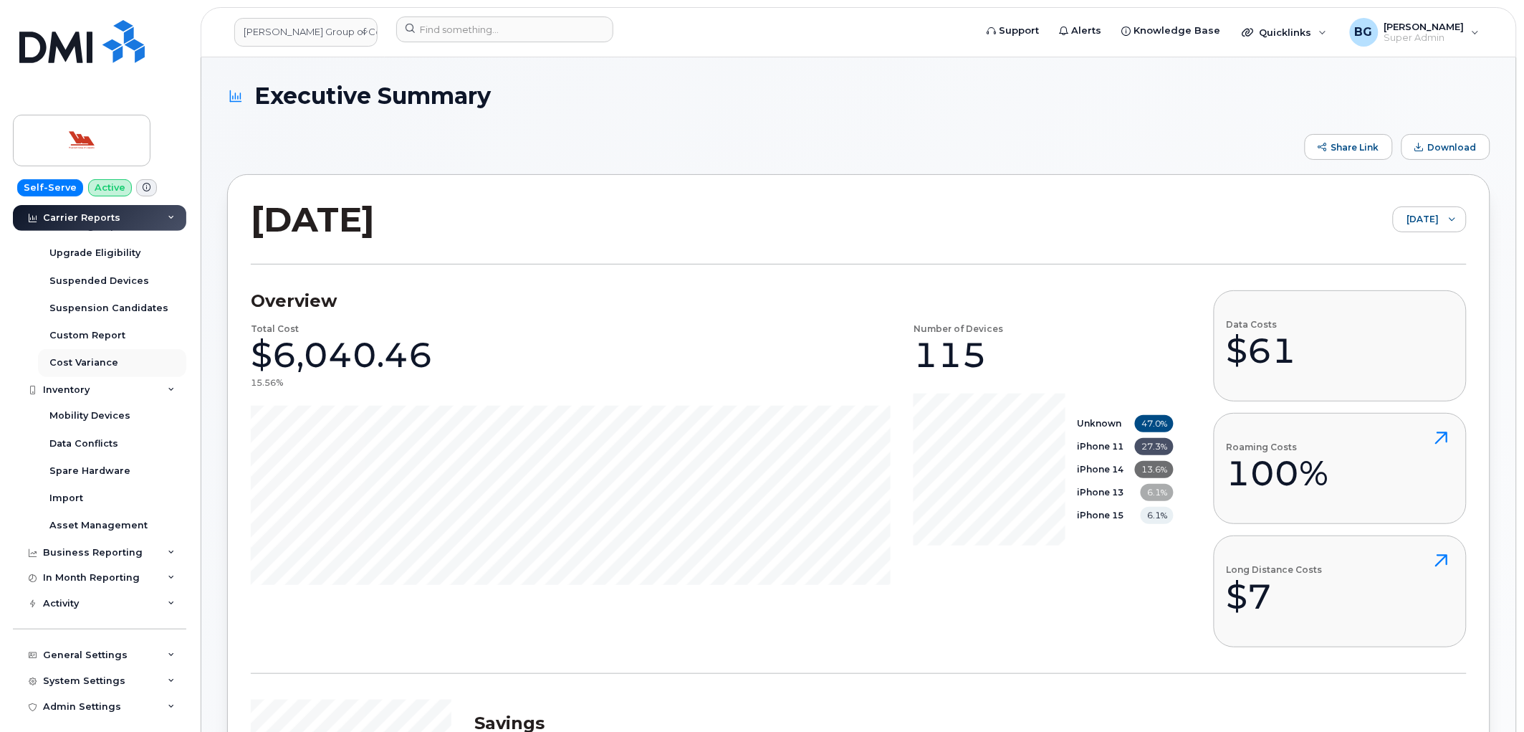
scroll to position [107, 0]
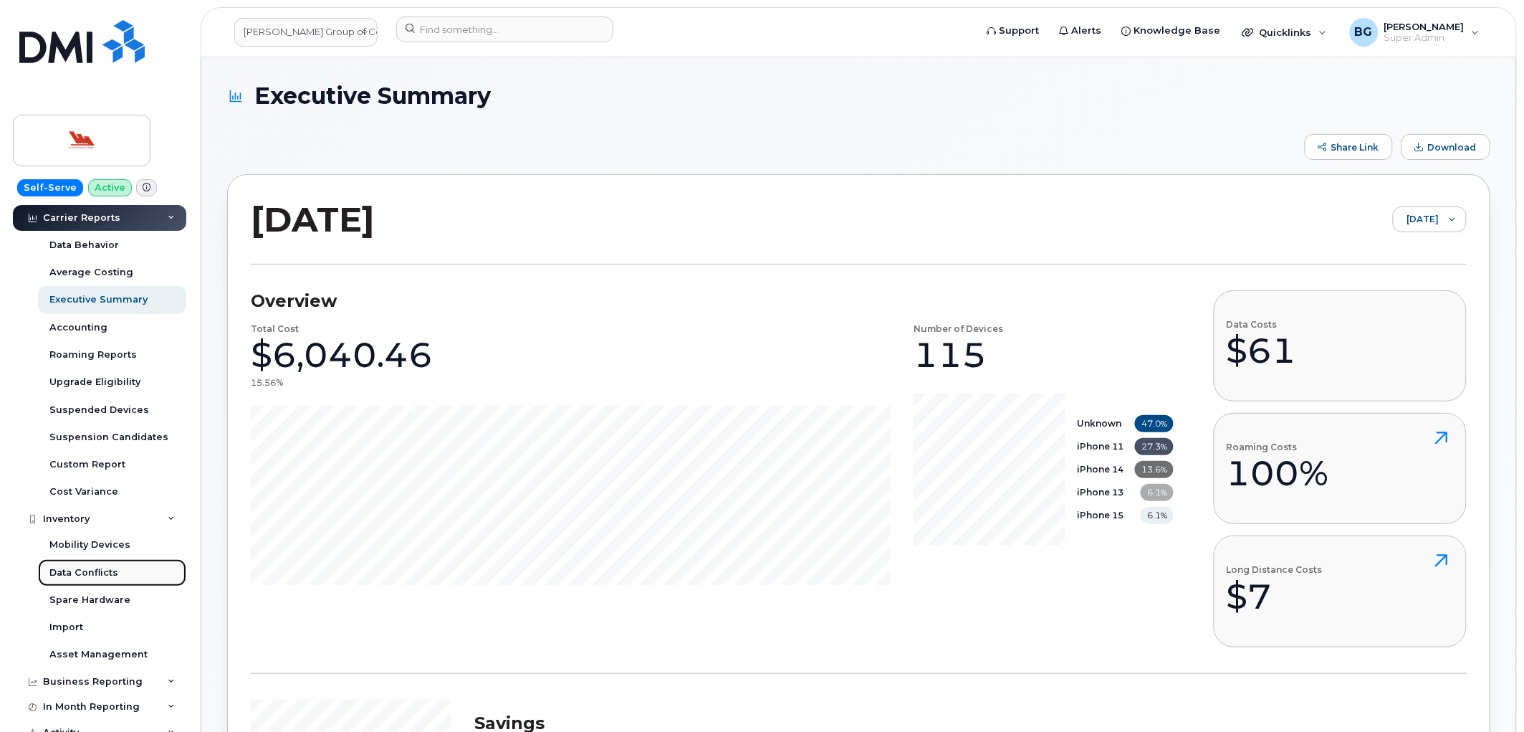
click at [83, 571] on div "Data Conflicts" at bounding box center [83, 572] width 69 height 13
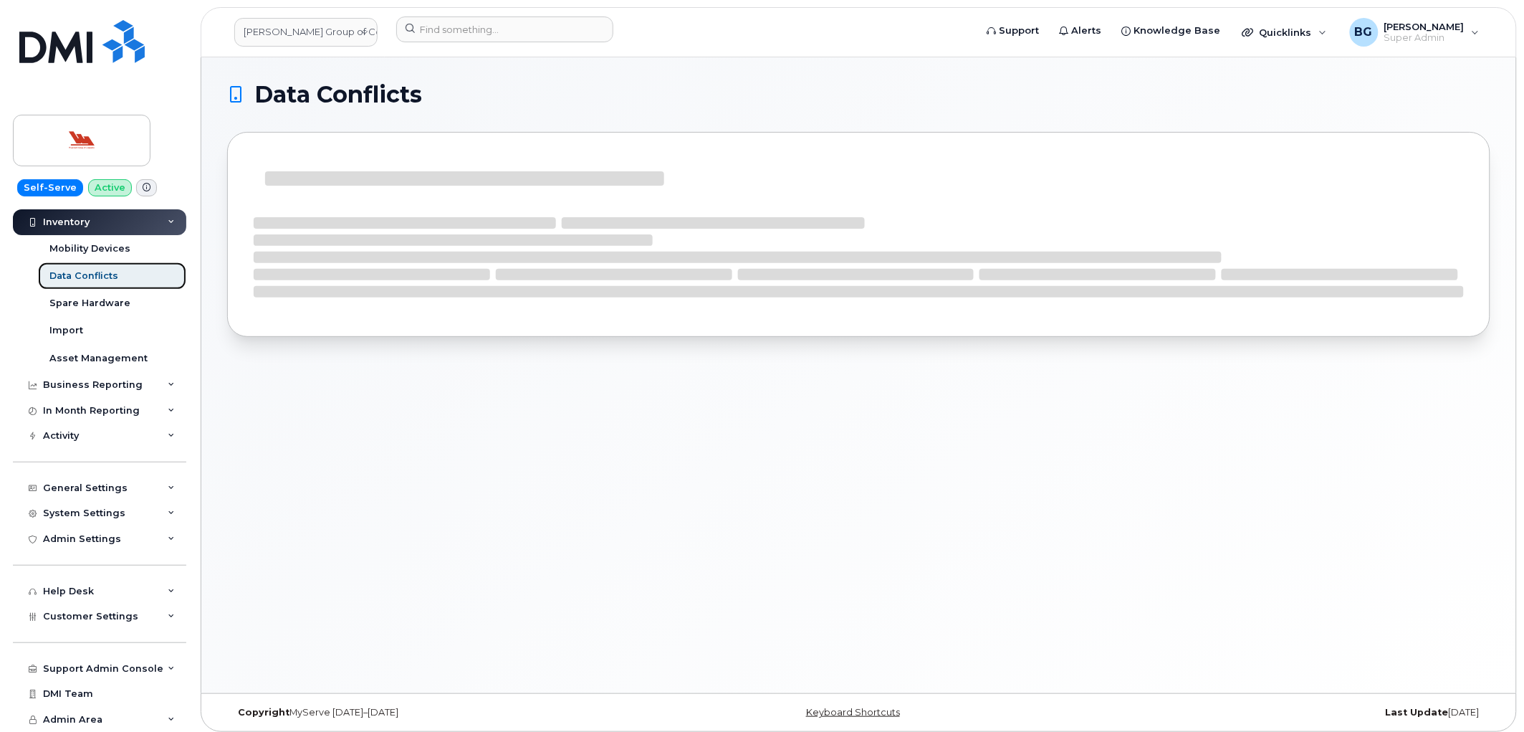
scroll to position [47, 0]
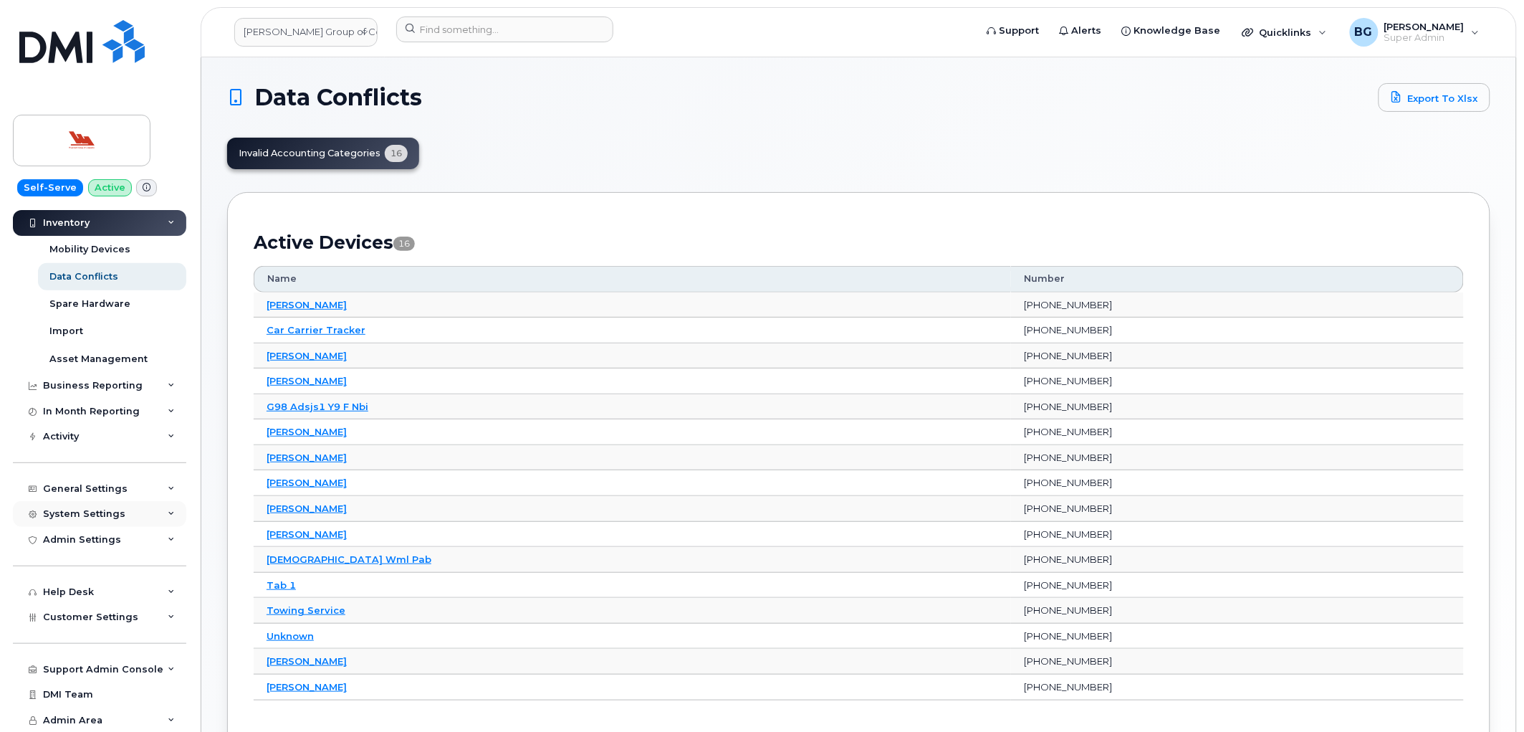
click at [67, 512] on div "System Settings" at bounding box center [84, 513] width 82 height 11
click at [70, 566] on div "Contacts" at bounding box center [71, 567] width 44 height 13
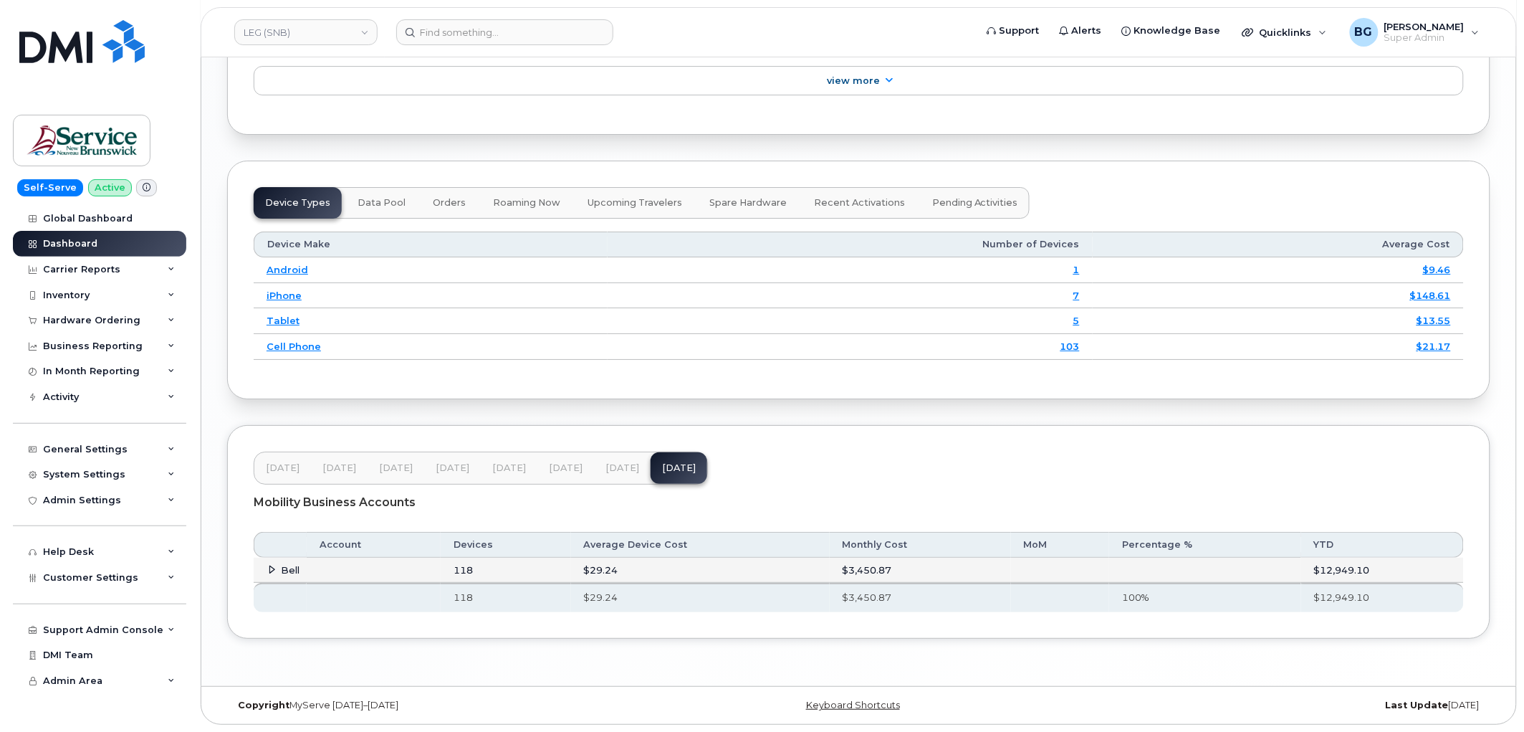
scroll to position [1758, 0]
click at [271, 570] on icon at bounding box center [272, 569] width 9 height 9
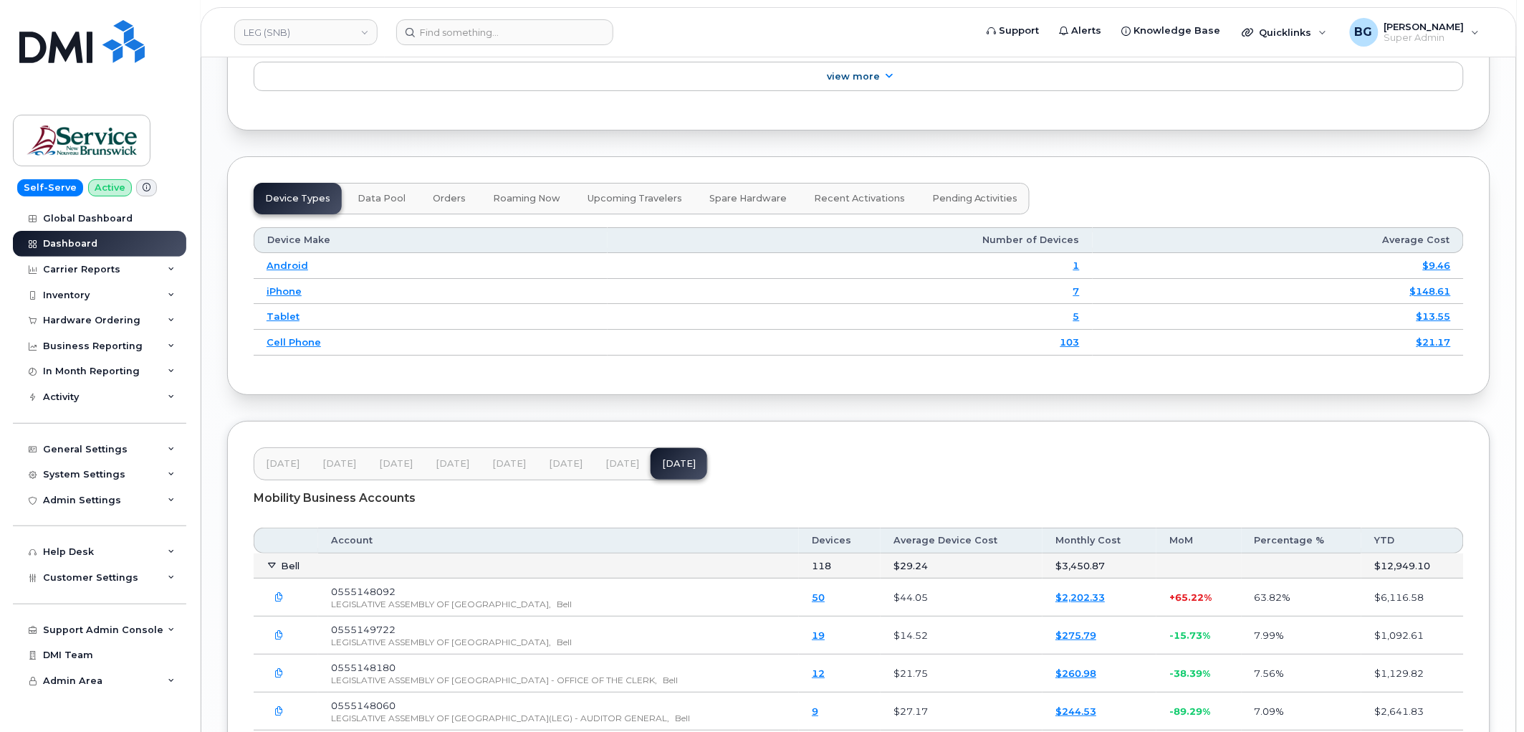
click at [271, 570] on icon at bounding box center [272, 564] width 9 height 9
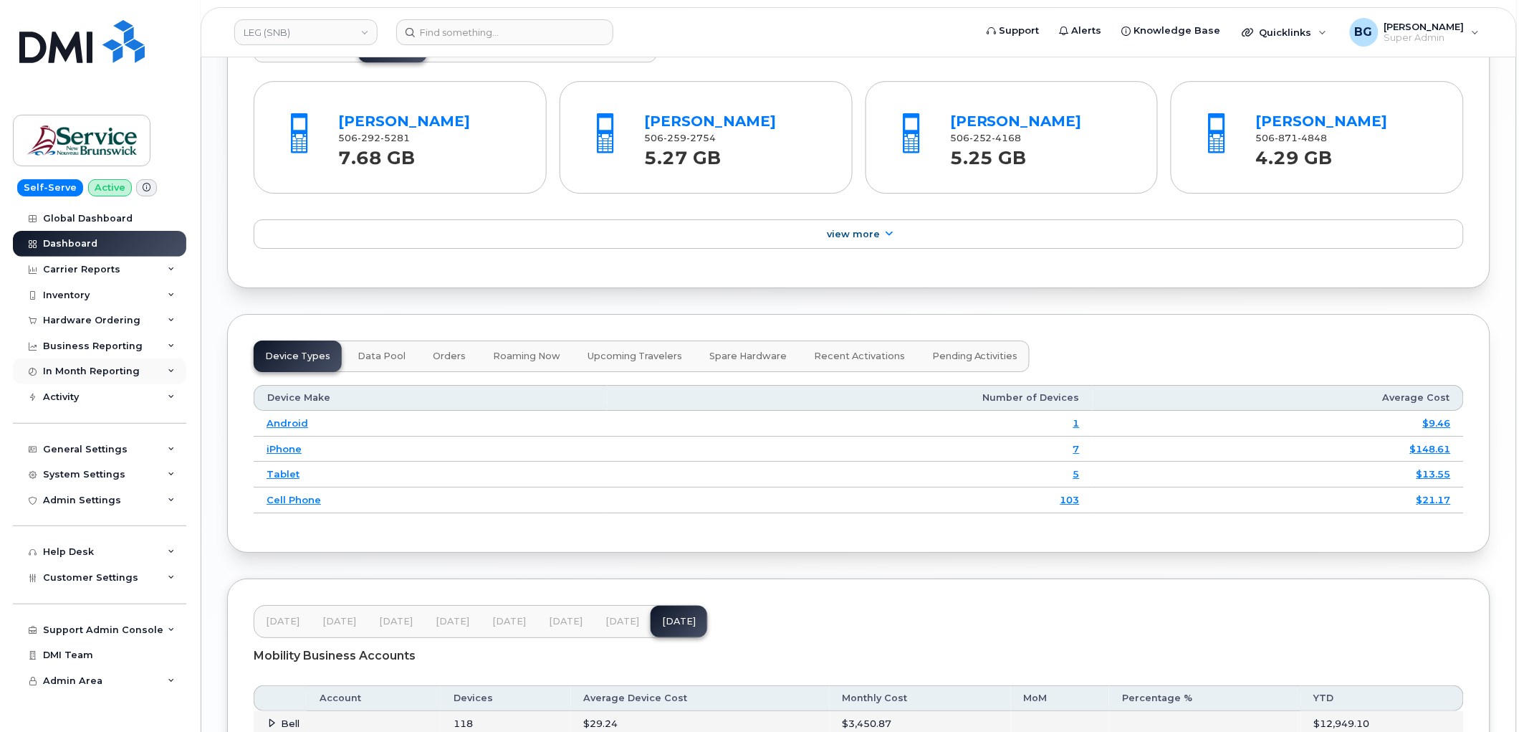
scroll to position [1599, 0]
click at [72, 267] on div "Carrier Reports" at bounding box center [81, 269] width 77 height 11
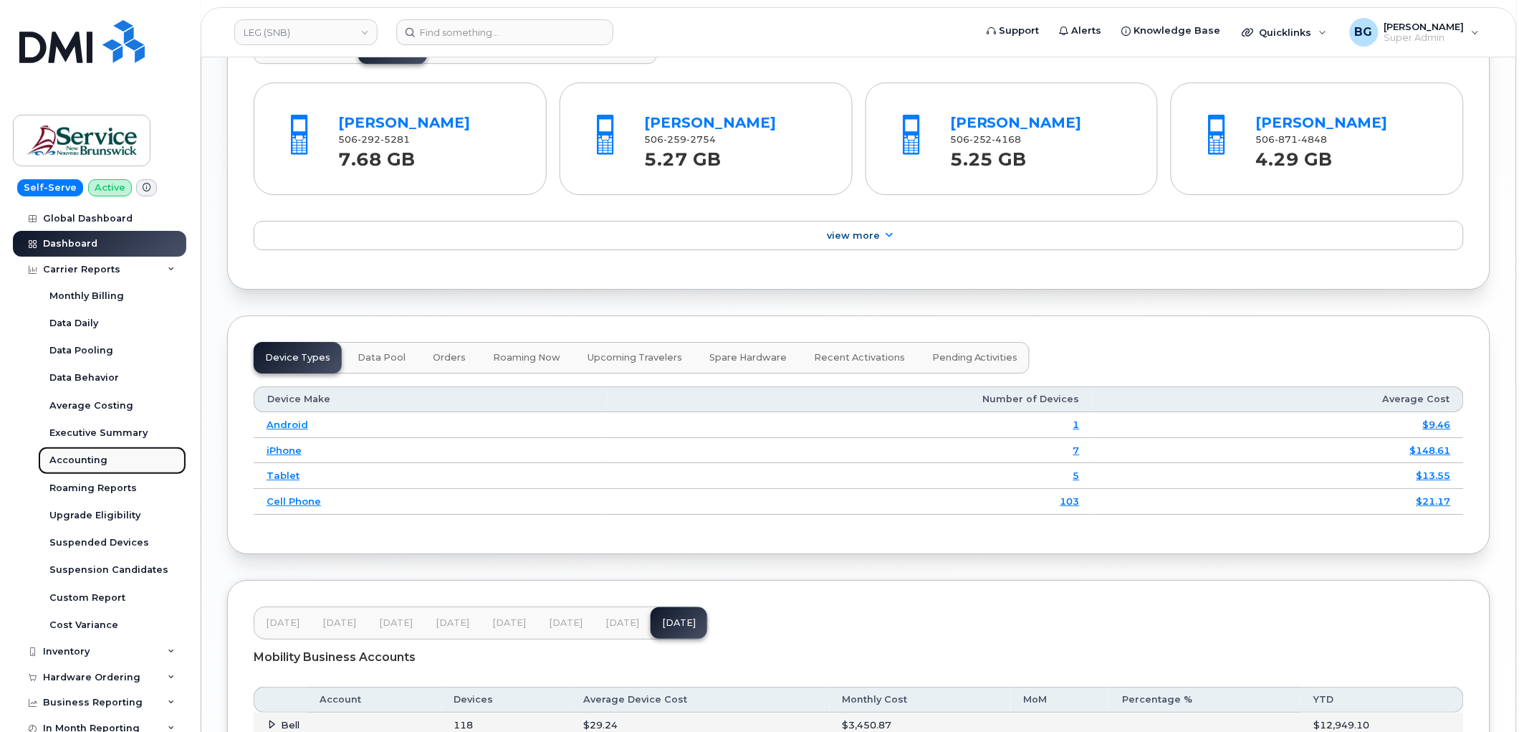
click at [80, 455] on div "Accounting" at bounding box center [78, 460] width 58 height 13
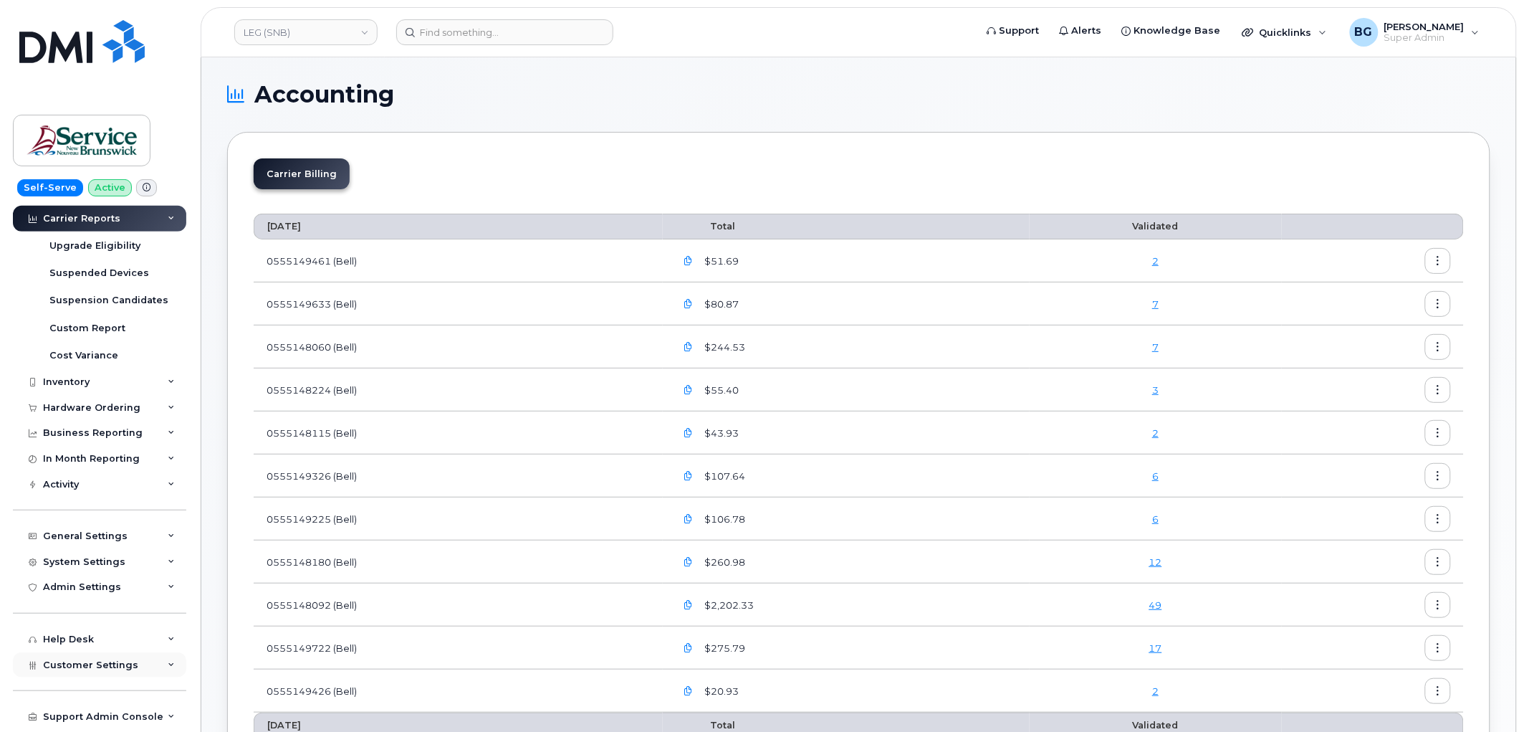
scroll to position [317, 0]
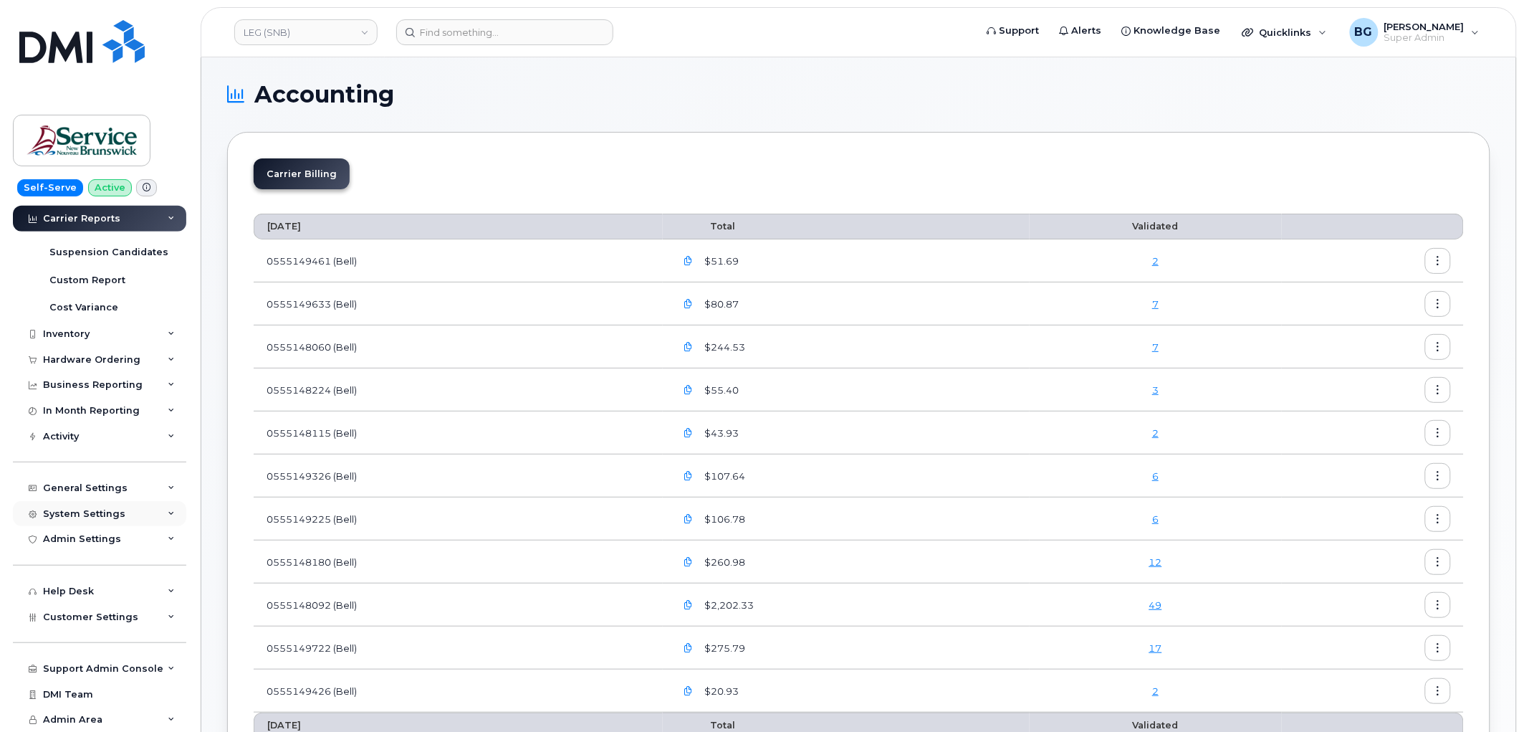
click at [89, 505] on div "System Settings" at bounding box center [99, 514] width 173 height 26
click at [75, 621] on div "Reporting" at bounding box center [74, 622] width 50 height 13
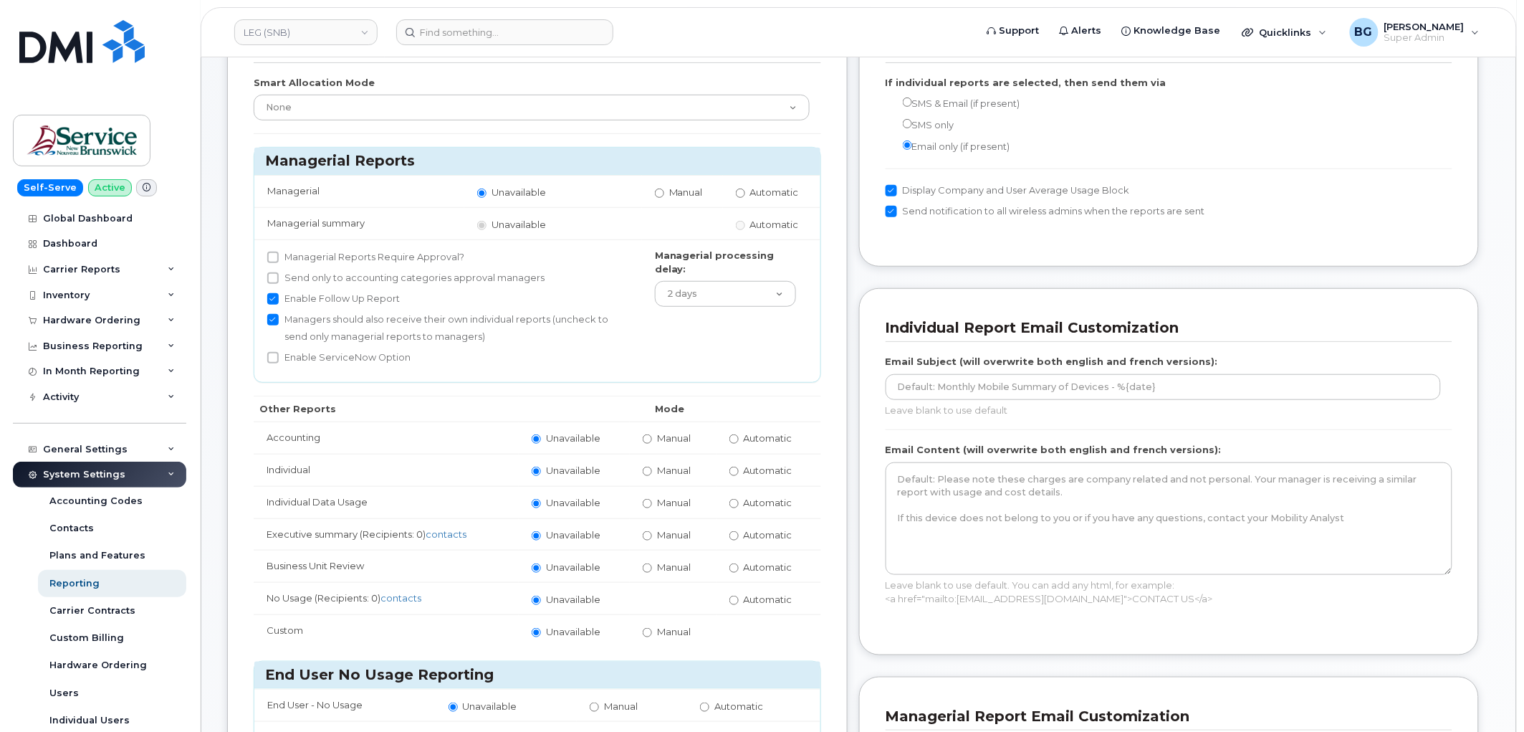
scroll to position [180, 0]
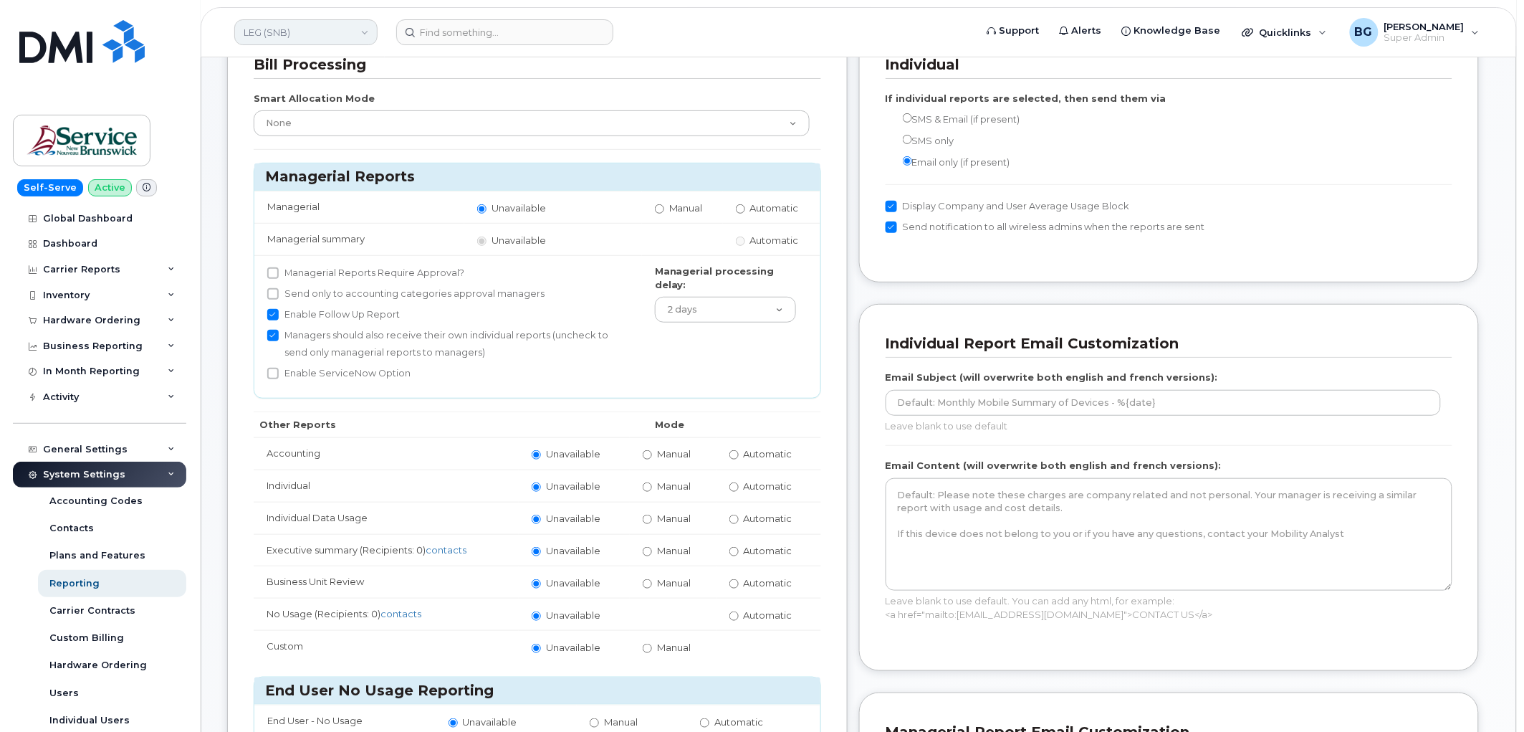
click at [307, 37] on link "LEG (SNB)" at bounding box center [305, 32] width 143 height 26
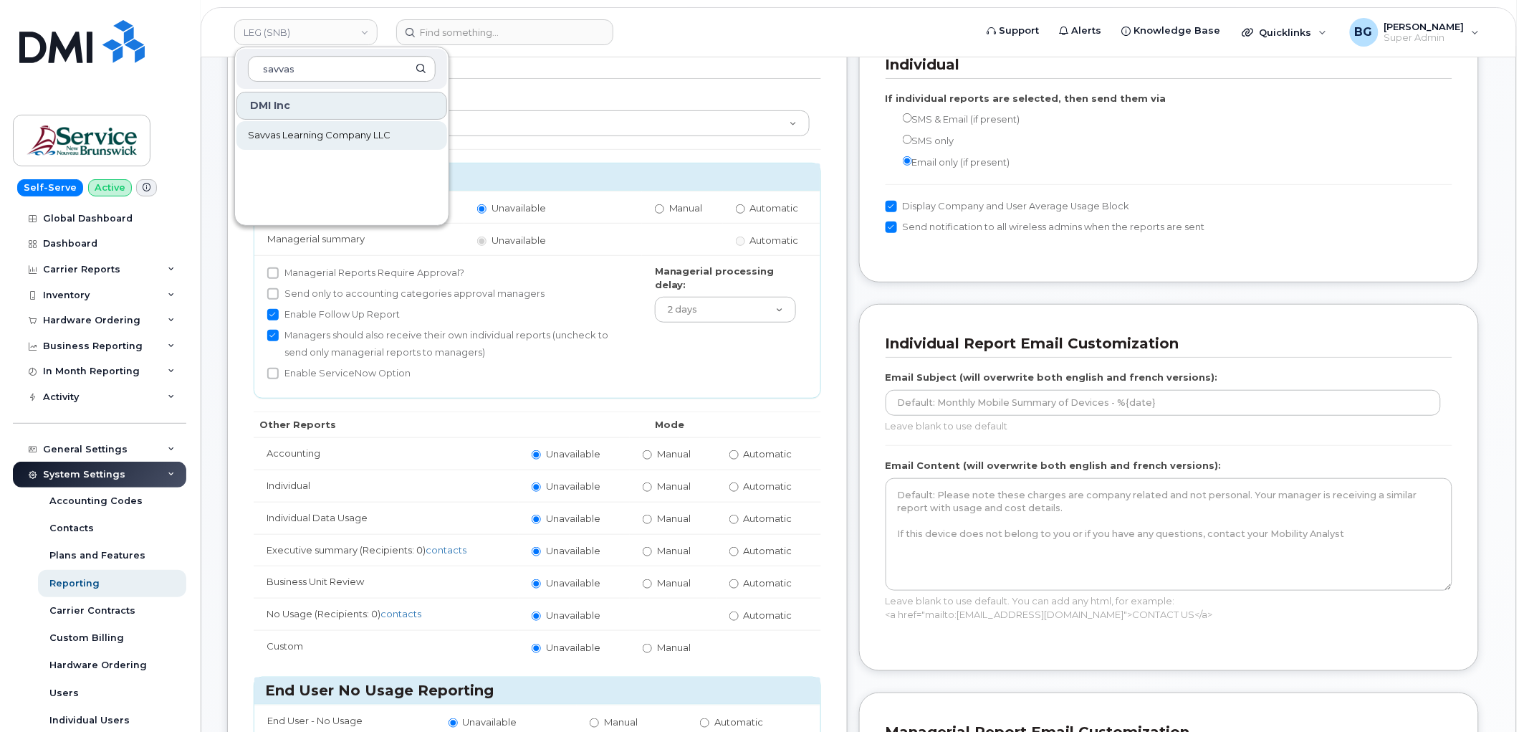
type input "savvas"
click at [335, 137] on span "Savvas Learning Company LLC" at bounding box center [319, 135] width 143 height 14
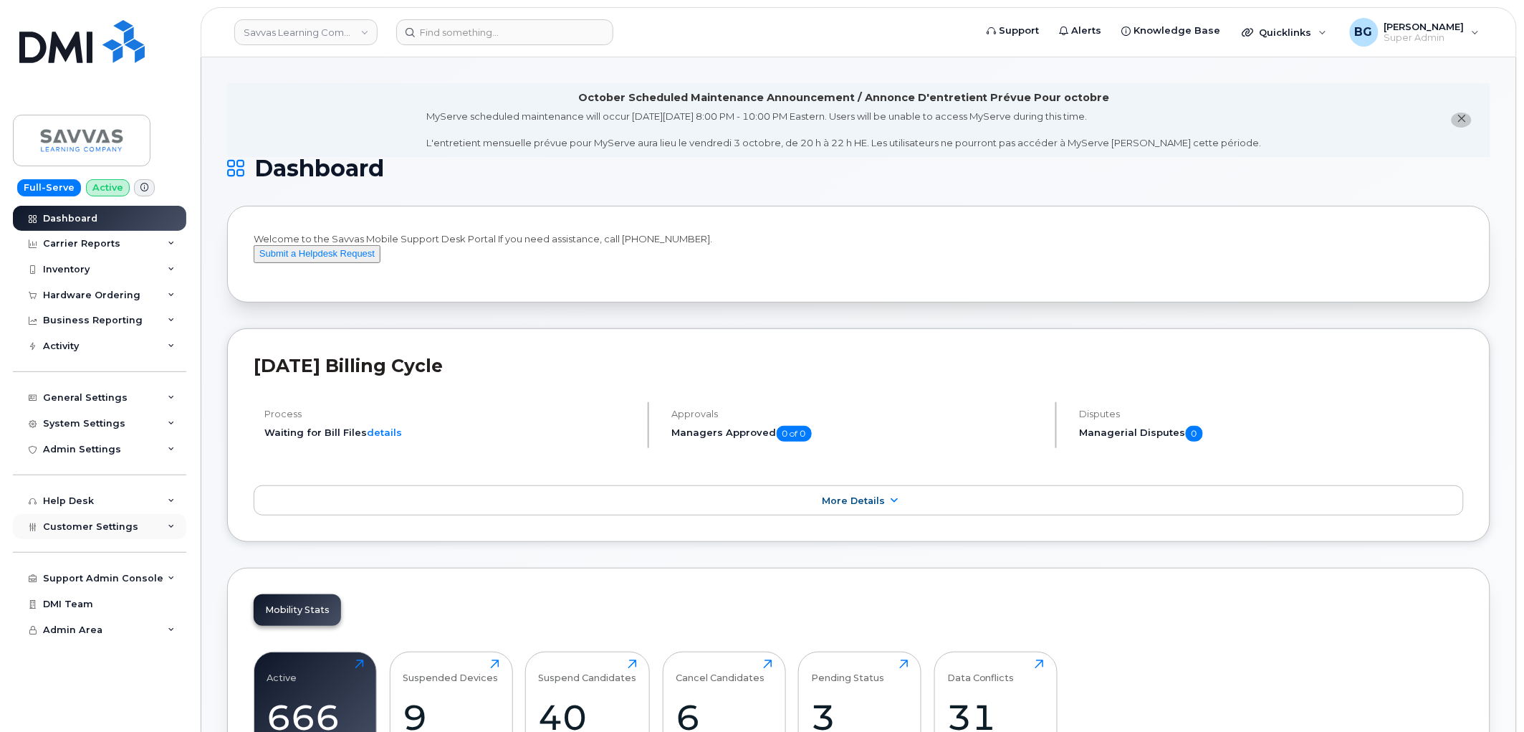
click at [93, 521] on span "Customer Settings" at bounding box center [90, 526] width 95 height 11
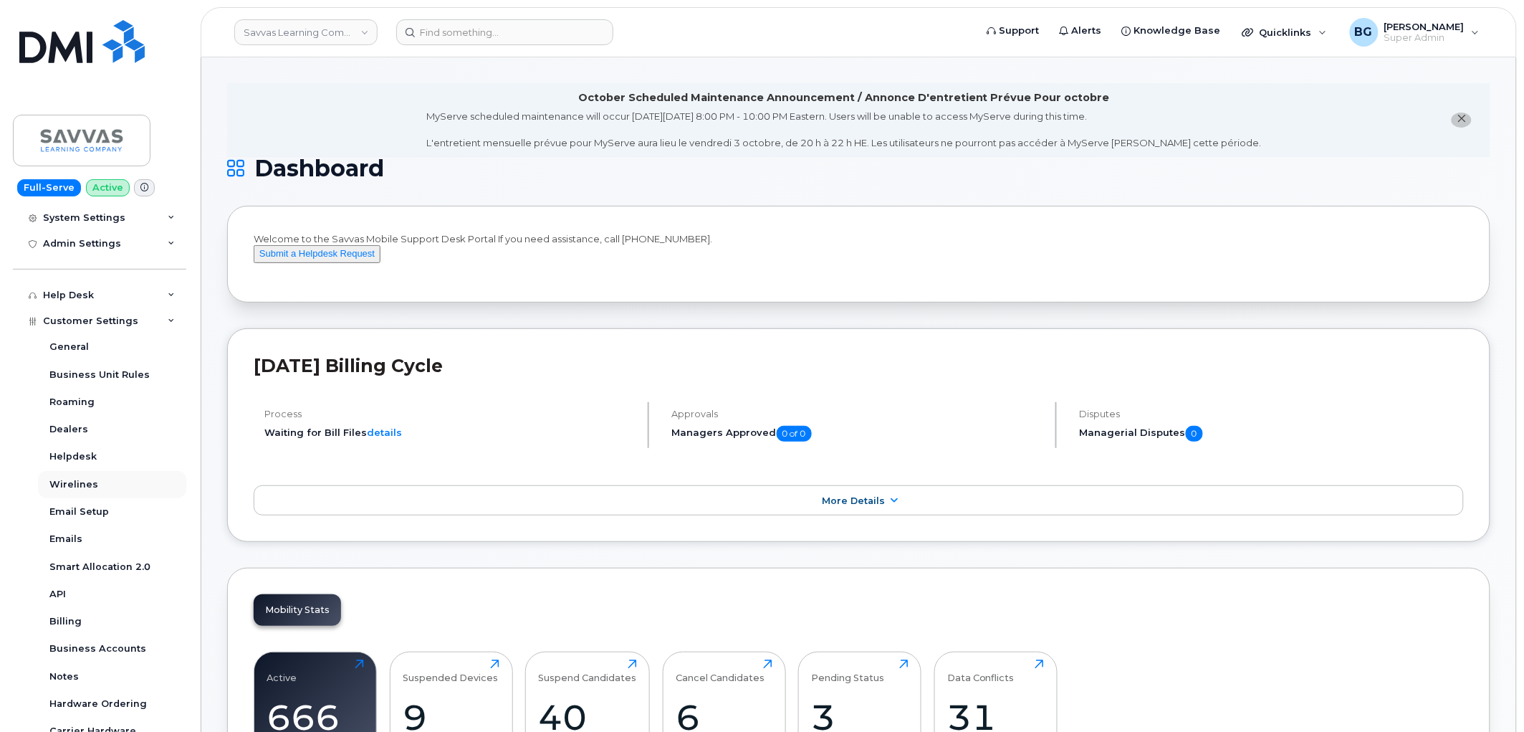
scroll to position [2, 0]
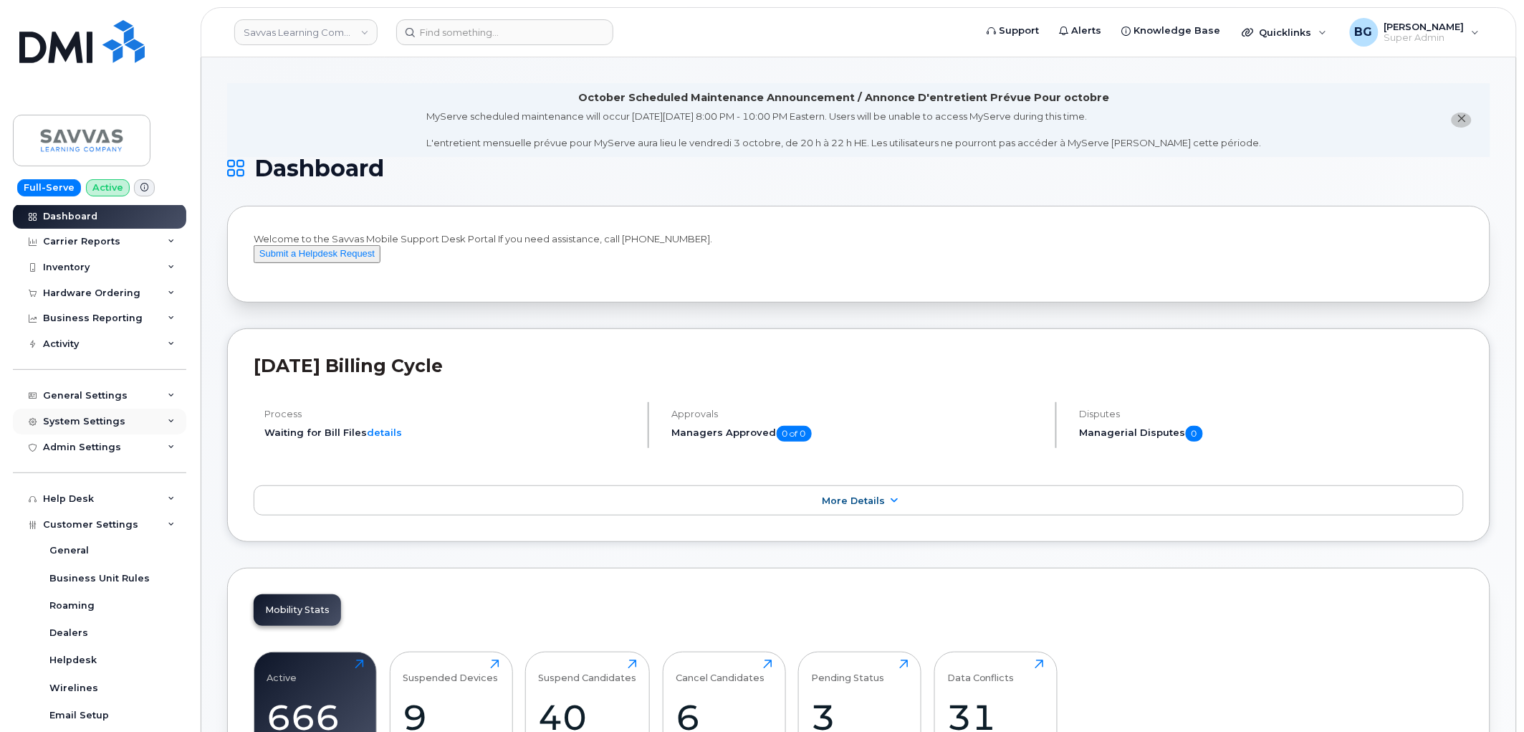
click at [85, 416] on div "System Settings" at bounding box center [84, 421] width 82 height 11
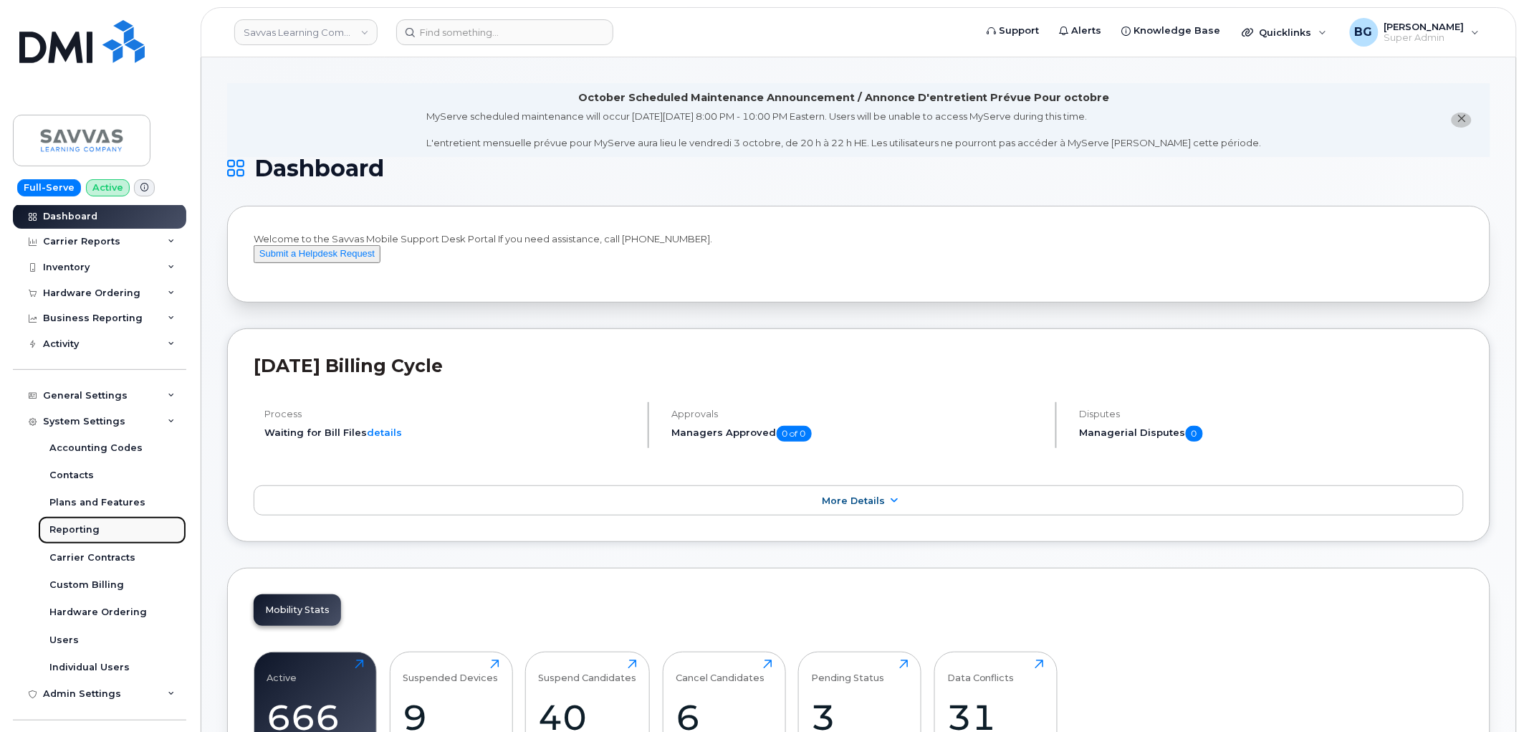
click at [64, 532] on div "Reporting" at bounding box center [74, 529] width 50 height 13
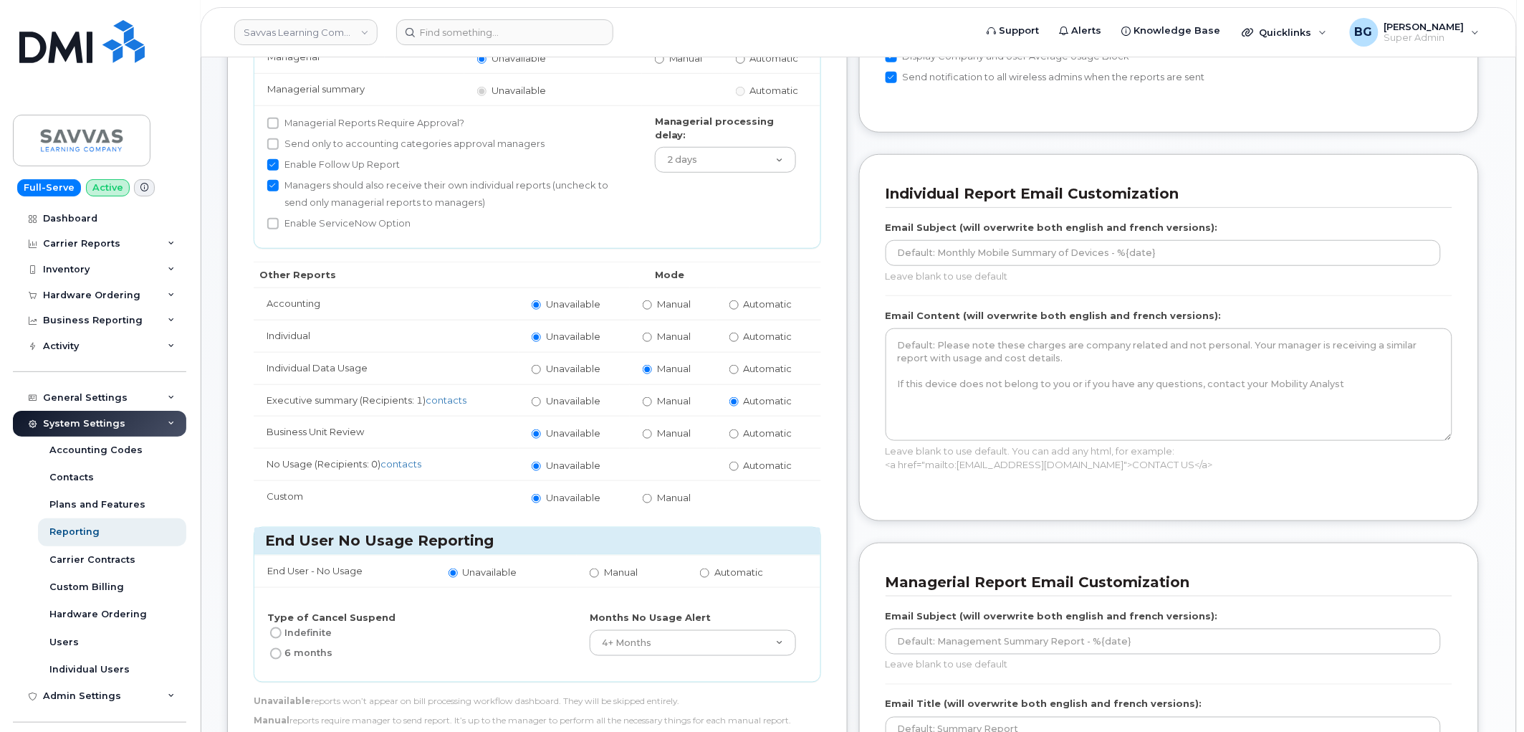
scroll to position [318, 0]
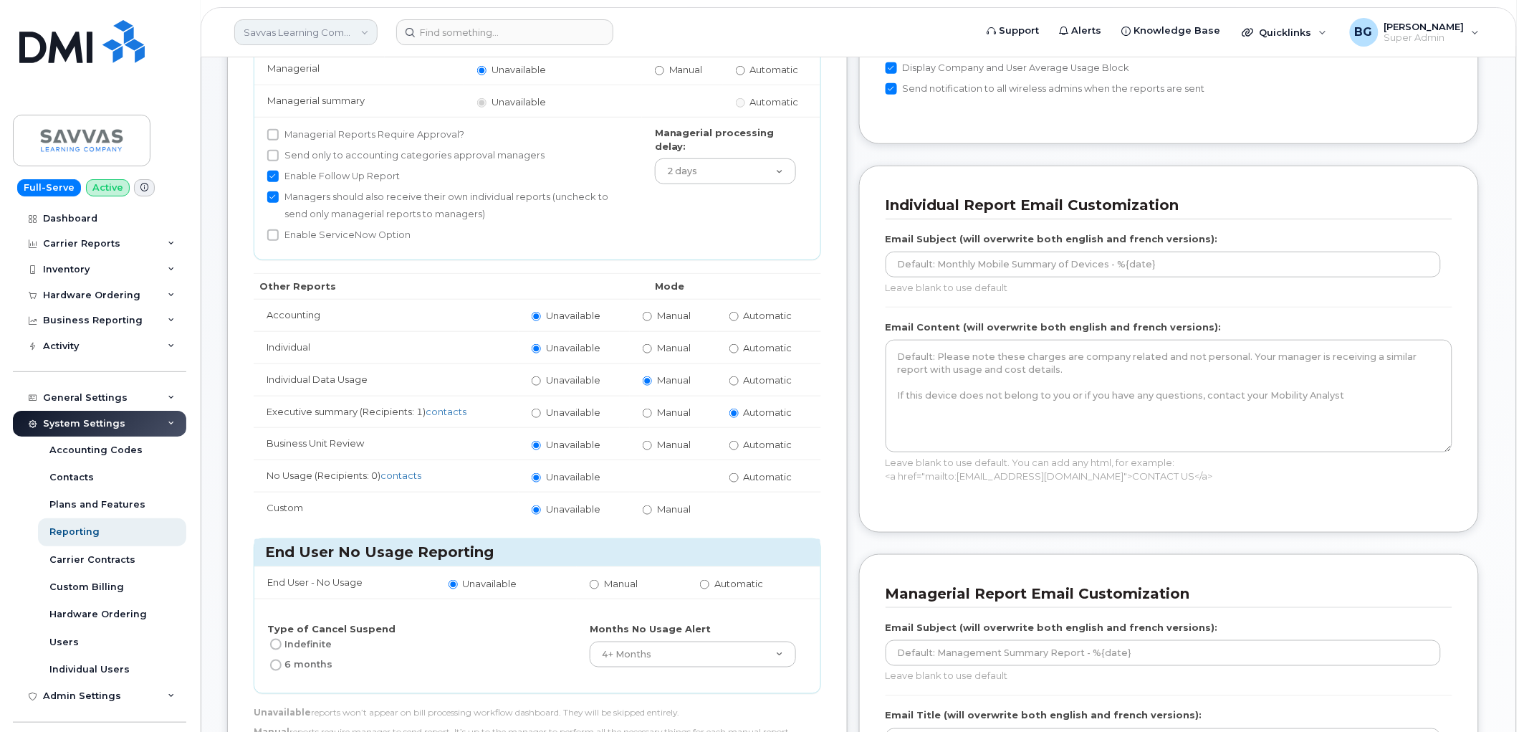
click at [303, 37] on link "Savvas Learning Company LLC" at bounding box center [305, 32] width 143 height 26
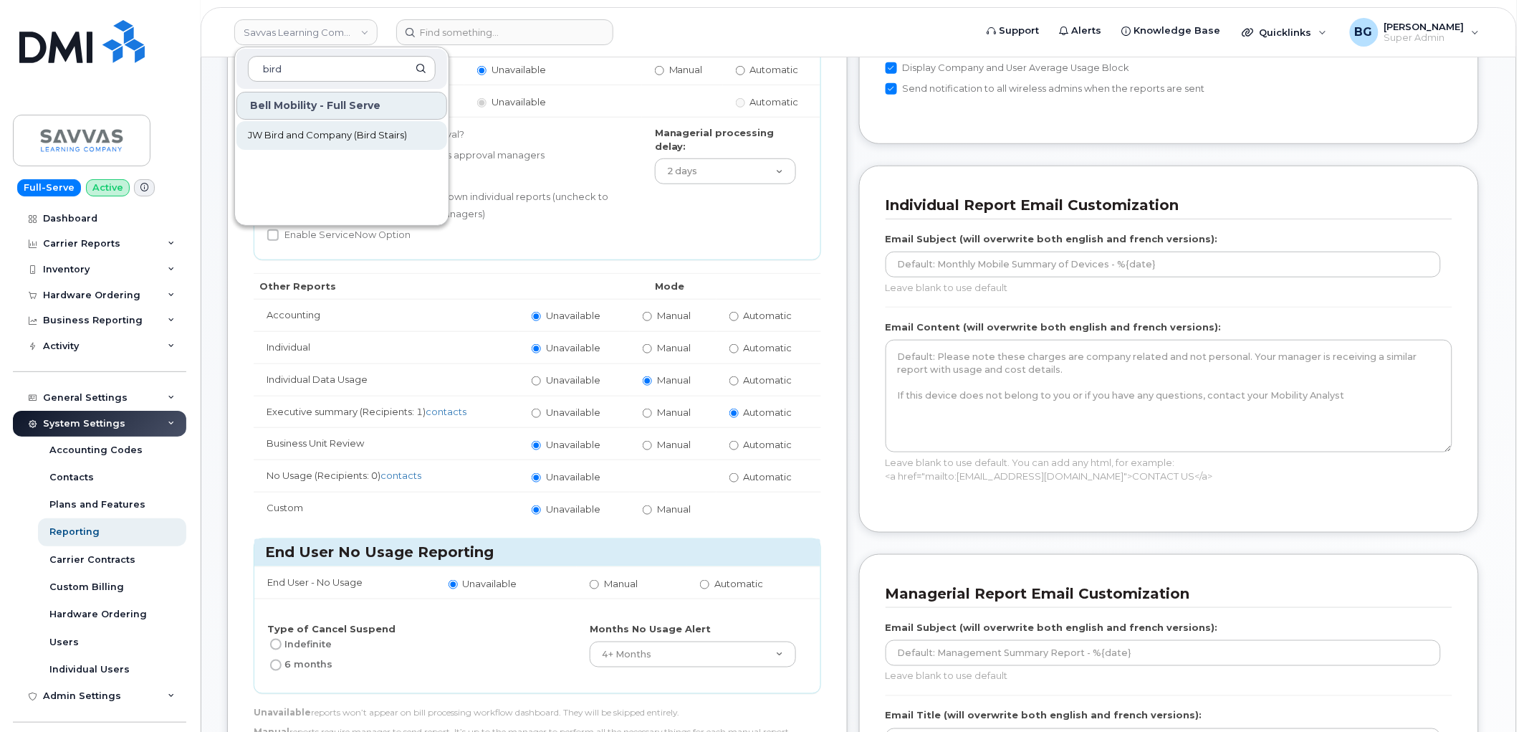
type input "bird"
click at [285, 139] on span "JW Bird and Company (Bird Stairs)" at bounding box center [327, 135] width 159 height 14
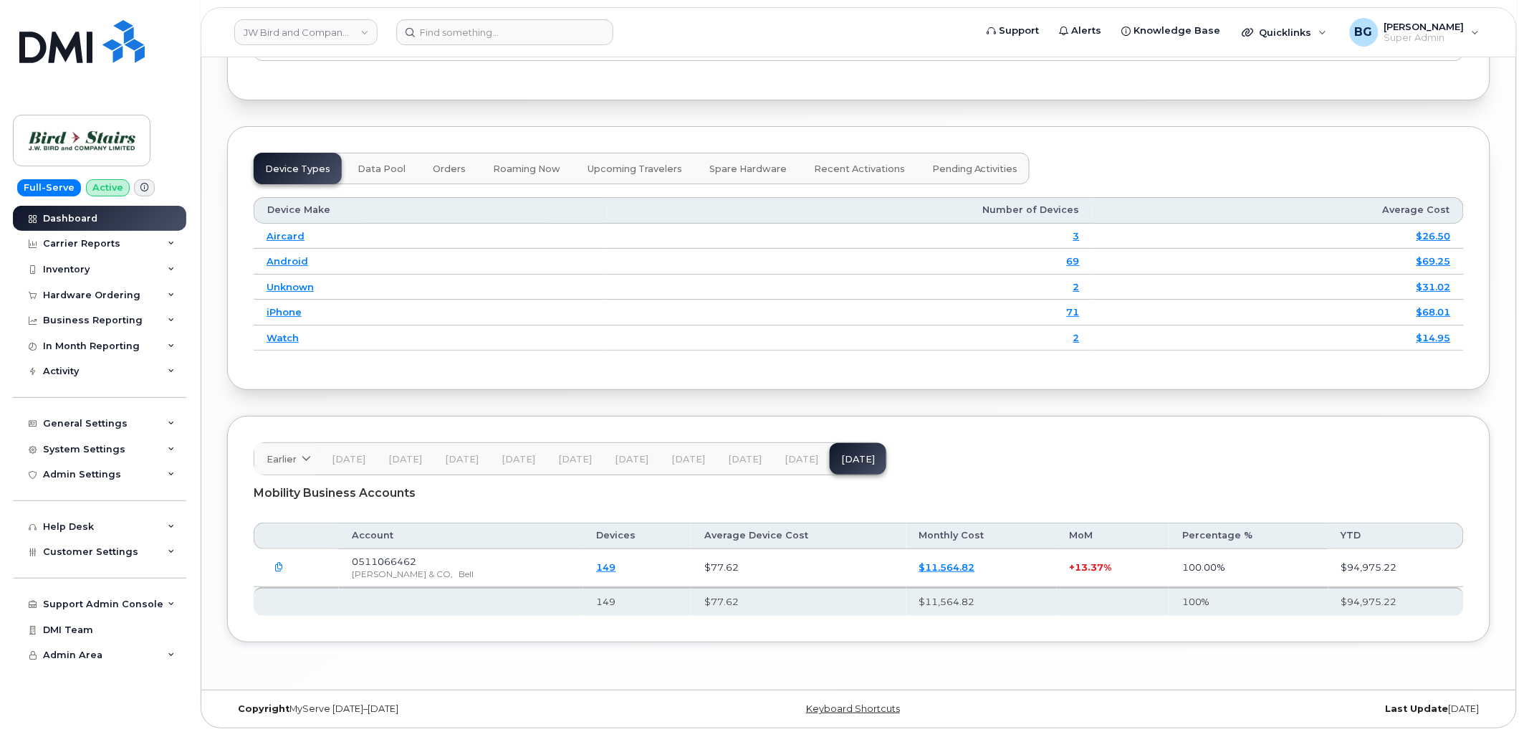
scroll to position [1866, 0]
click at [793, 461] on span "[DATE]" at bounding box center [802, 455] width 34 height 11
click at [317, 27] on link "JW Bird and Company (Bird Stairs)" at bounding box center [305, 32] width 143 height 26
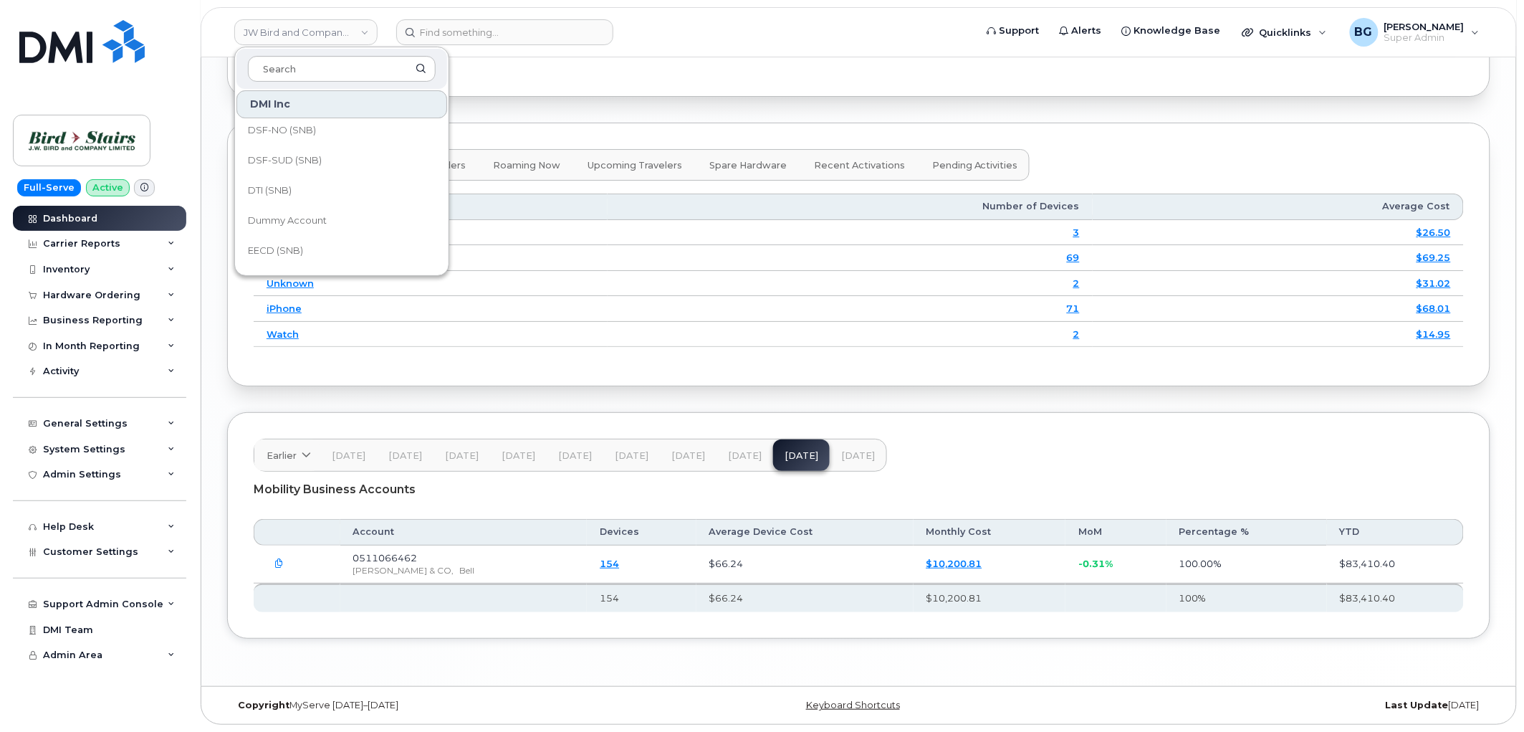
scroll to position [7962, 0]
click at [280, 173] on span "Fountain Tire" at bounding box center [278, 178] width 60 height 14
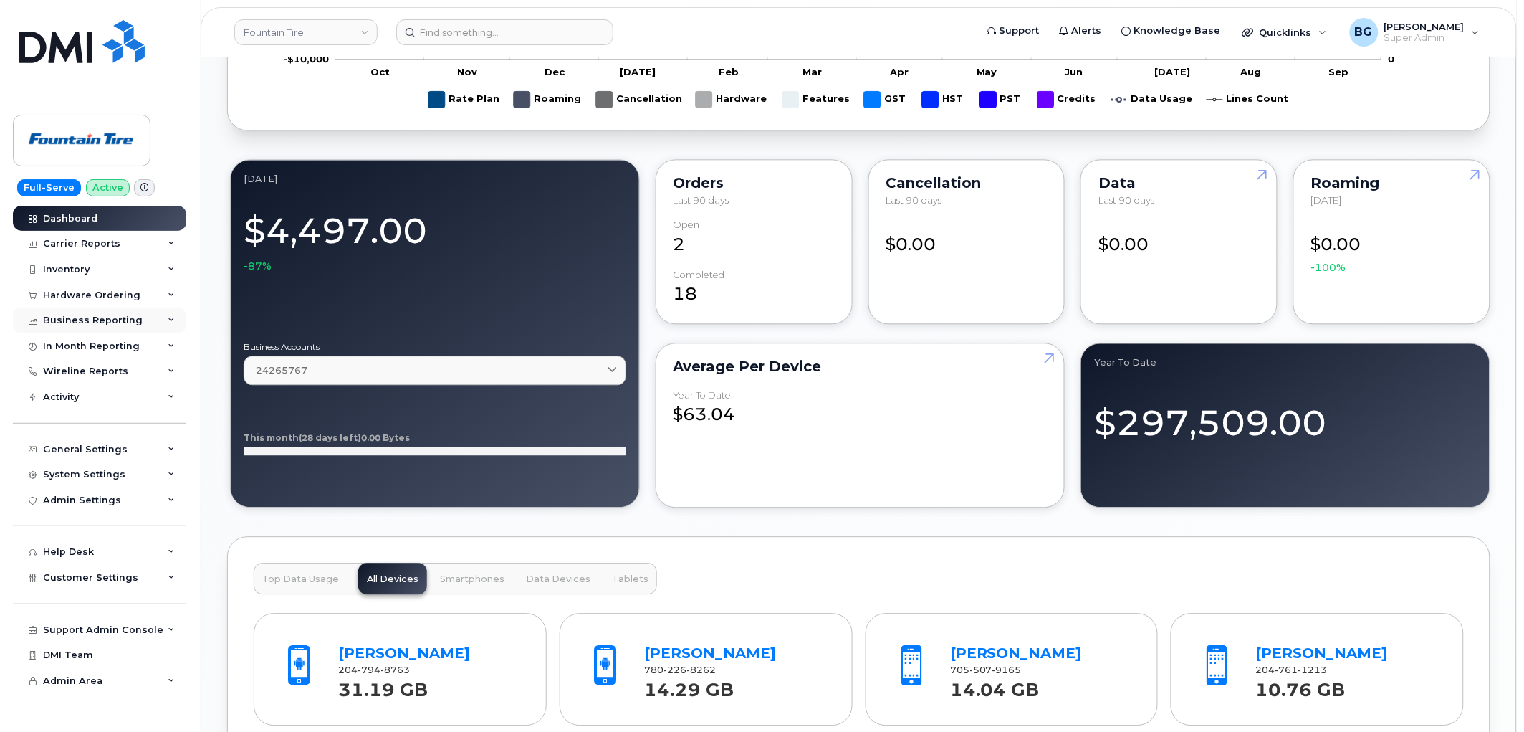
scroll to position [1068, 0]
click at [85, 480] on div "System Settings" at bounding box center [84, 474] width 82 height 11
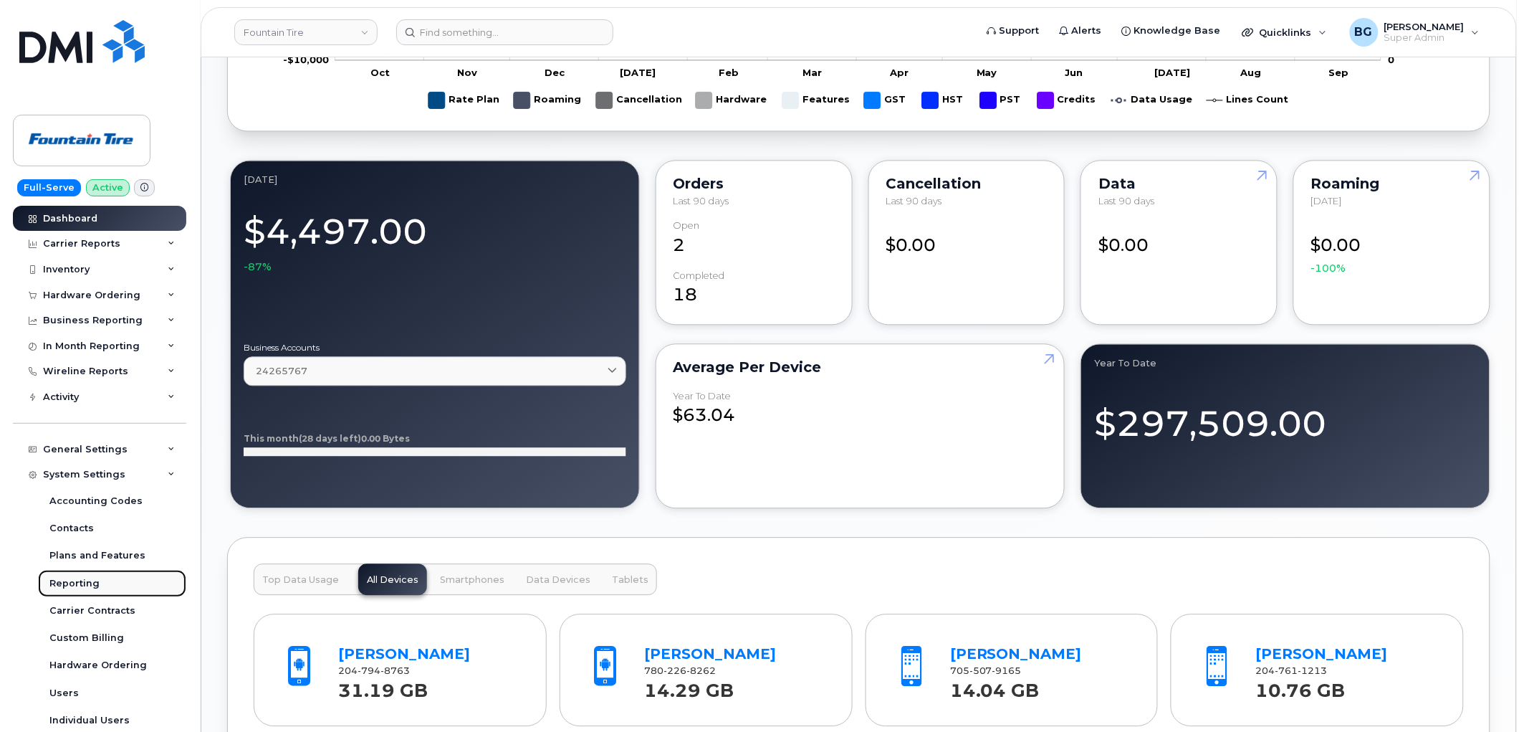
click at [75, 578] on div "Reporting" at bounding box center [74, 583] width 50 height 13
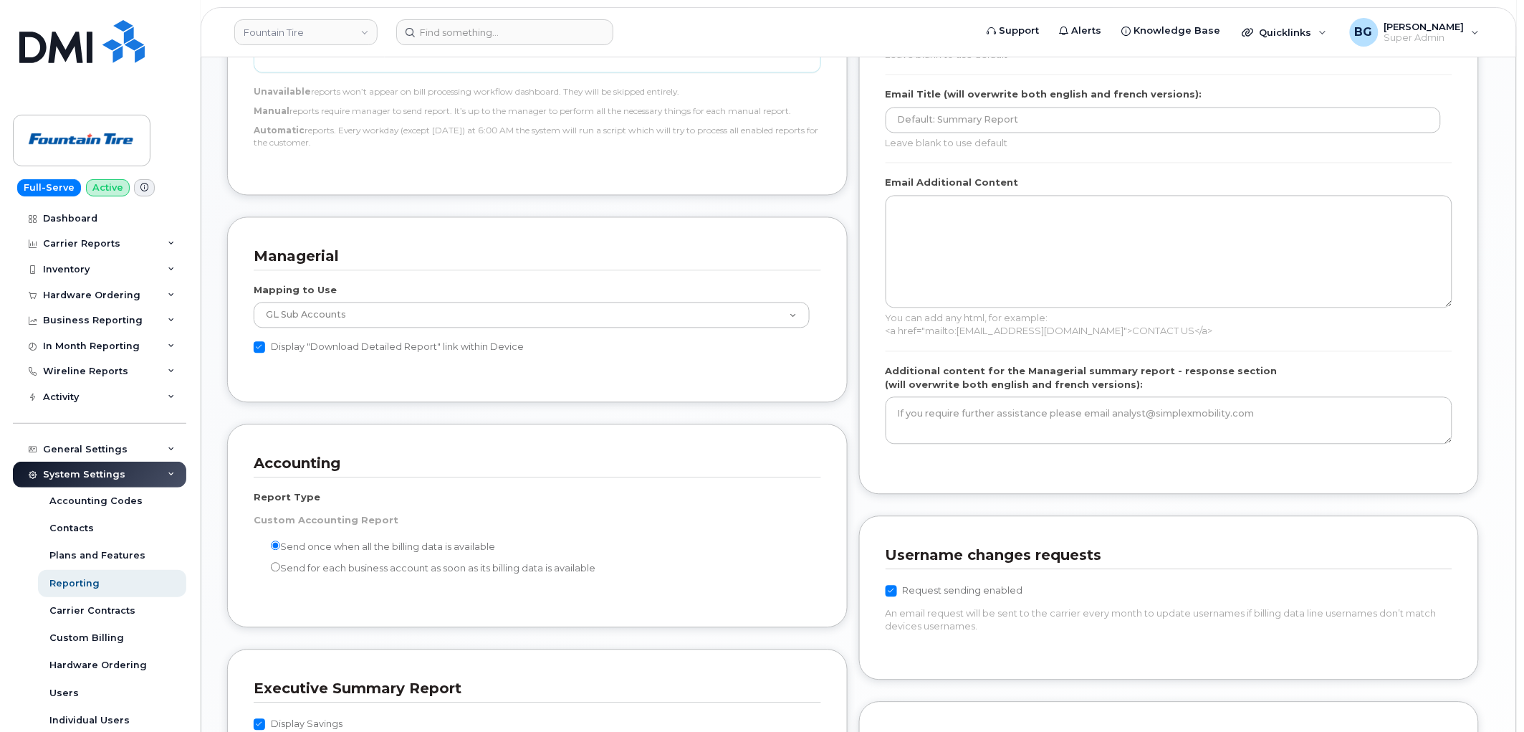
scroll to position [477, 0]
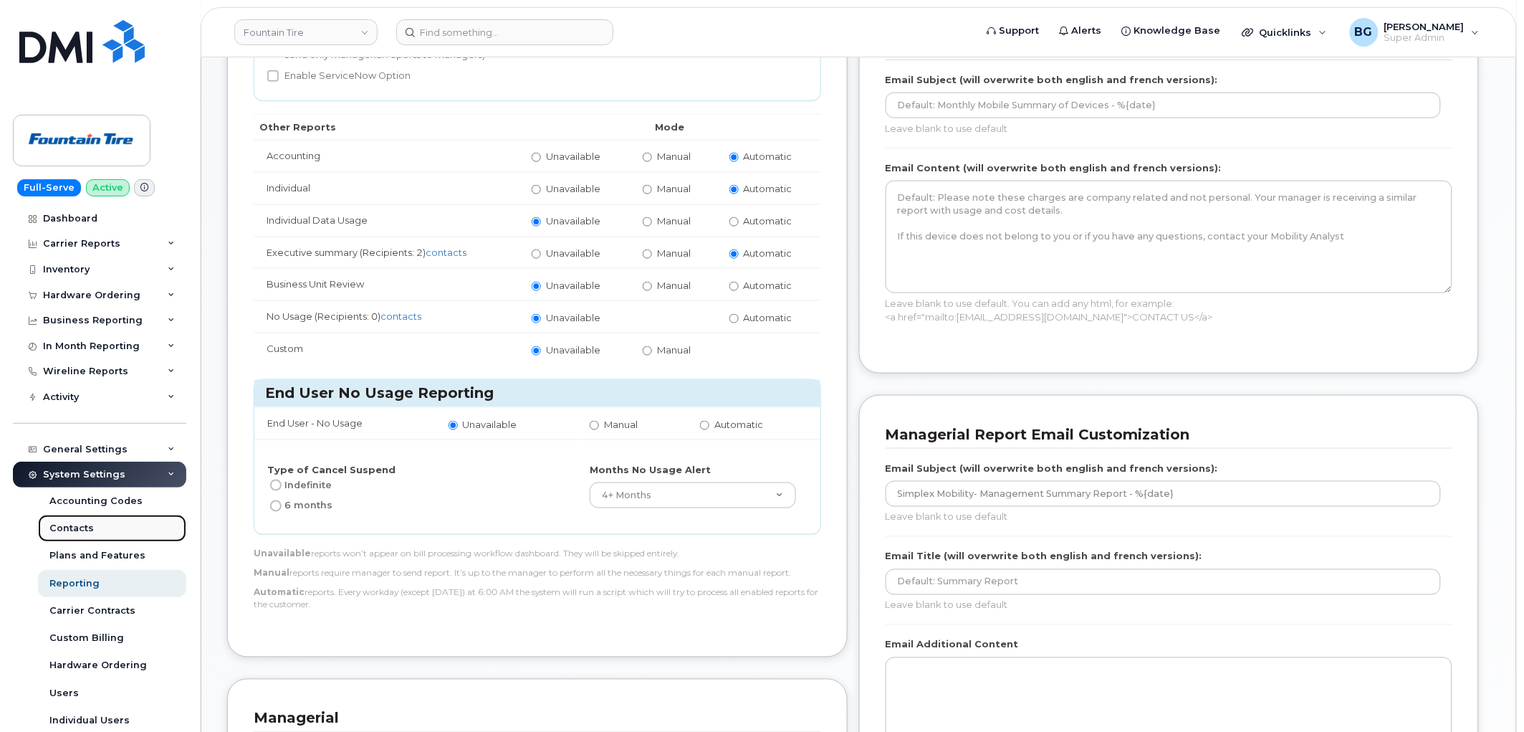
click at [81, 527] on div "Contacts" at bounding box center [71, 528] width 44 height 13
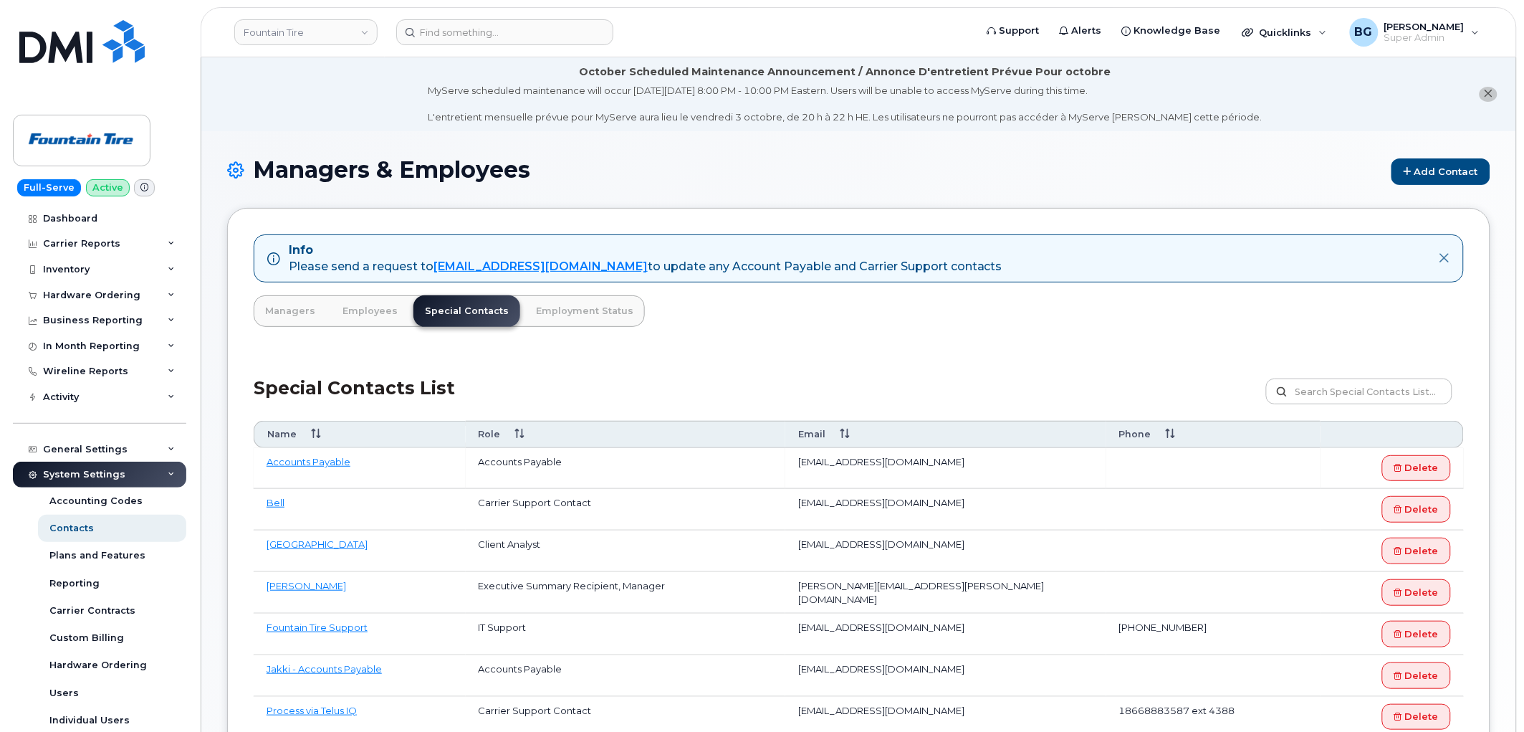
drag, startPoint x: 797, startPoint y: 464, endPoint x: 949, endPoint y: 466, distance: 152.7
click at [949, 466] on td "[EMAIL_ADDRESS][DOMAIN_NAME]" at bounding box center [945, 469] width 321 height 42
copy td "[EMAIL_ADDRESS][DOMAIN_NAME]"
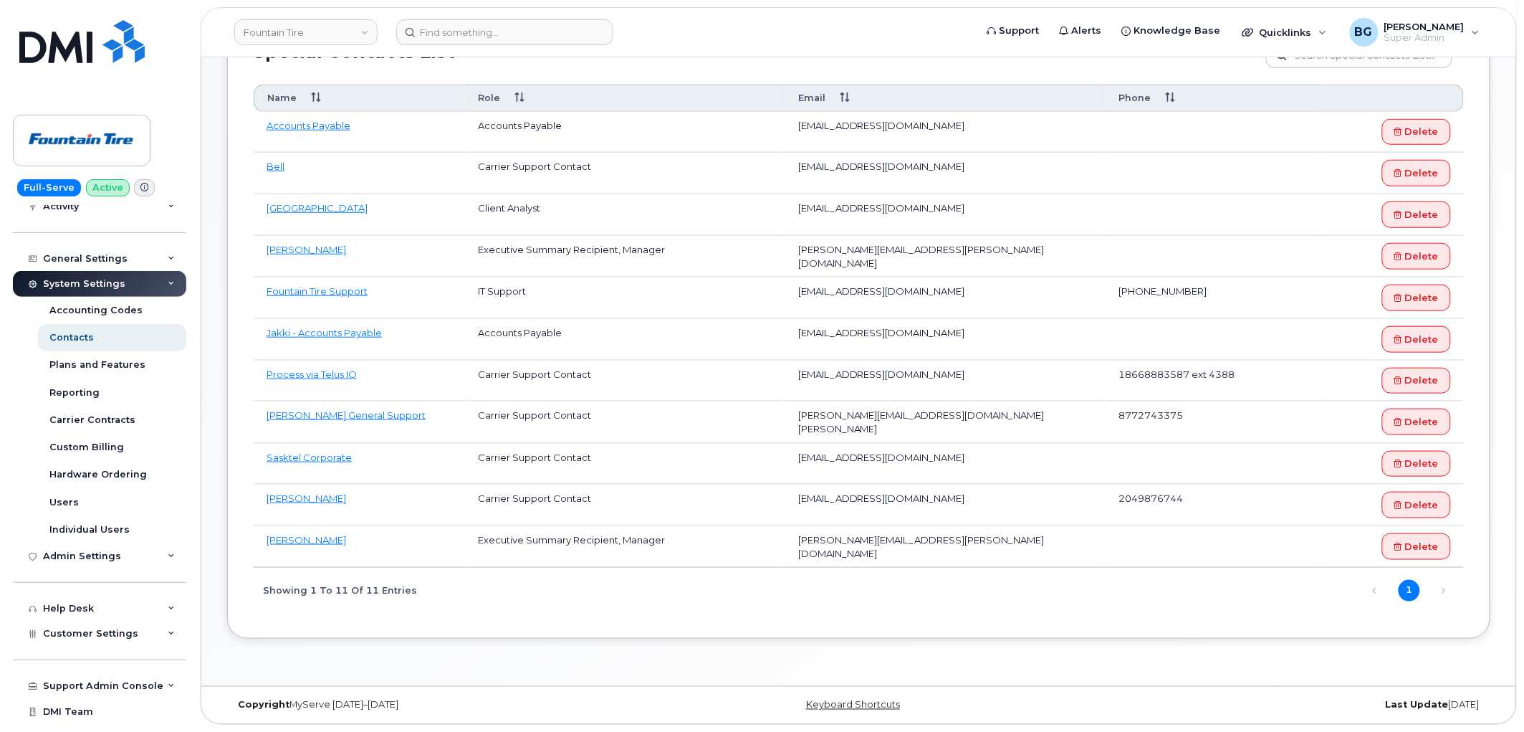
scroll to position [208, 0]
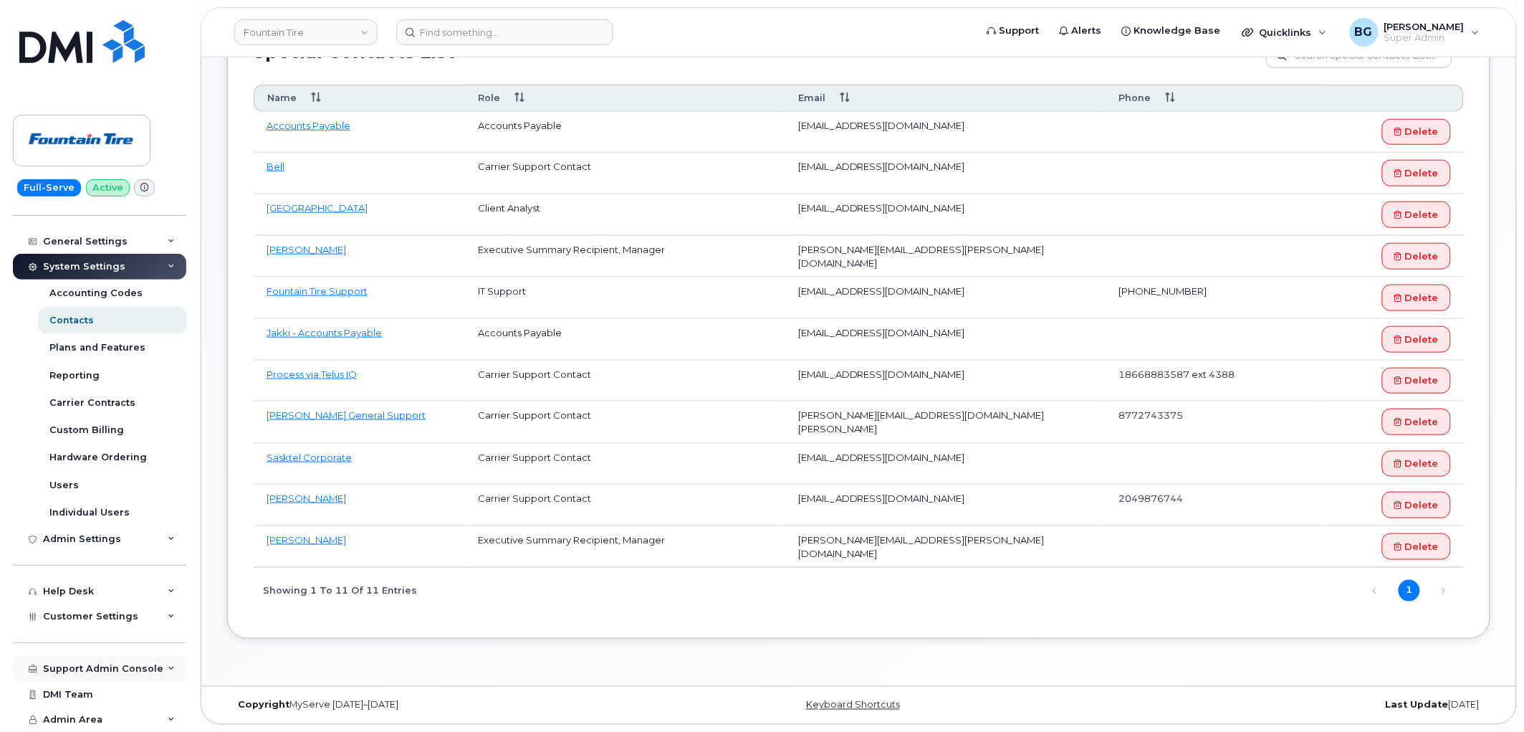
click at [77, 669] on div "Support Admin Console" at bounding box center [103, 668] width 120 height 11
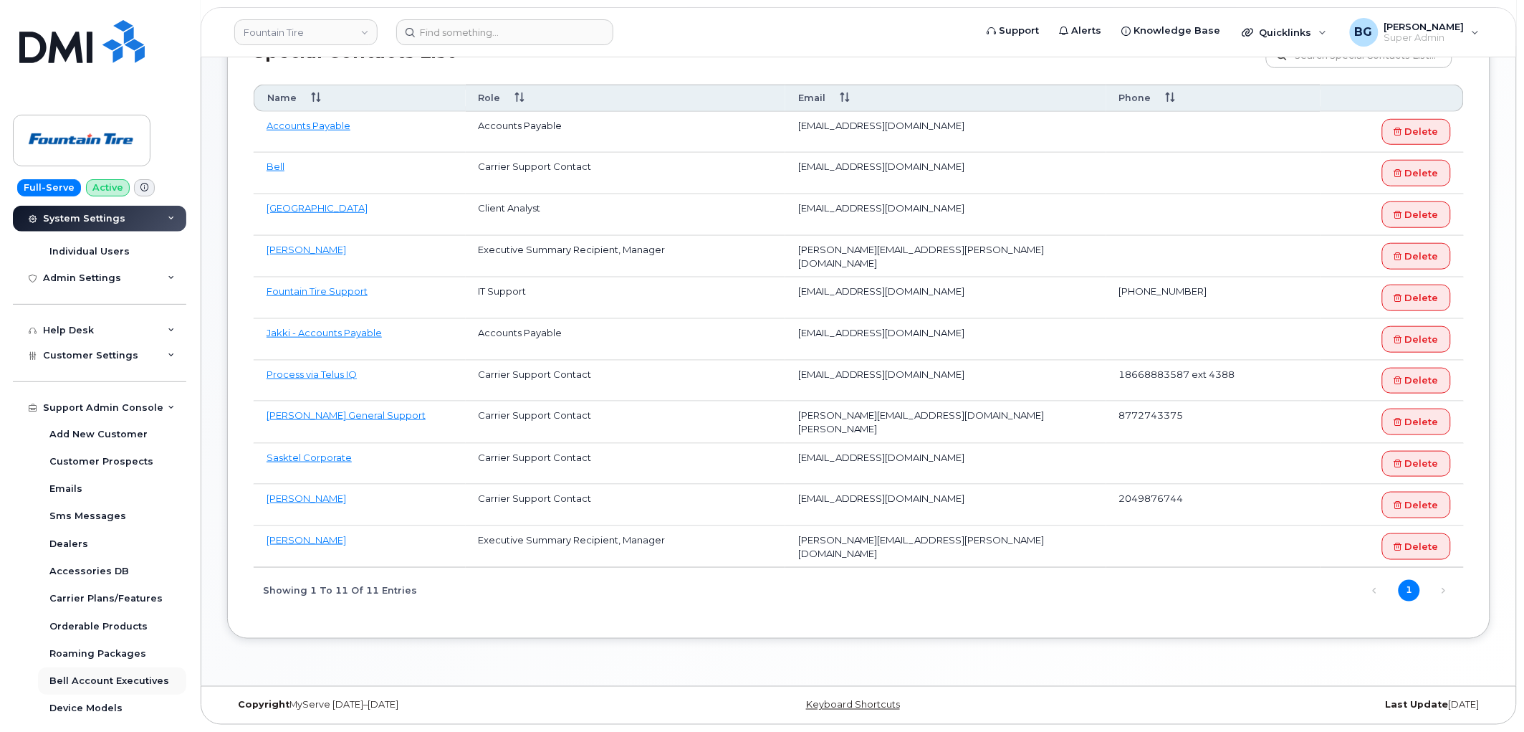
scroll to position [536, 0]
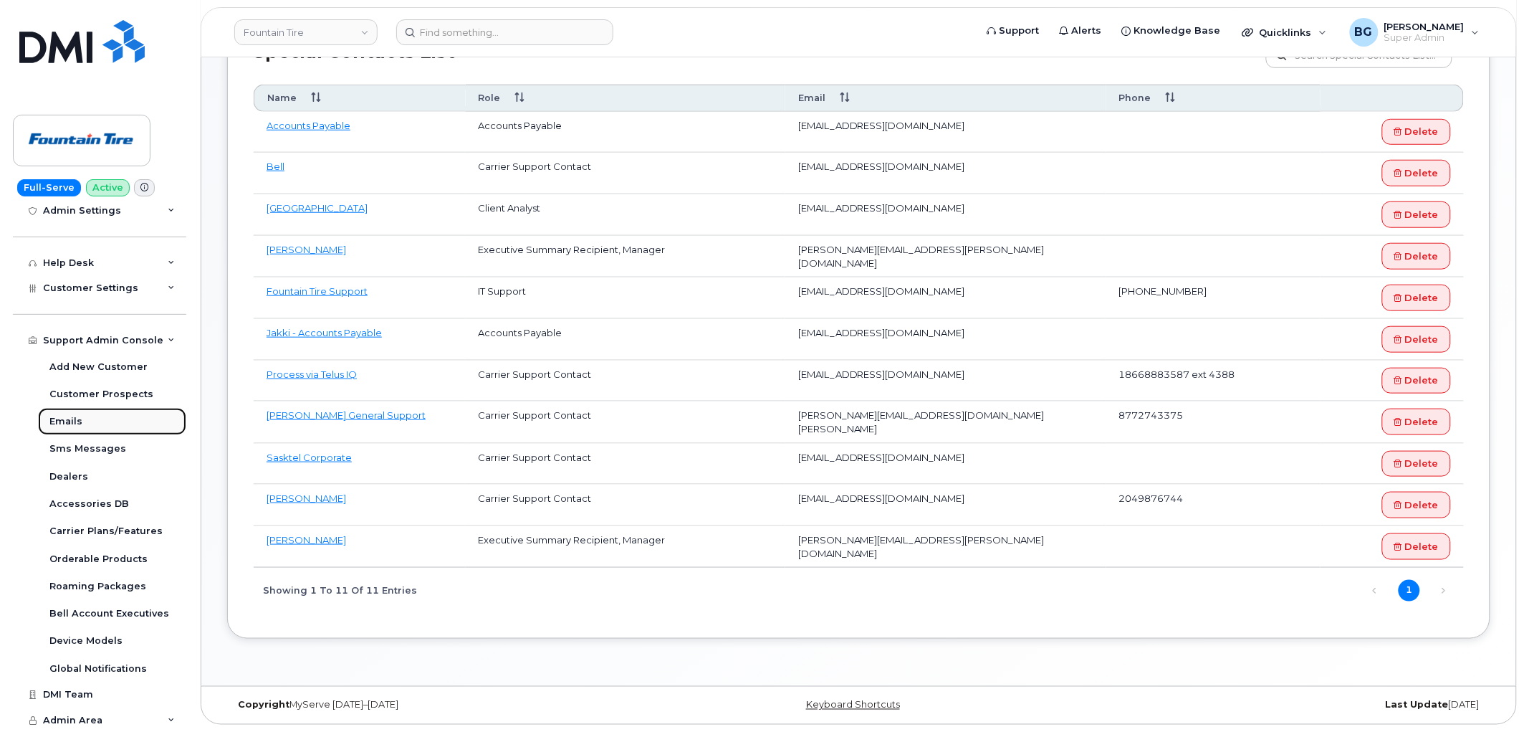
click at [65, 420] on div "Emails" at bounding box center [65, 421] width 33 height 13
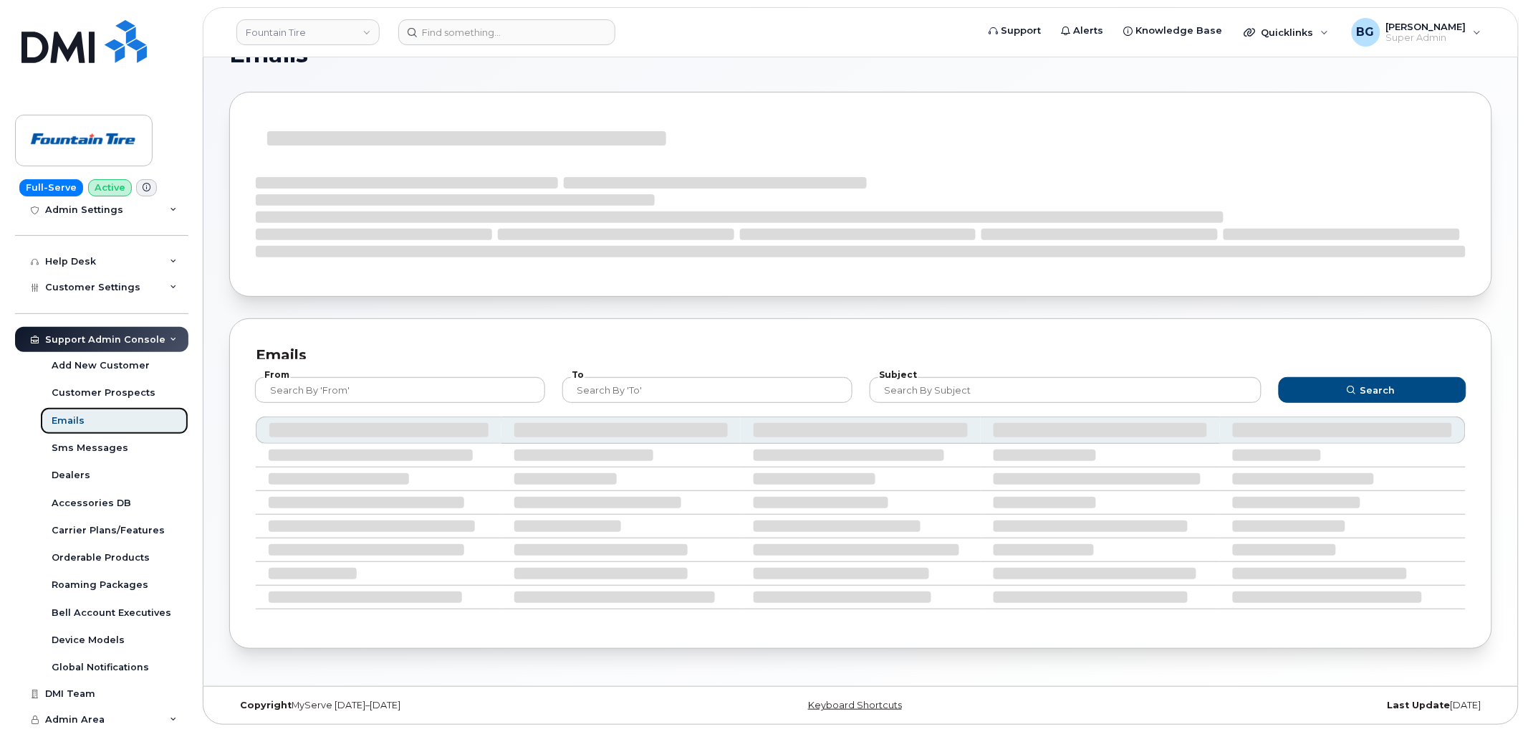
scroll to position [290, 0]
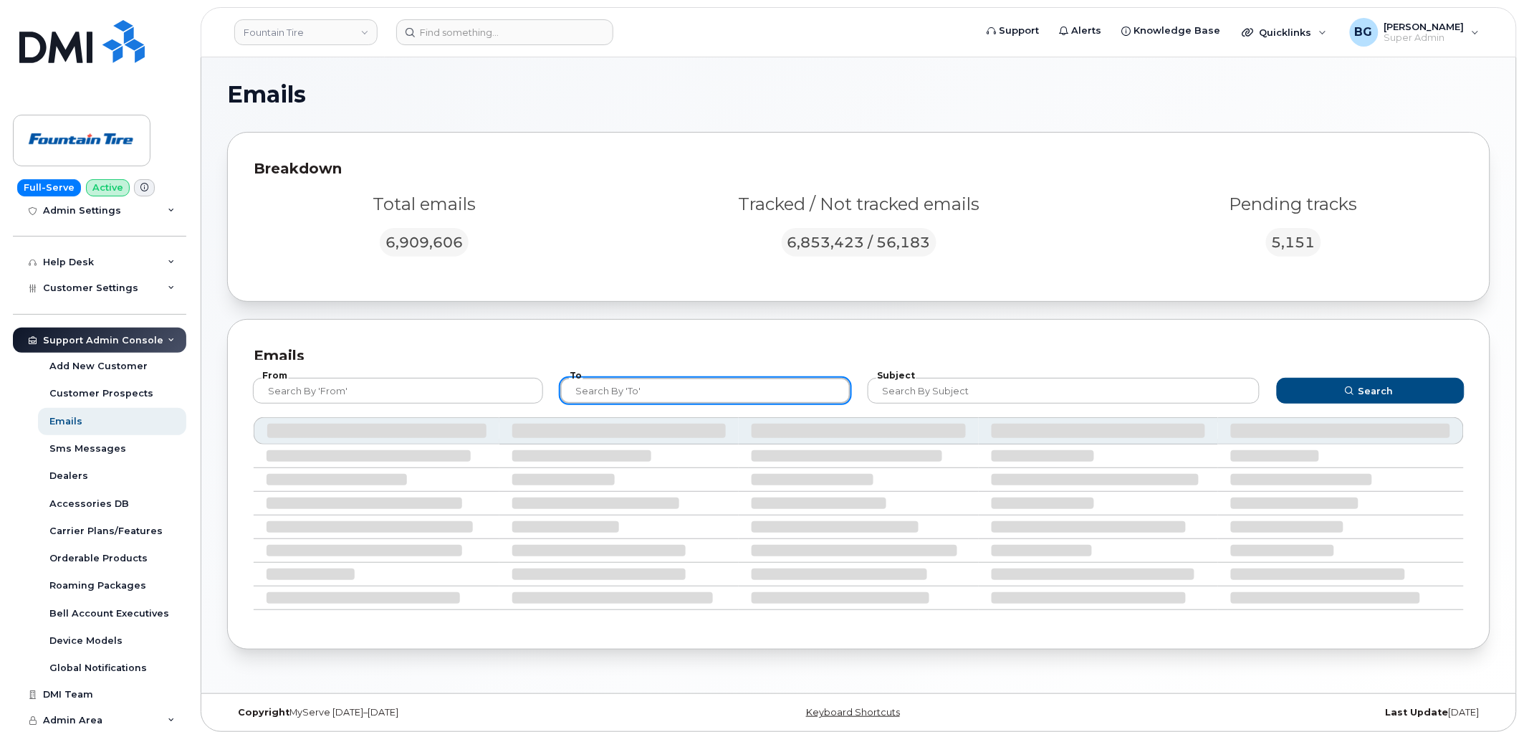
click at [657, 394] on input "text" at bounding box center [705, 391] width 290 height 26
paste input "FTP.Payables@FountainTire.com"
type input "FTP.Payables@FountainTire.com"
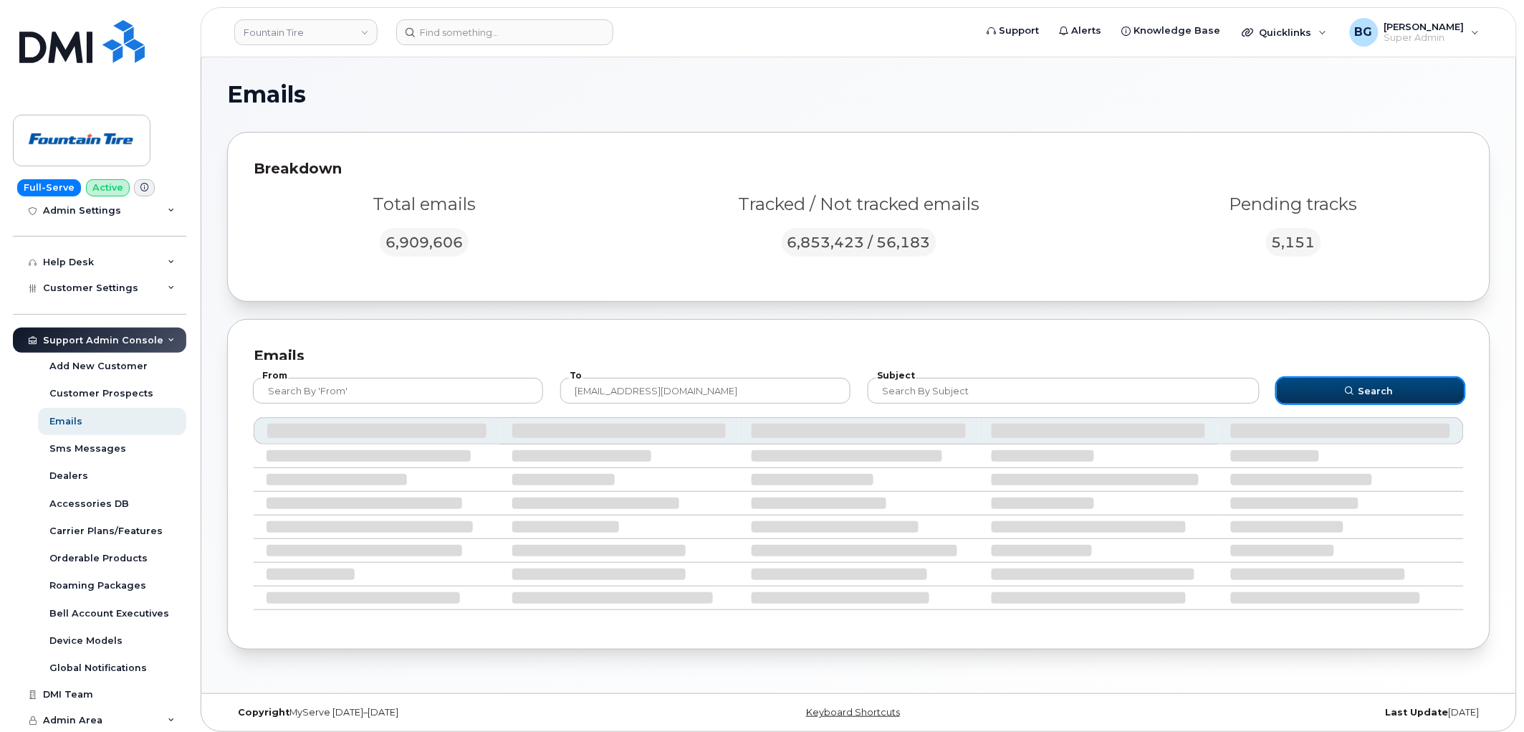
click at [1372, 396] on span "Search" at bounding box center [1376, 391] width 35 height 14
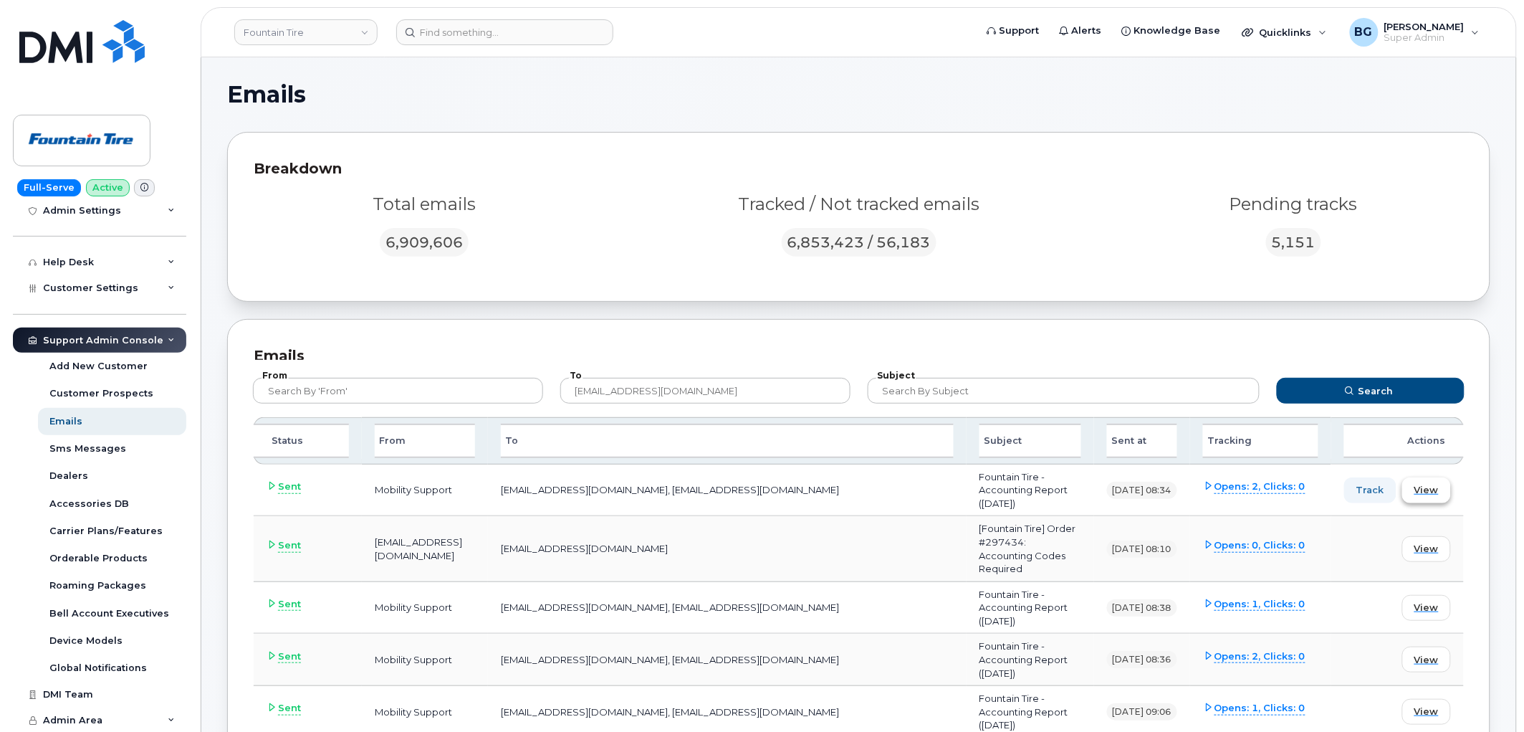
click at [1428, 483] on span "View" at bounding box center [1427, 490] width 24 height 14
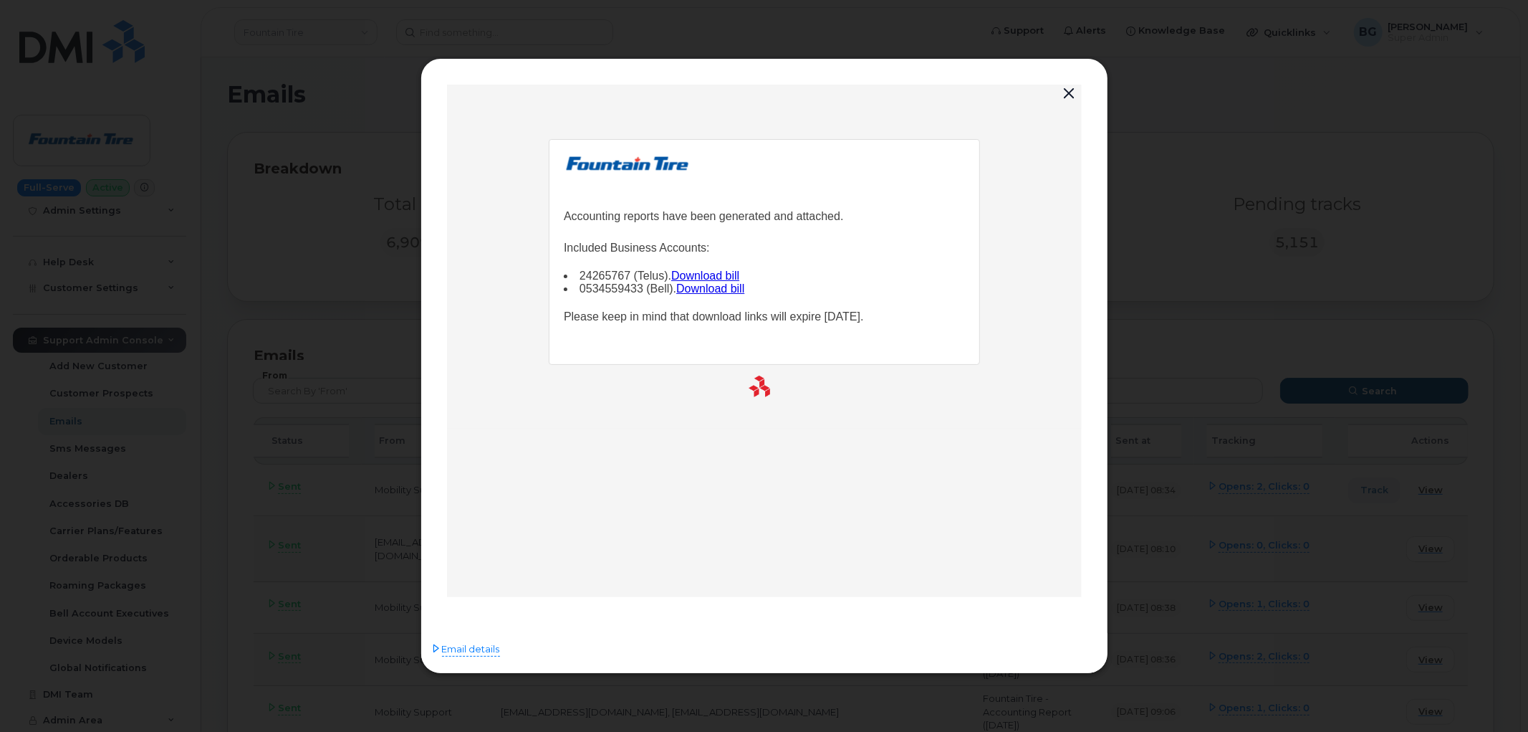
scroll to position [0, 0]
click at [466, 649] on span "Email details" at bounding box center [471, 649] width 58 height 14
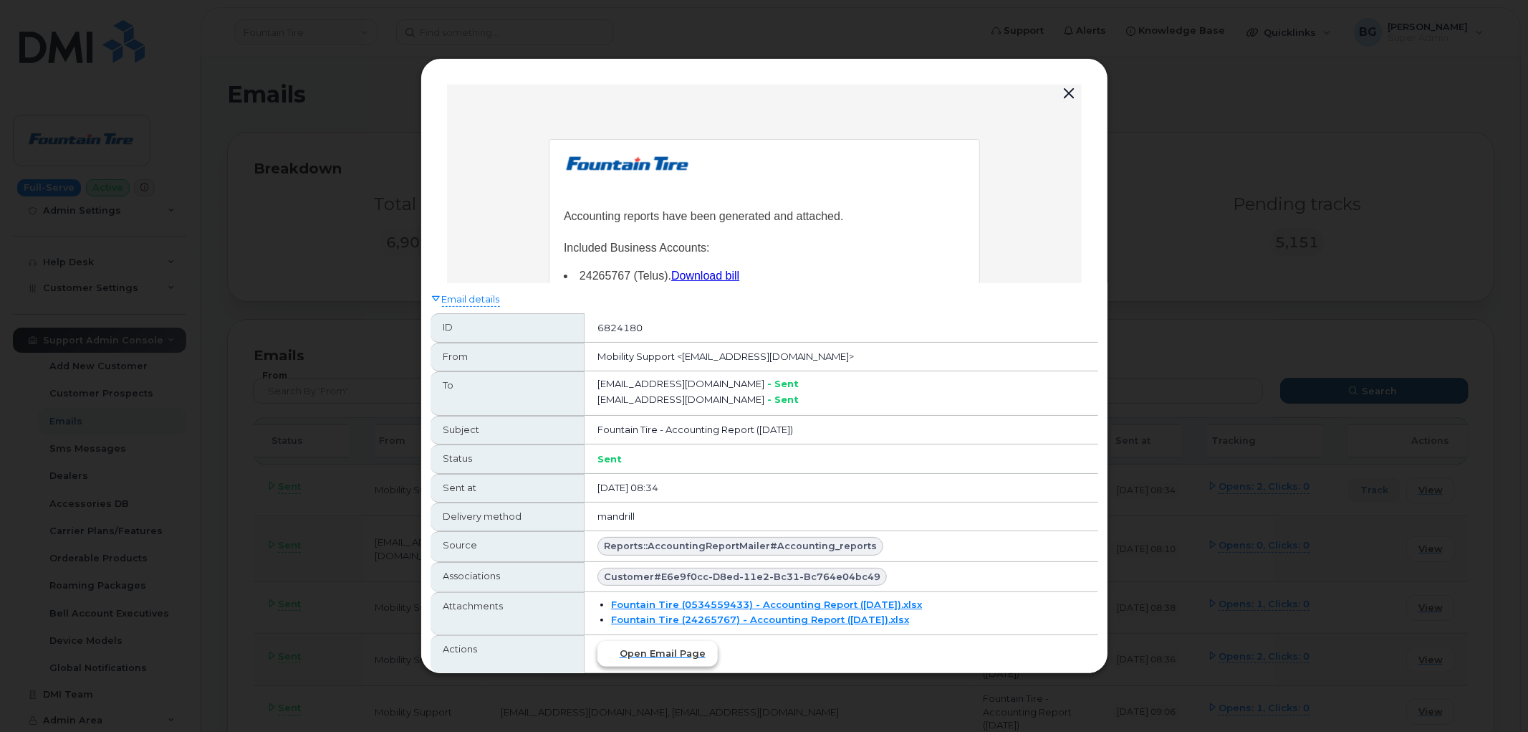
click at [649, 651] on span "Open email page" at bounding box center [663, 653] width 86 height 14
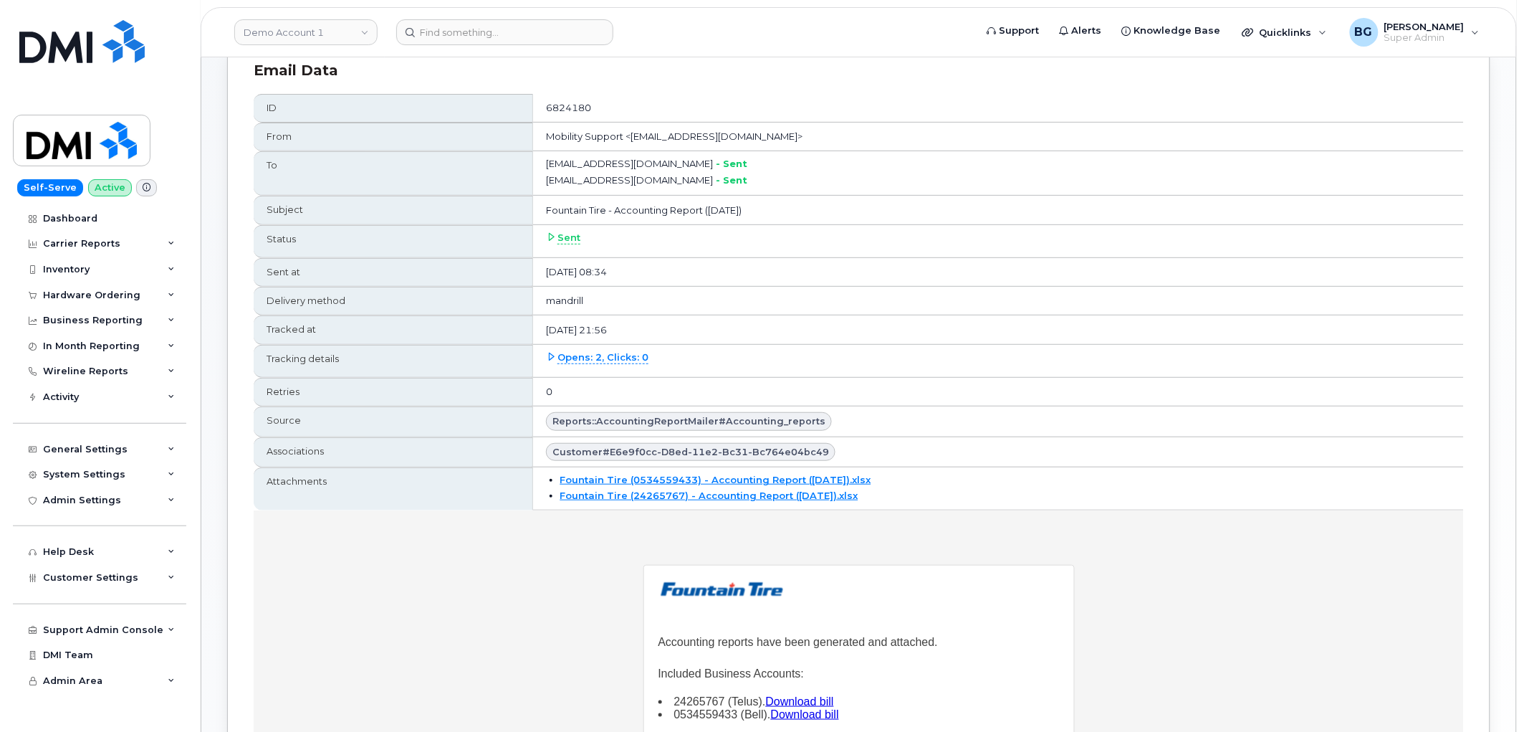
scroll to position [159, 0]
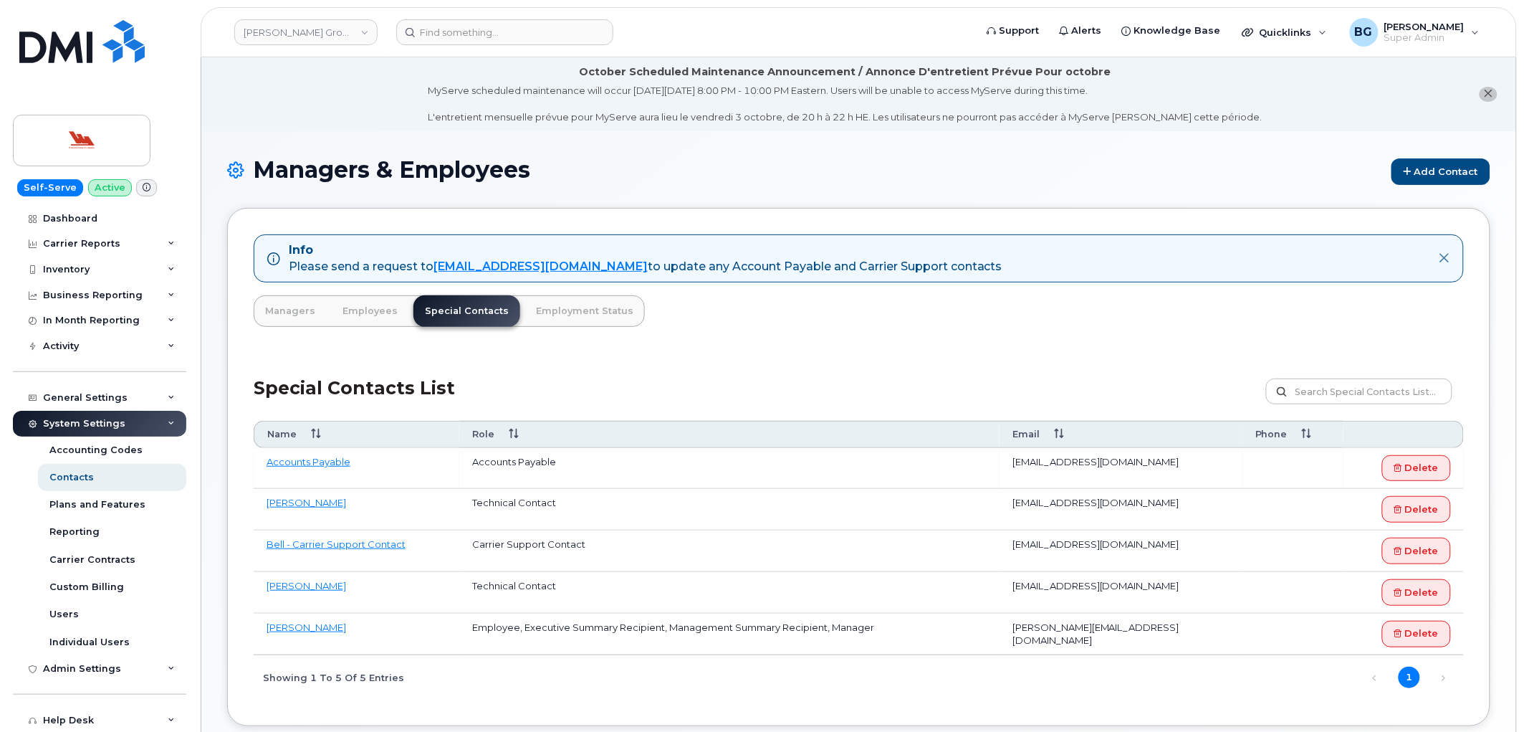
drag, startPoint x: 1004, startPoint y: 462, endPoint x: 1179, endPoint y: 464, distance: 174.9
click at [1179, 464] on td "[EMAIL_ADDRESS][DOMAIN_NAME]" at bounding box center [1121, 469] width 243 height 42
copy td "[EMAIL_ADDRESS][DOMAIN_NAME]"
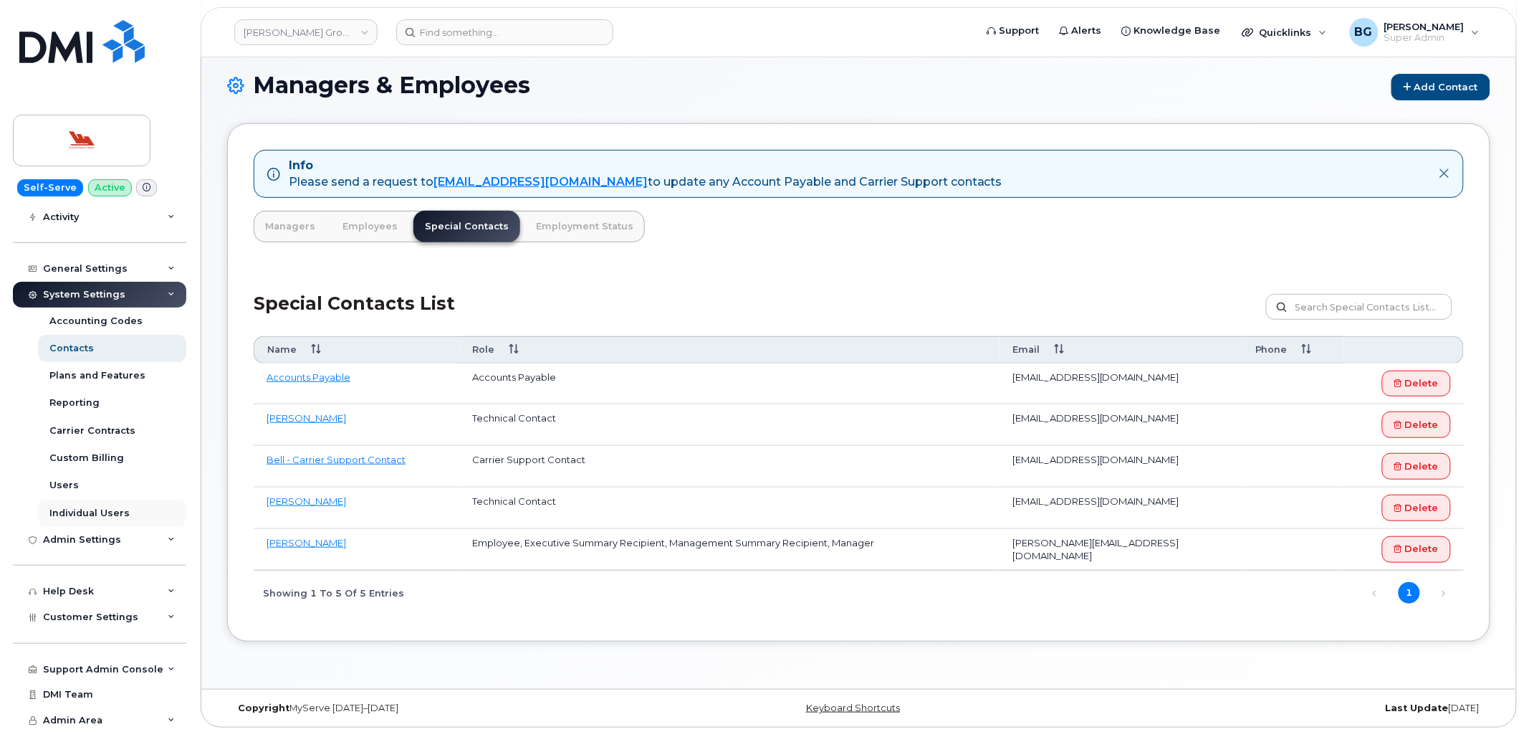
scroll to position [89, 0]
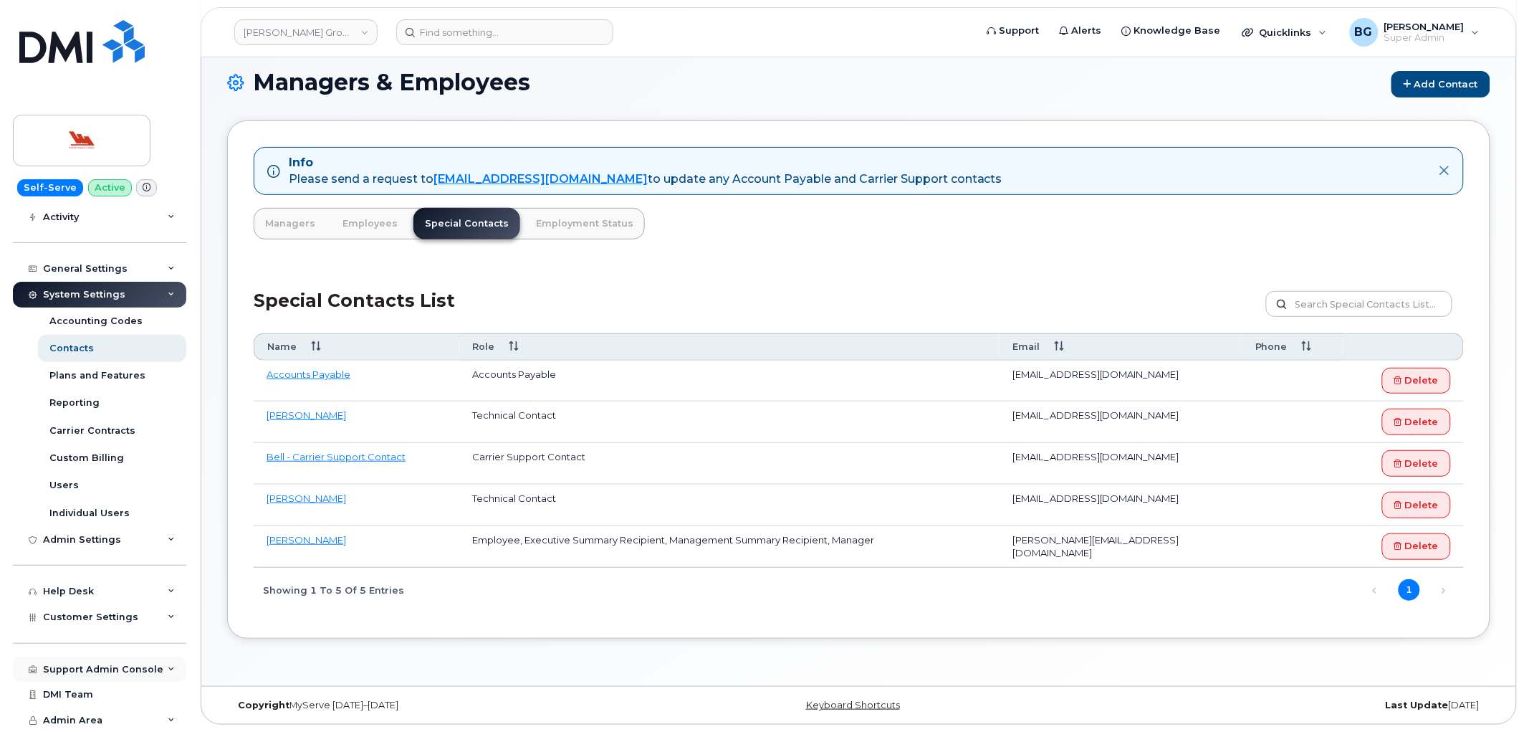
click at [90, 658] on div "Support Admin Console" at bounding box center [99, 669] width 173 height 26
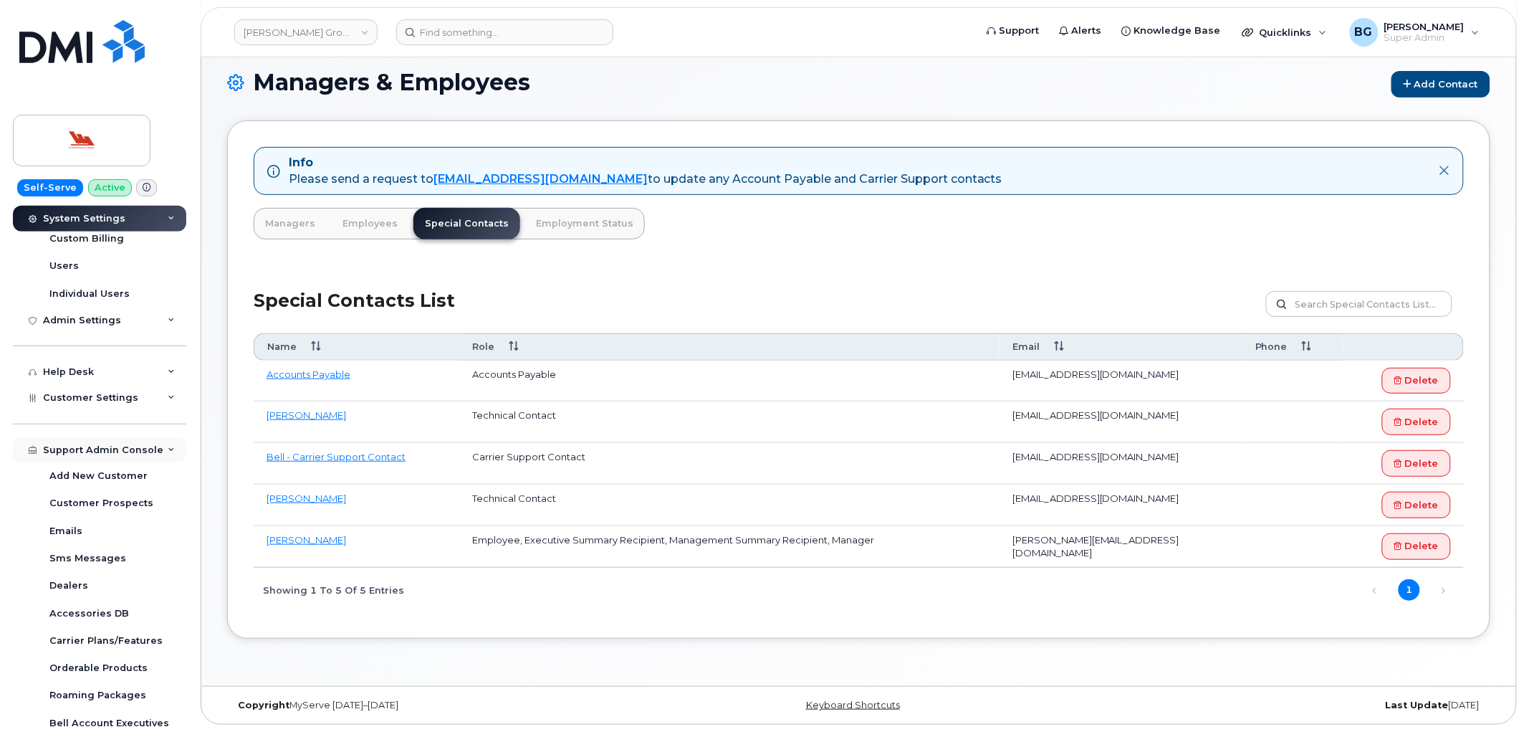
scroll to position [447, 0]
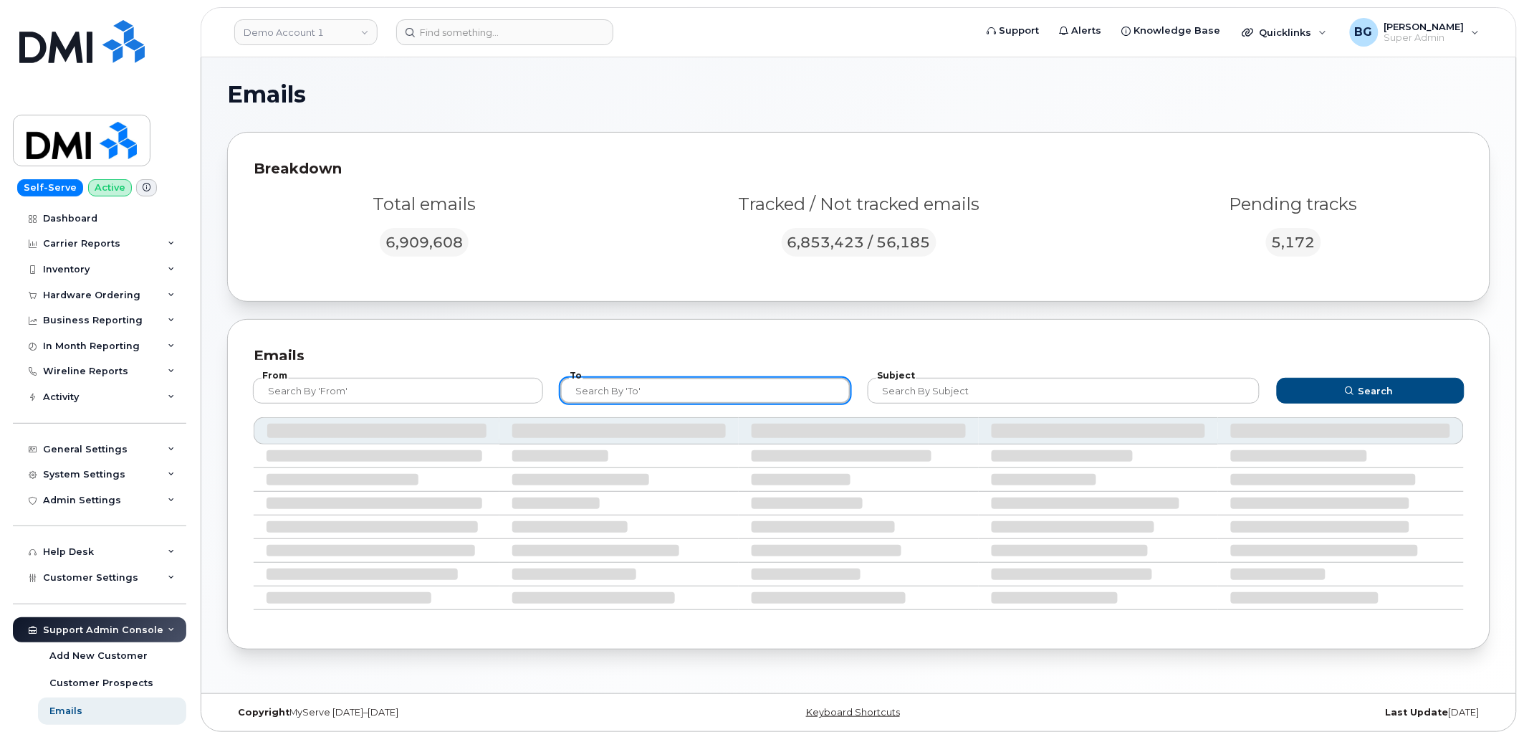
click at [646, 391] on input "text" at bounding box center [705, 391] width 290 height 26
paste input "accountspayable@woodwards.nf.ca"
type input "accountspayable@woodwards.nf.ca"
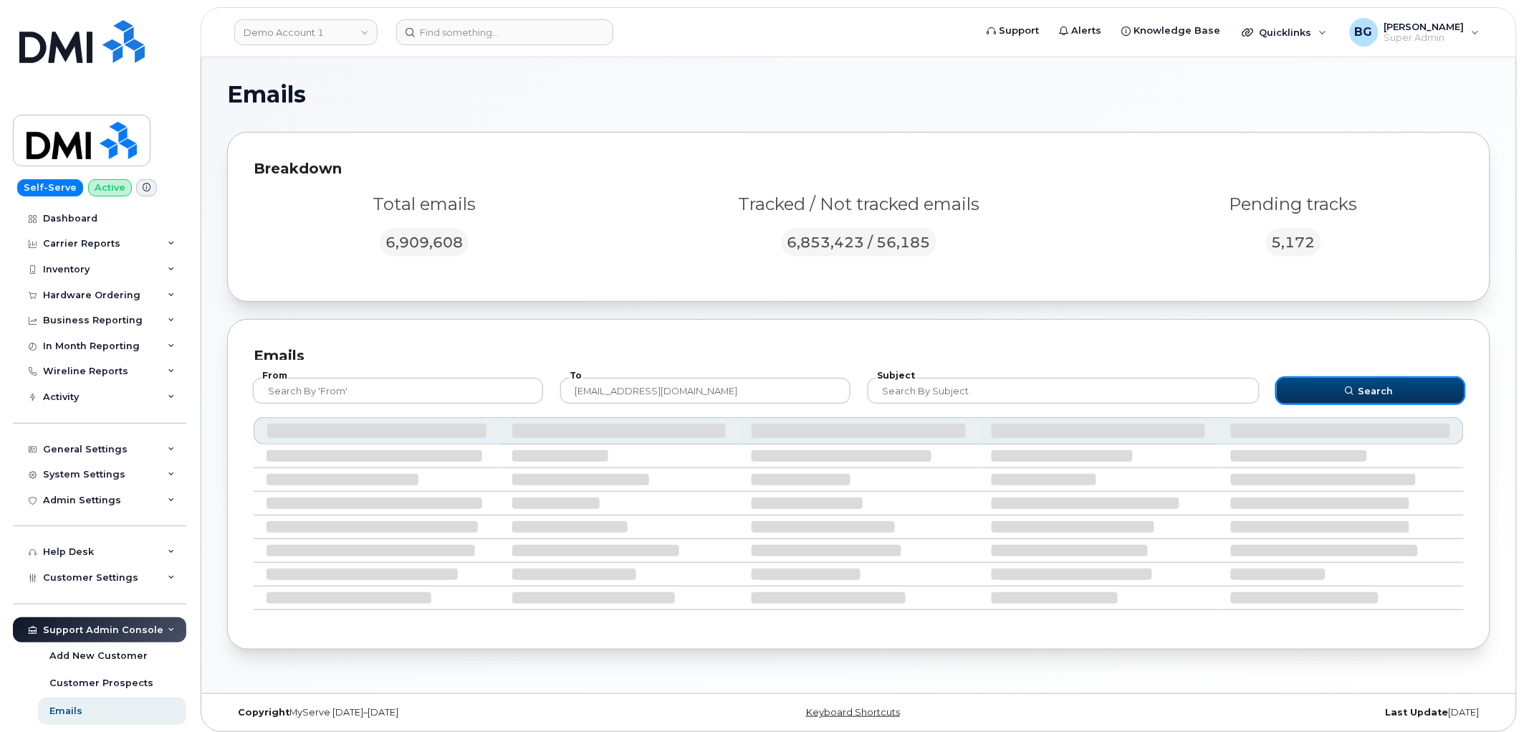
click at [1374, 399] on button "Search" at bounding box center [1371, 391] width 188 height 26
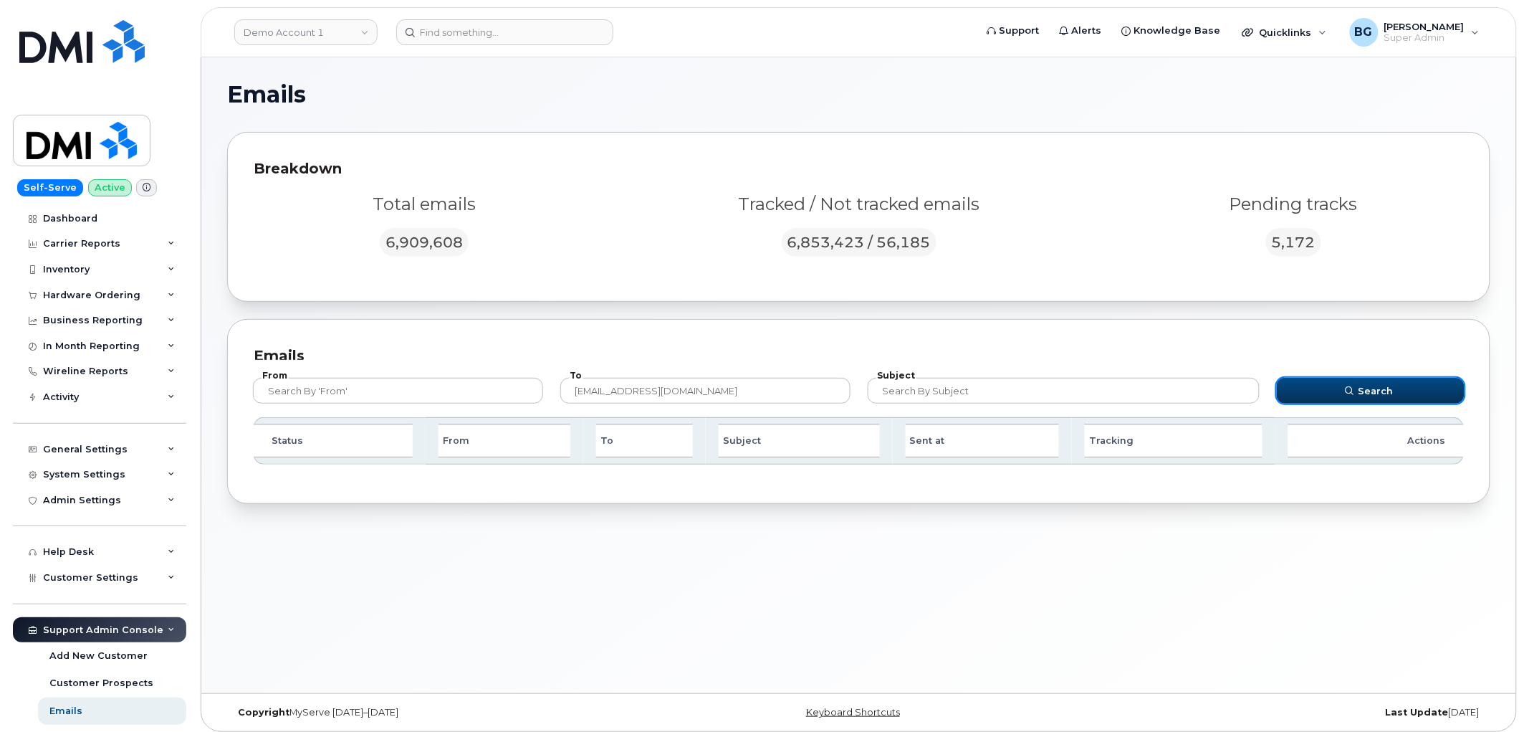
click at [1377, 388] on span "Search" at bounding box center [1376, 391] width 35 height 14
click at [310, 33] on link "Demo Account 1" at bounding box center [305, 32] width 143 height 26
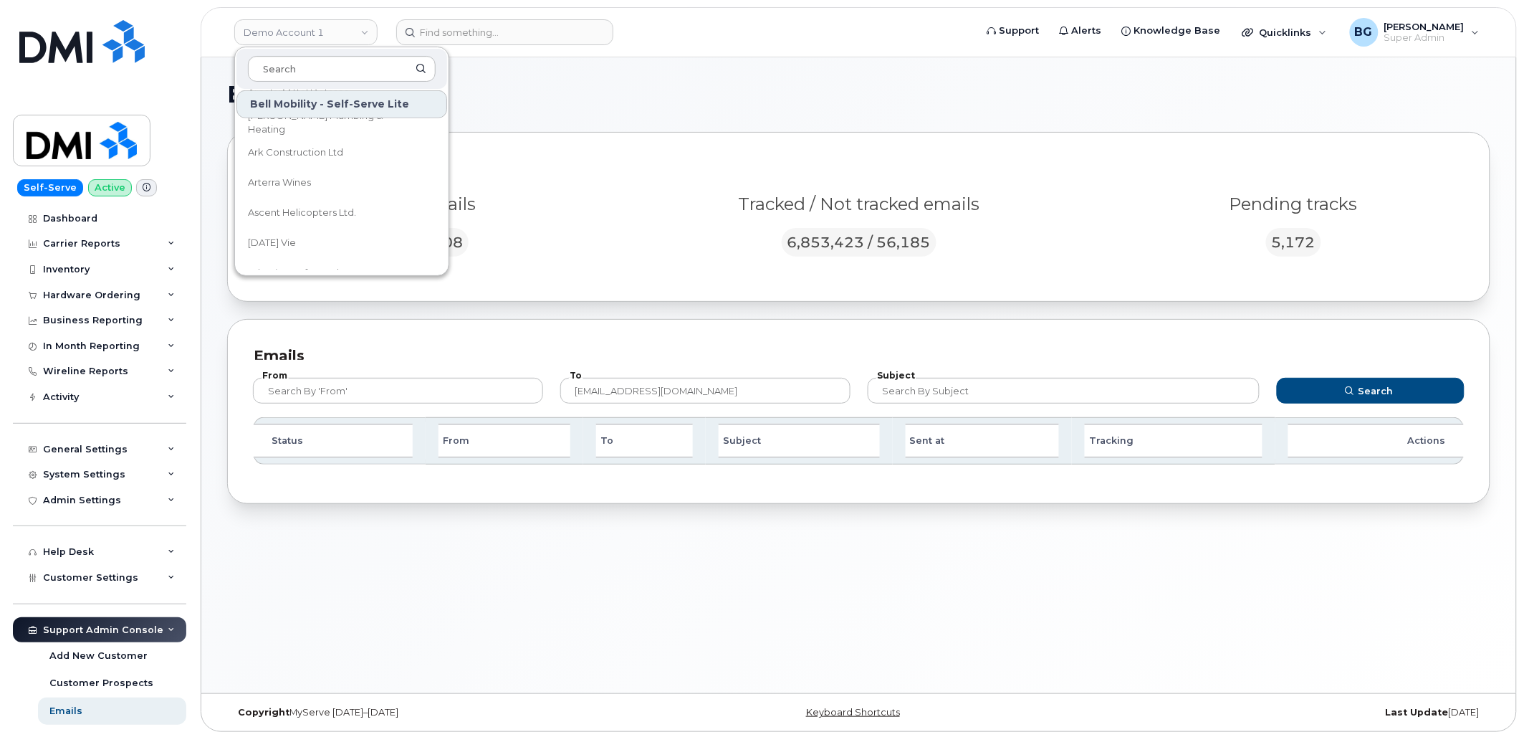
scroll to position [371, 0]
click at [270, 183] on span "Arterra Wines" at bounding box center [279, 185] width 63 height 14
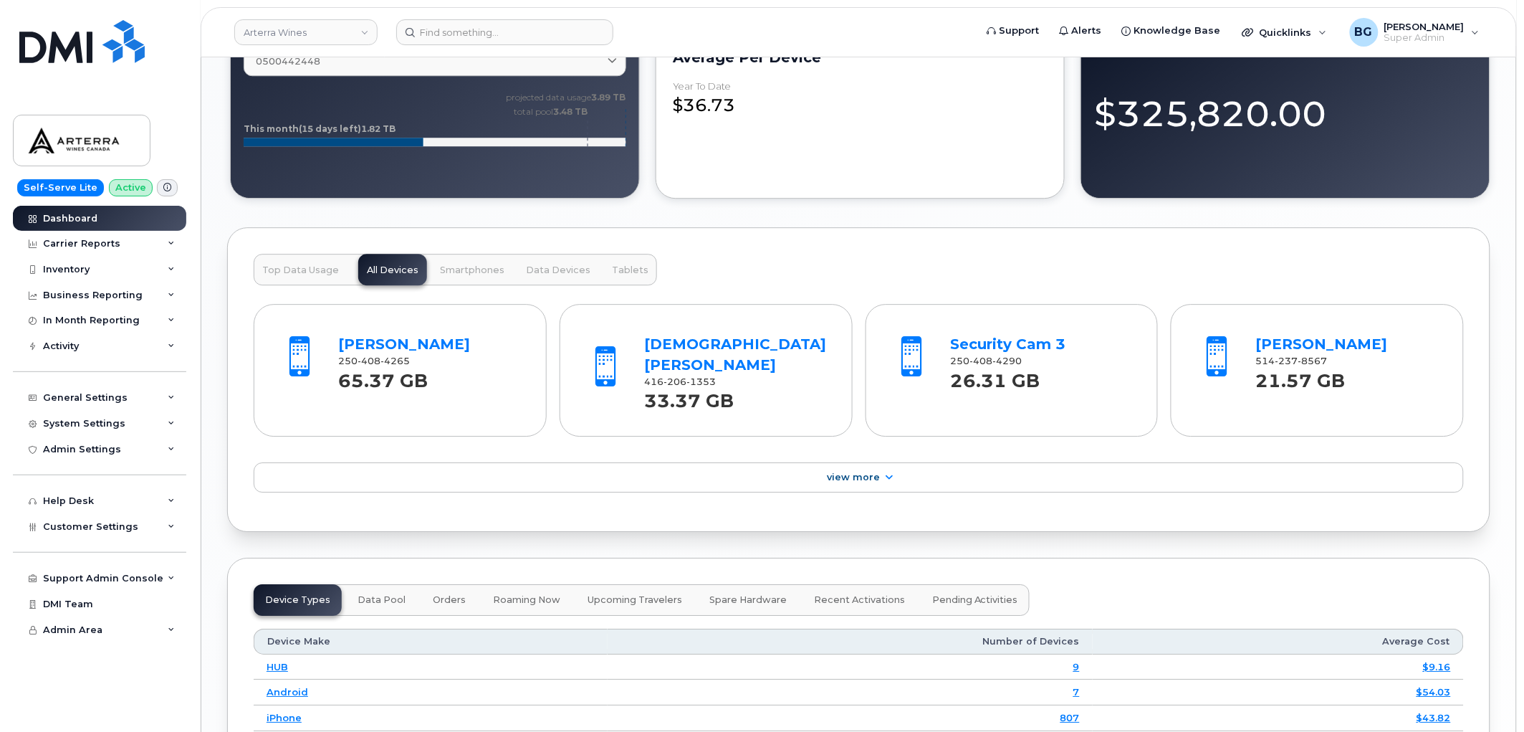
scroll to position [1369, 0]
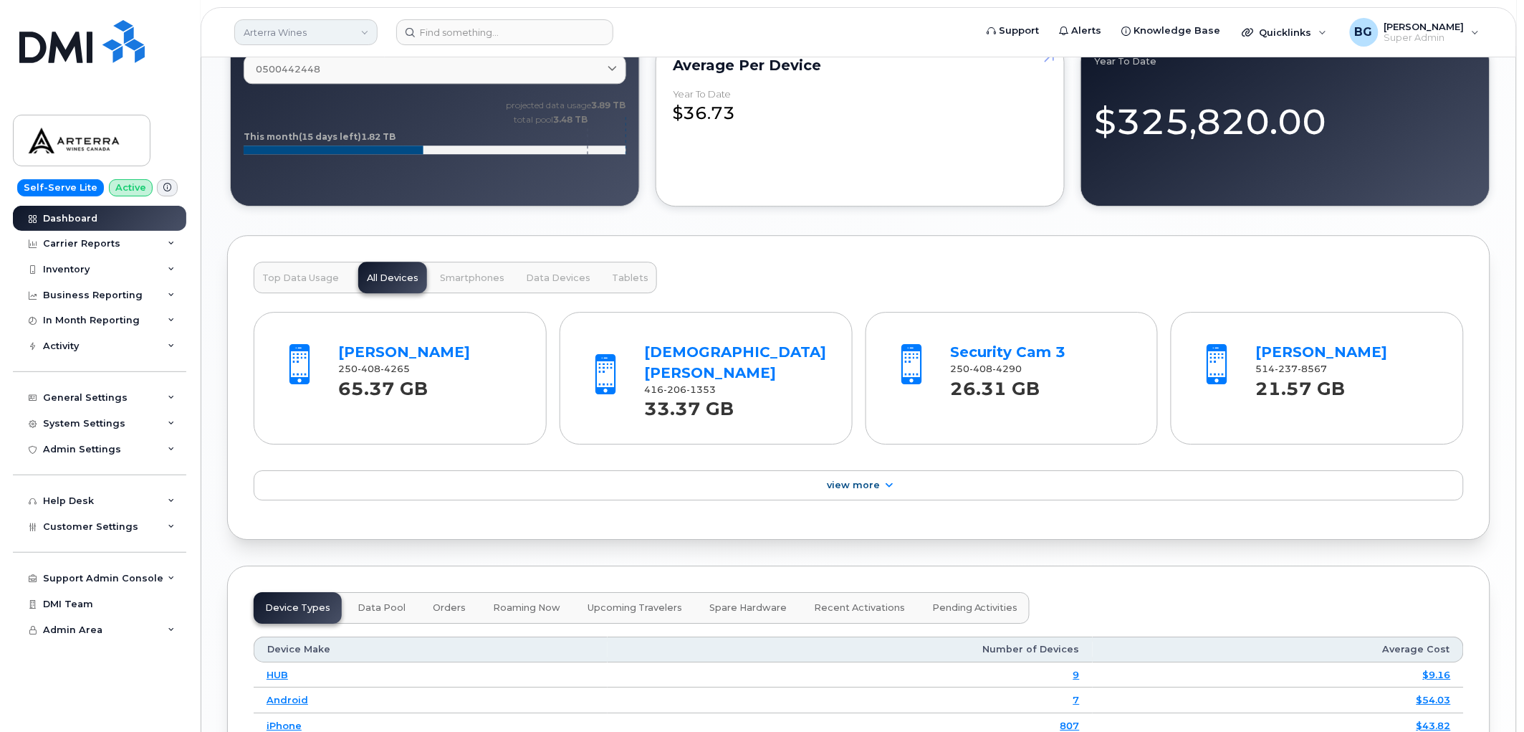
click at [273, 38] on link "Arterra Wines" at bounding box center [305, 32] width 143 height 26
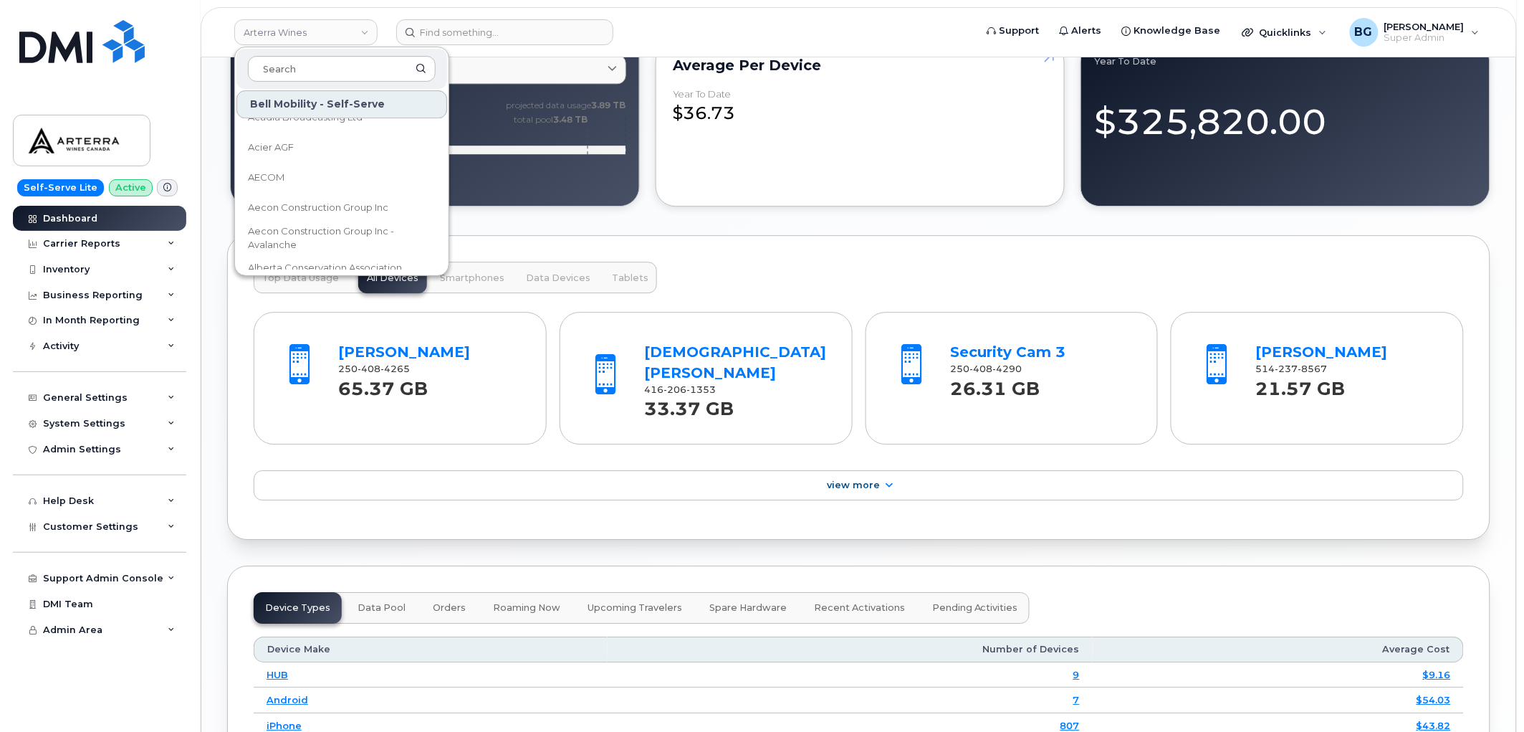
scroll to position [9448, 0]
click at [261, 190] on span "AECOM" at bounding box center [266, 196] width 37 height 14
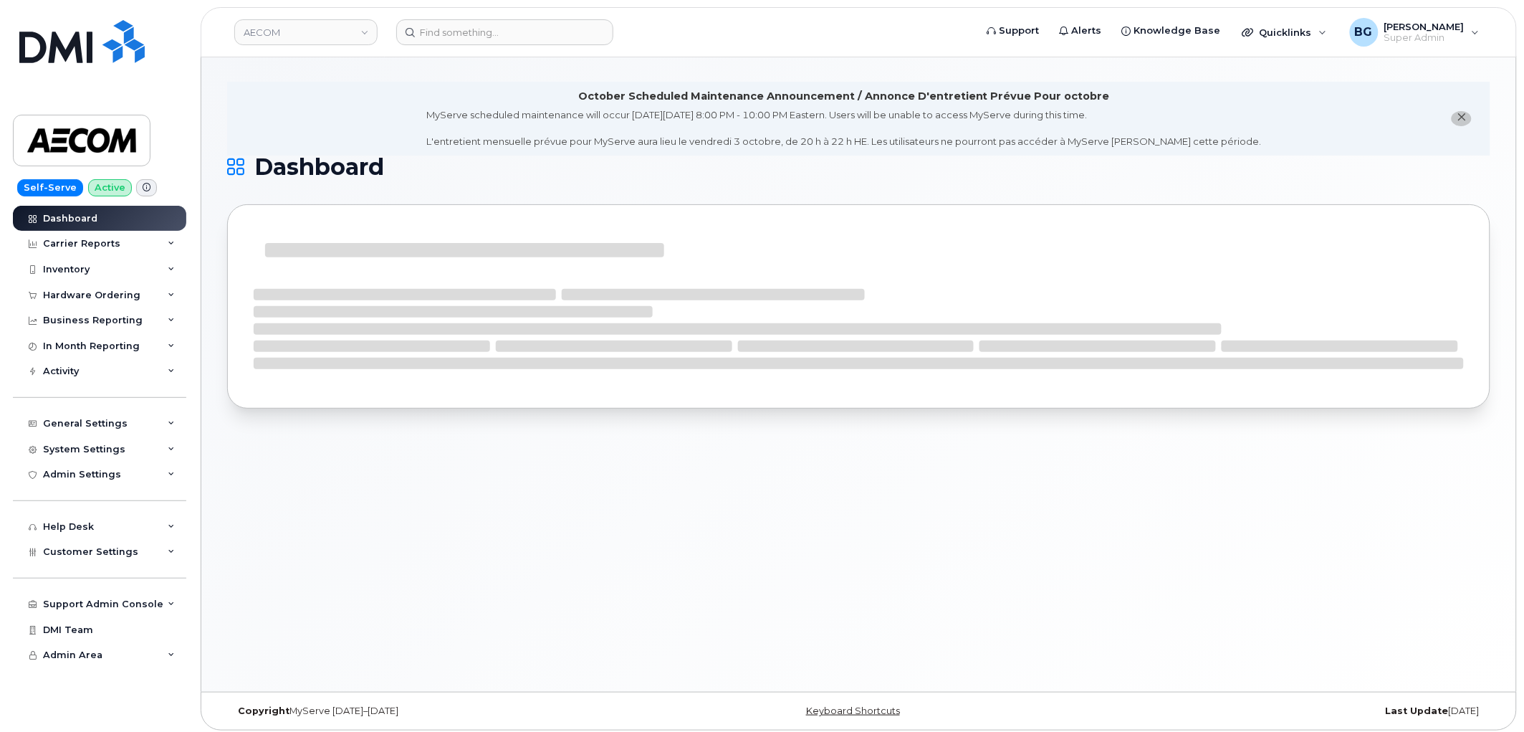
scroll to position [7, 0]
